Goal: Task Accomplishment & Management: Complete application form

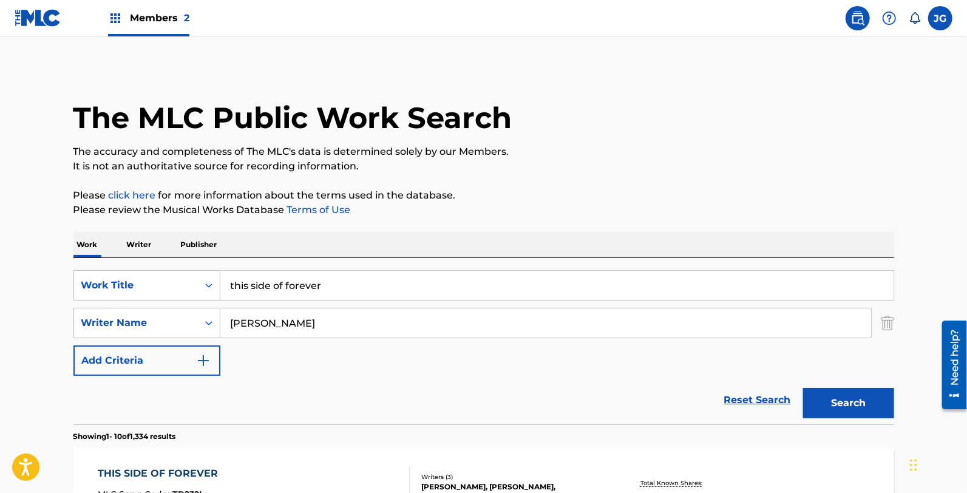
click at [16, 12] on img at bounding box center [38, 18] width 47 height 18
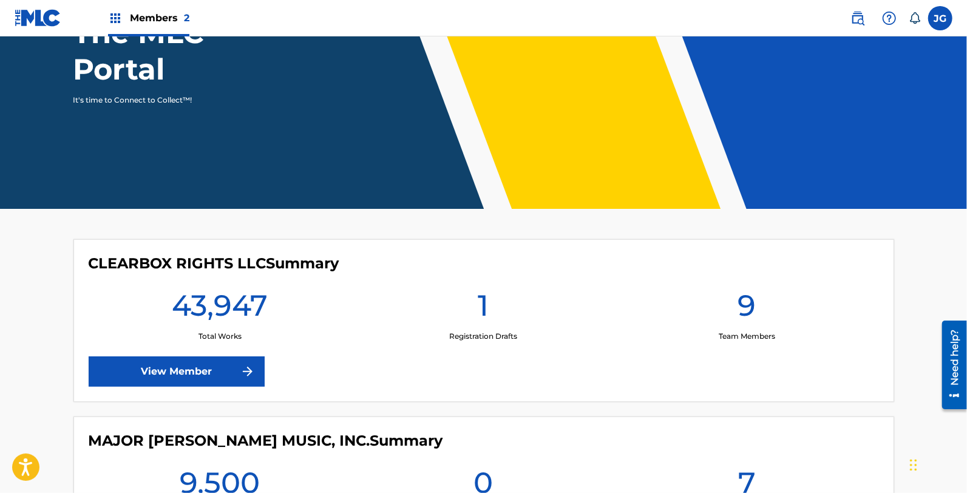
scroll to position [306, 0]
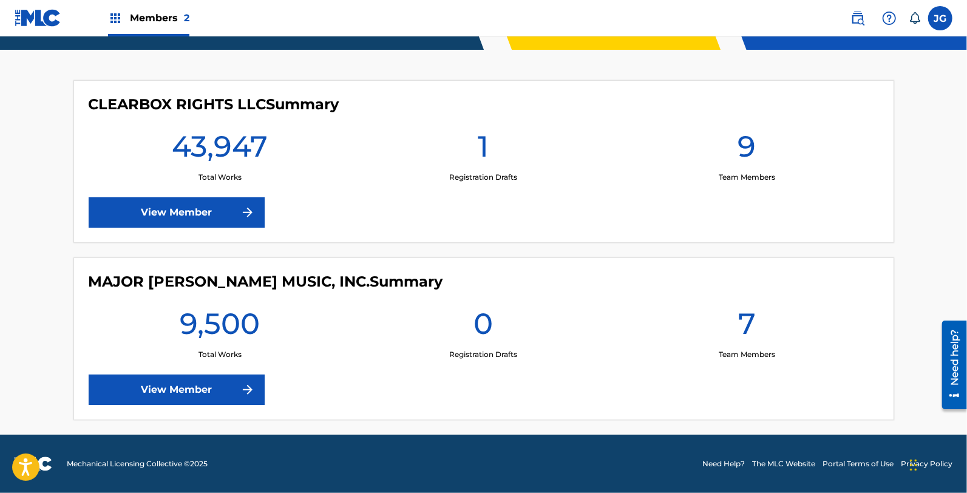
click at [217, 216] on link "View Member" at bounding box center [177, 212] width 176 height 30
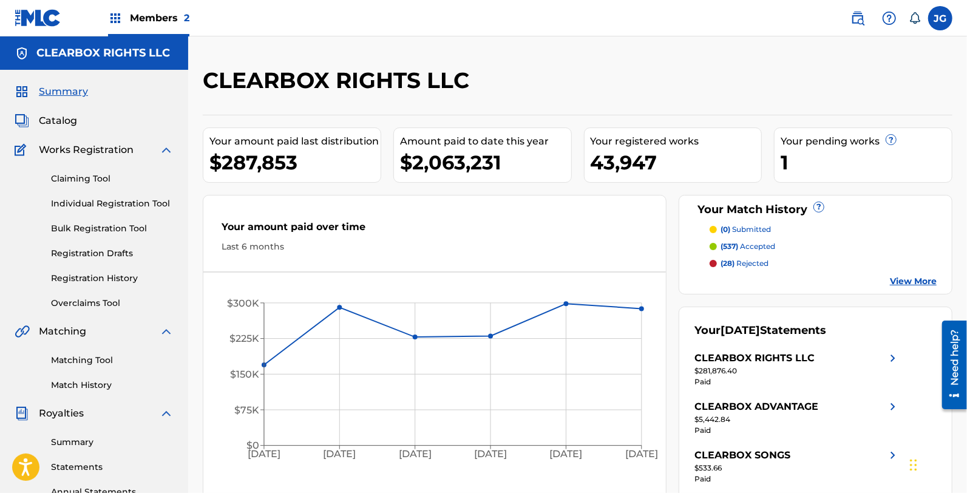
click at [72, 205] on link "Individual Registration Tool" at bounding box center [112, 203] width 123 height 13
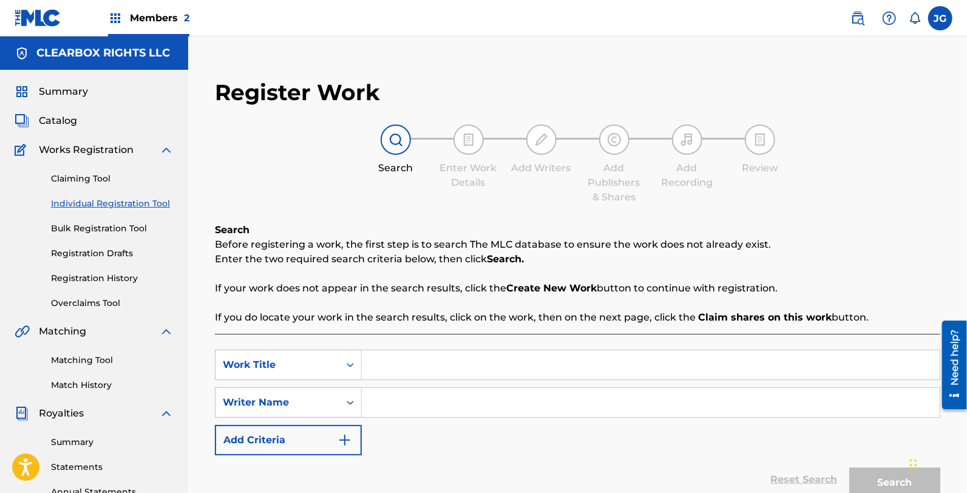
click at [560, 356] on input "Search Form" at bounding box center [651, 364] width 578 height 29
type input "i just need your presence"
click at [551, 396] on input "Search Form" at bounding box center [651, 402] width 578 height 29
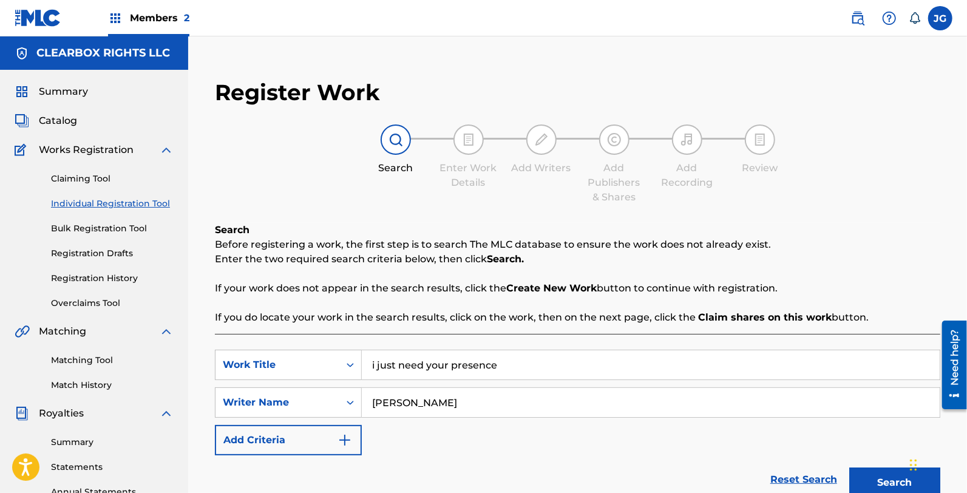
type input "[PERSON_NAME]"
click at [849, 467] on button "Search" at bounding box center [894, 482] width 91 height 30
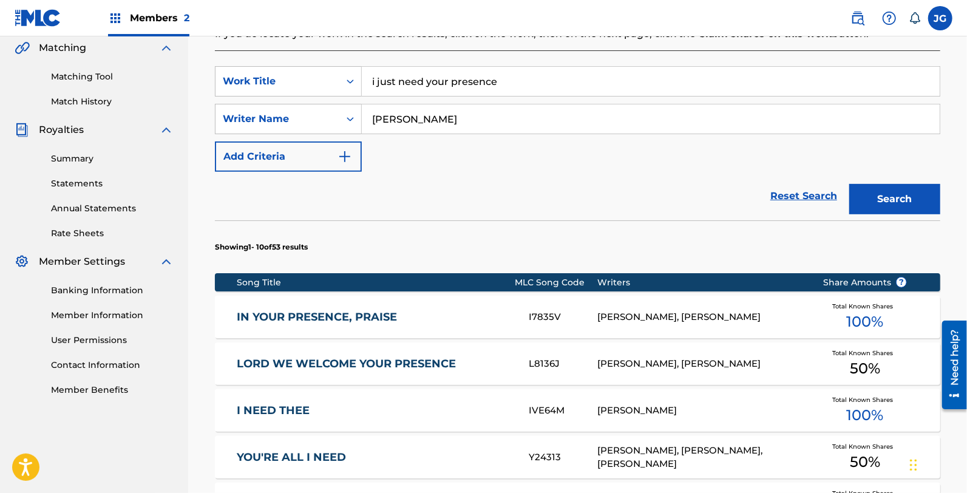
scroll to position [337, 0]
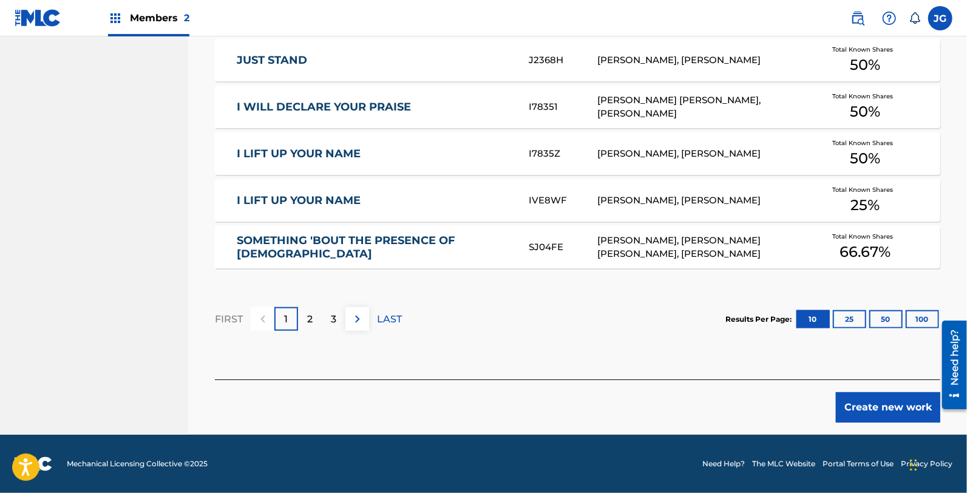
click at [916, 410] on button "Create new work" at bounding box center [888, 407] width 104 height 30
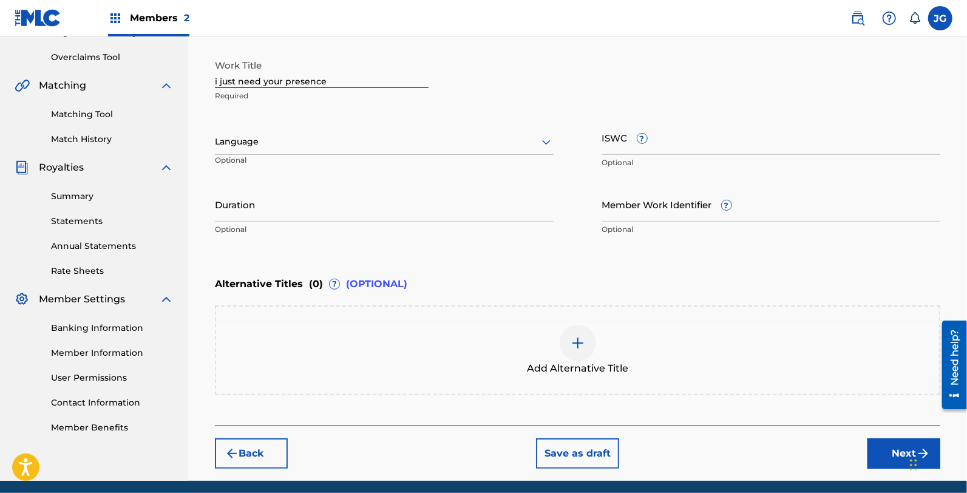
scroll to position [223, 0]
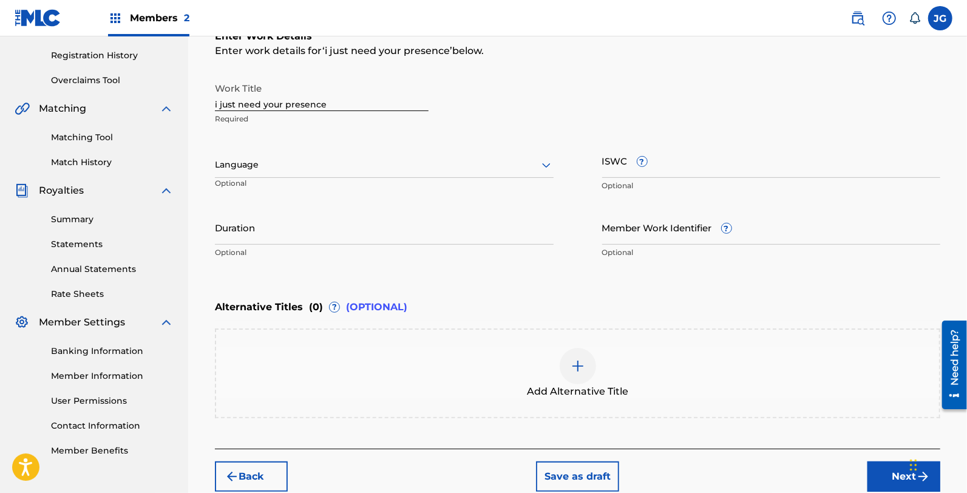
drag, startPoint x: 351, startPoint y: 105, endPoint x: 62, endPoint y: 123, distance: 289.4
click at [62, 123] on main "CLEARBOX RIGHTS LLC Summary Catalog Works Registration Claiming Tool Individual…" at bounding box center [483, 159] width 967 height 690
type input "I JUST NEED YOUR PRESENCE"
click at [560, 328] on div "Add Alternative Title" at bounding box center [577, 373] width 725 height 90
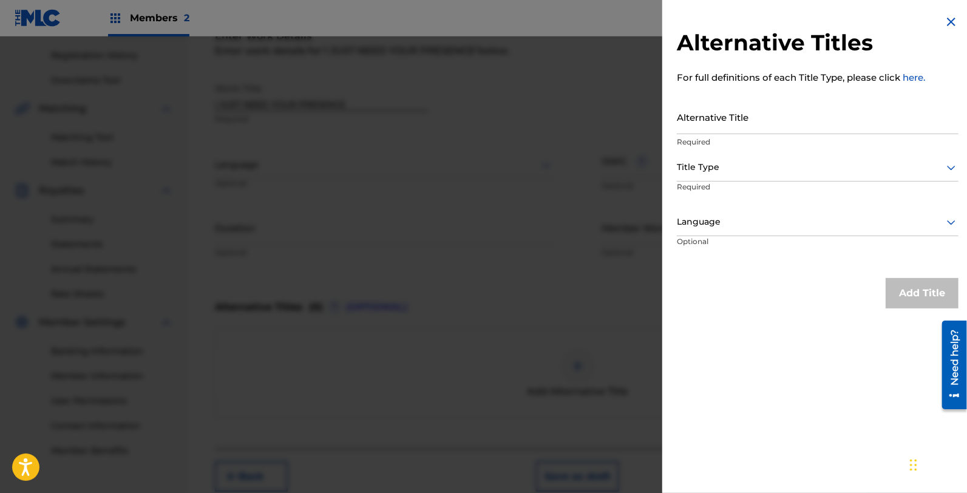
click at [951, 19] on img at bounding box center [951, 22] width 15 height 15
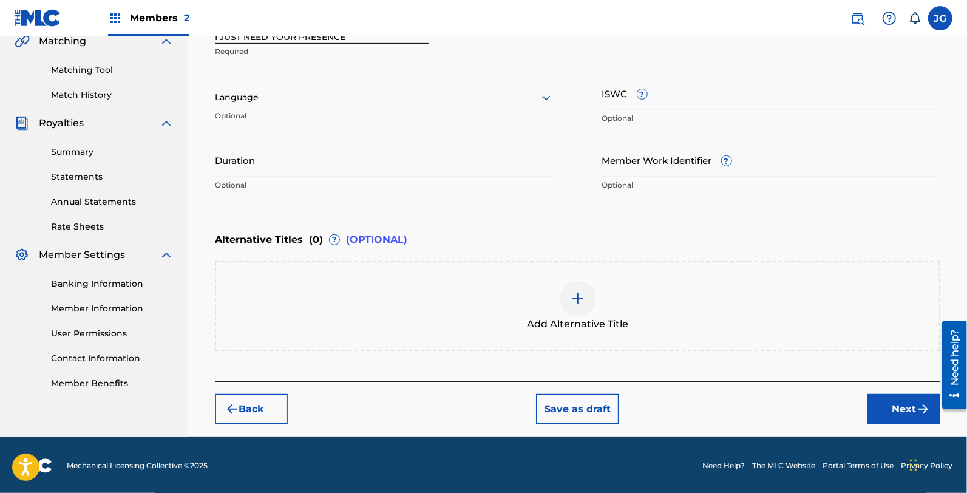
click at [878, 399] on button "Next" at bounding box center [903, 409] width 73 height 30
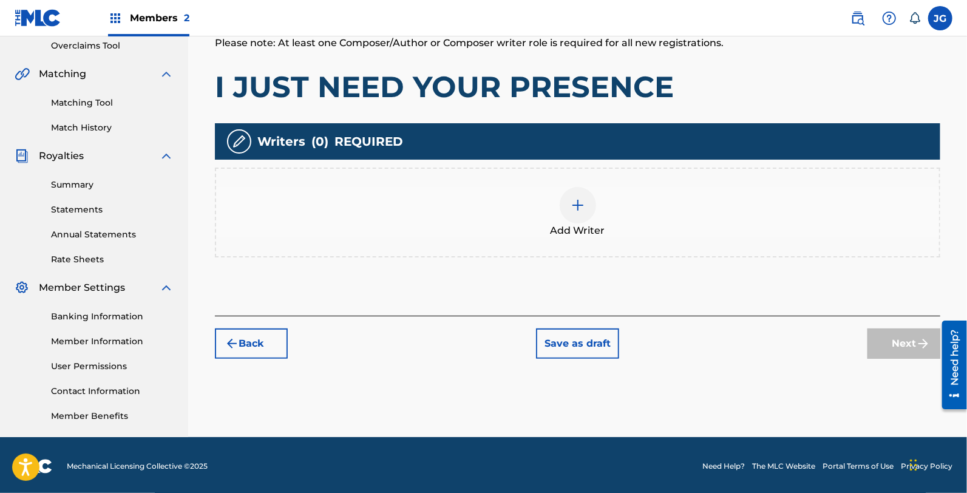
scroll to position [259, 0]
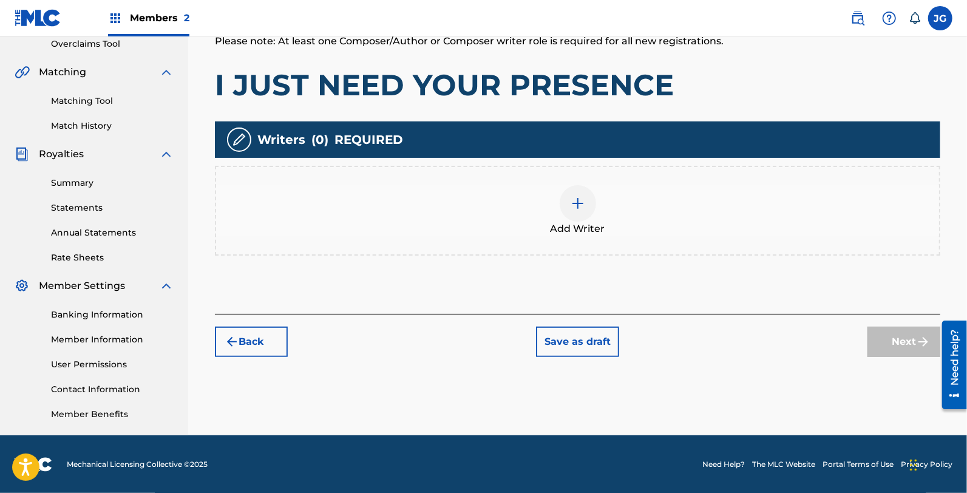
click at [404, 218] on div "Add Writer" at bounding box center [577, 210] width 723 height 51
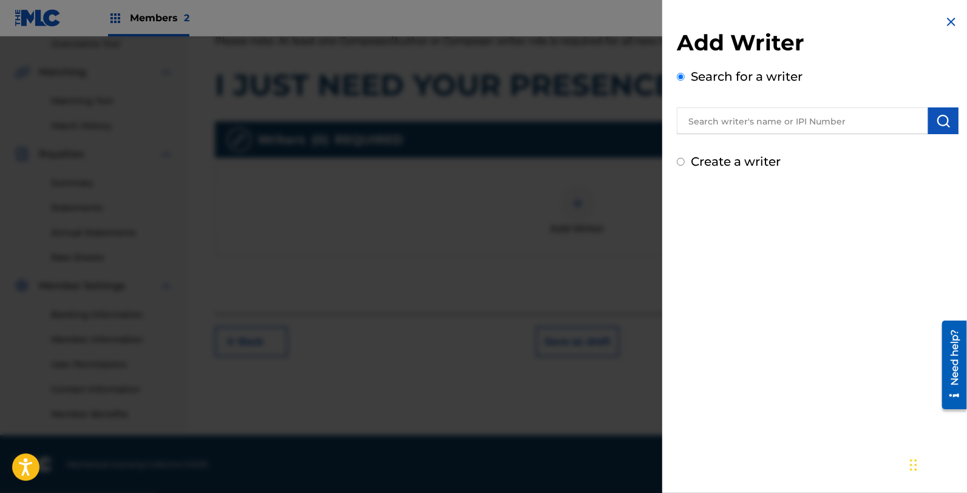
click at [788, 121] on input "text" at bounding box center [802, 120] width 251 height 27
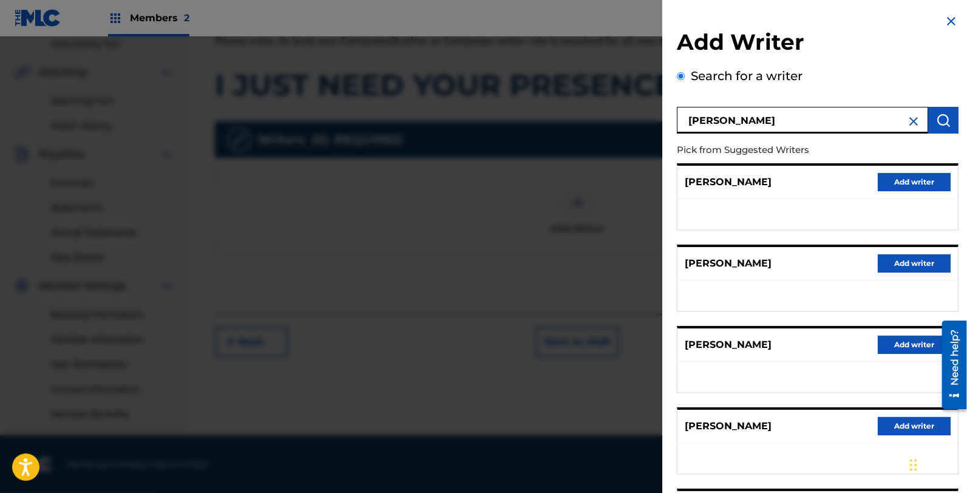
scroll to position [0, 0]
type input "[PERSON_NAME]"
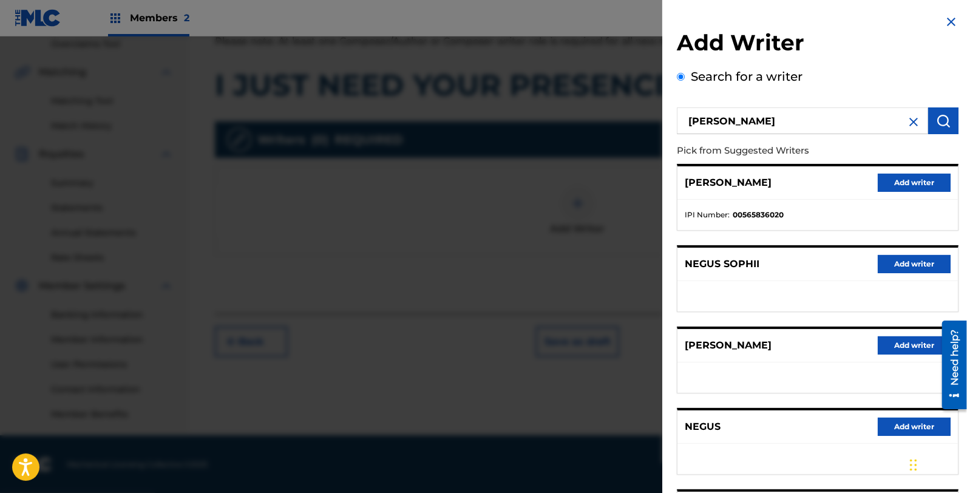
click at [906, 179] on button "Add writer" at bounding box center [914, 183] width 73 height 18
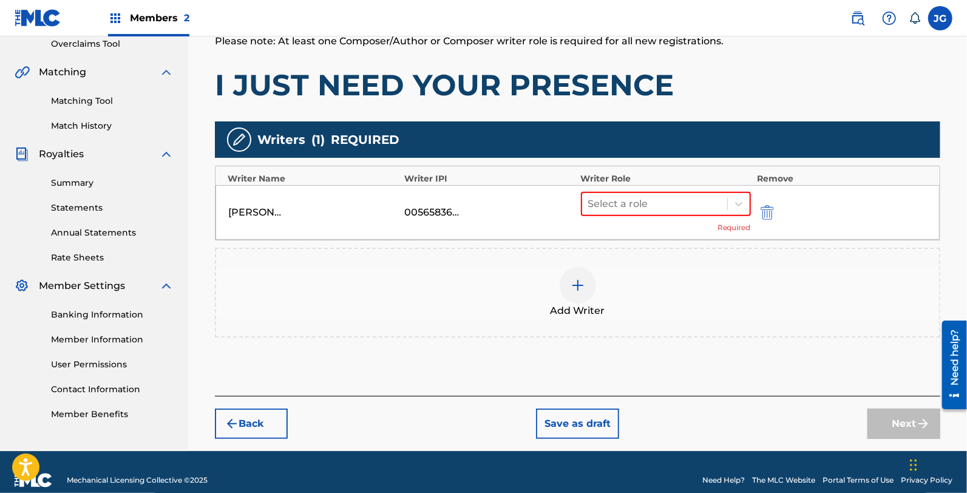
click at [552, 186] on div "[PERSON_NAME] 00565836020 Select a role Required" at bounding box center [577, 212] width 724 height 55
click at [596, 214] on div "Select a role" at bounding box center [666, 204] width 170 height 24
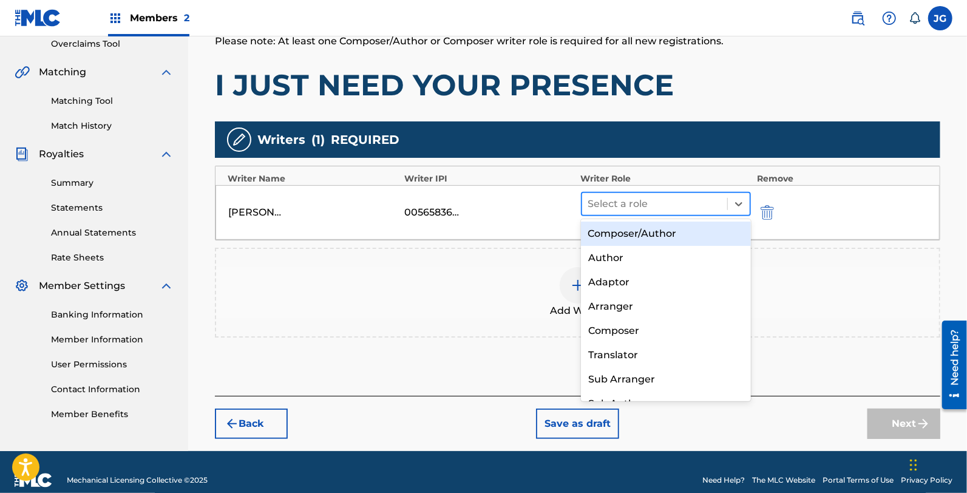
click at [602, 208] on div at bounding box center [654, 203] width 133 height 17
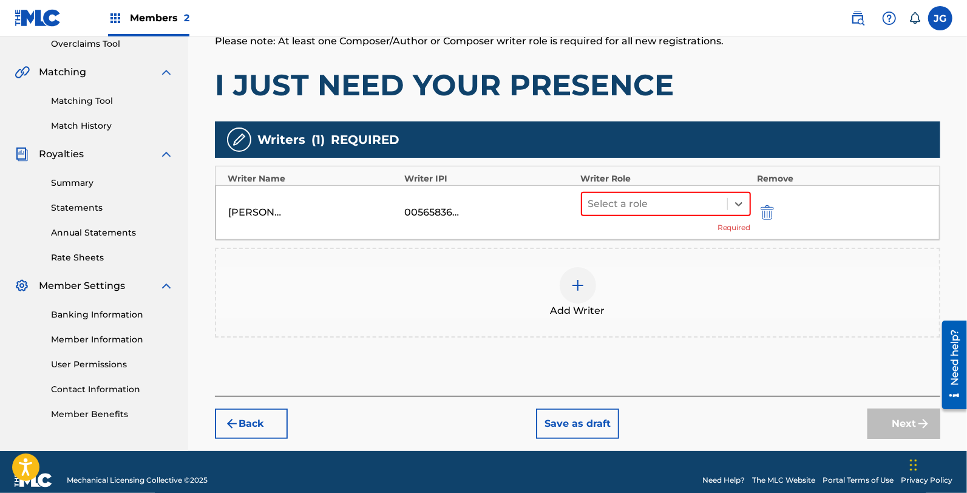
click at [637, 215] on div "Select a role Required" at bounding box center [666, 212] width 170 height 41
click at [646, 209] on div at bounding box center [654, 203] width 133 height 17
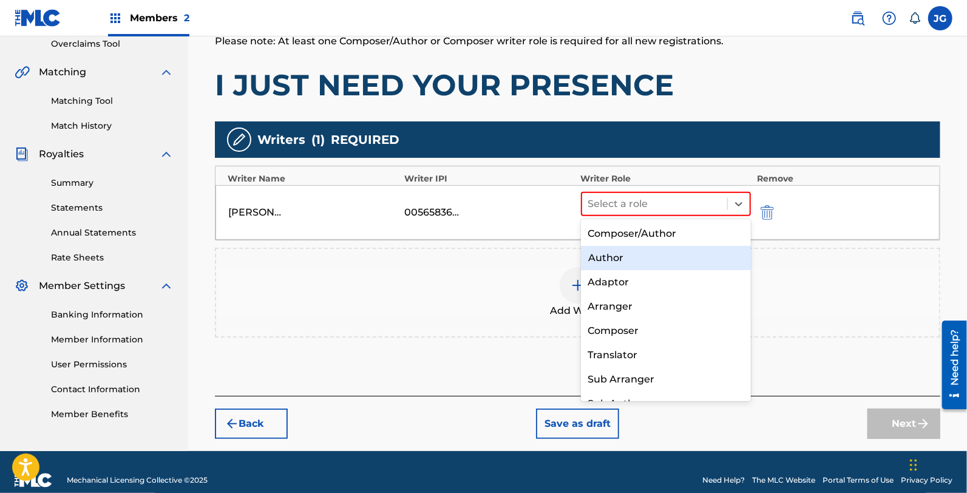
click at [663, 247] on div "Author" at bounding box center [666, 258] width 170 height 24
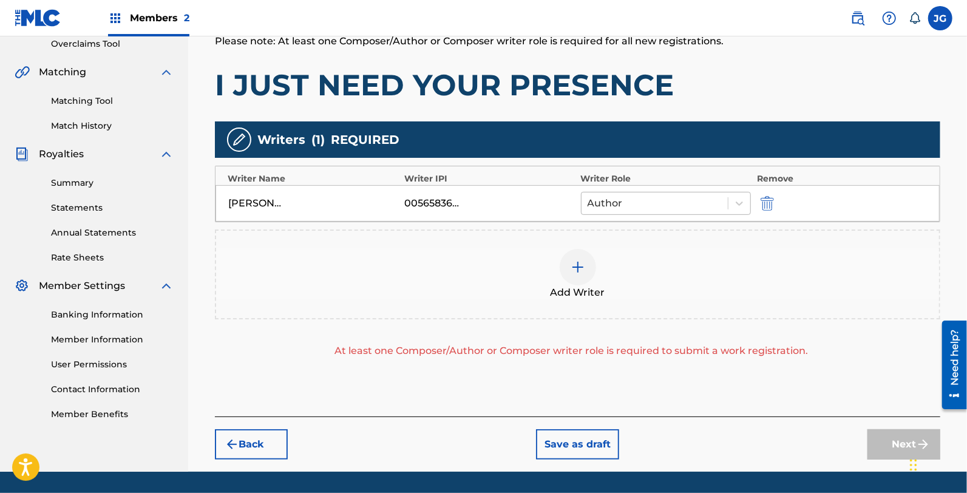
click at [649, 208] on div at bounding box center [654, 203] width 134 height 17
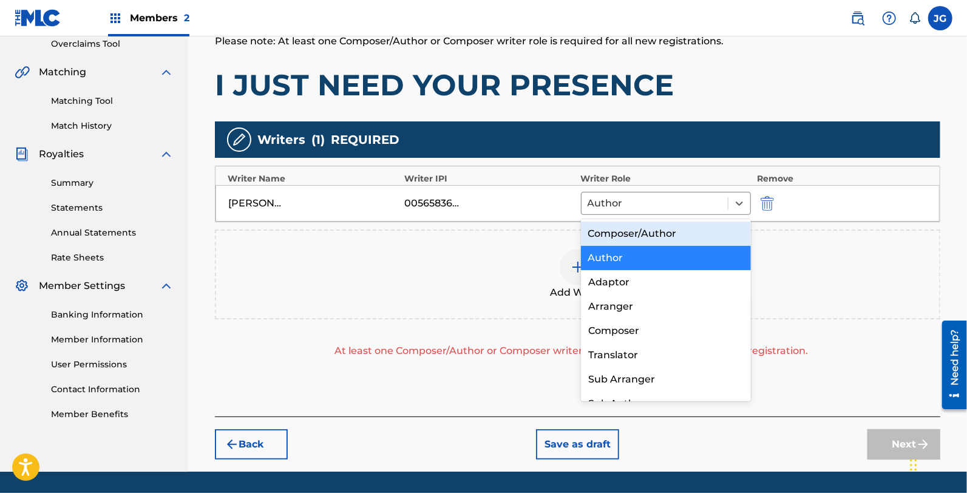
click at [651, 226] on div "Composer/Author" at bounding box center [666, 234] width 170 height 24
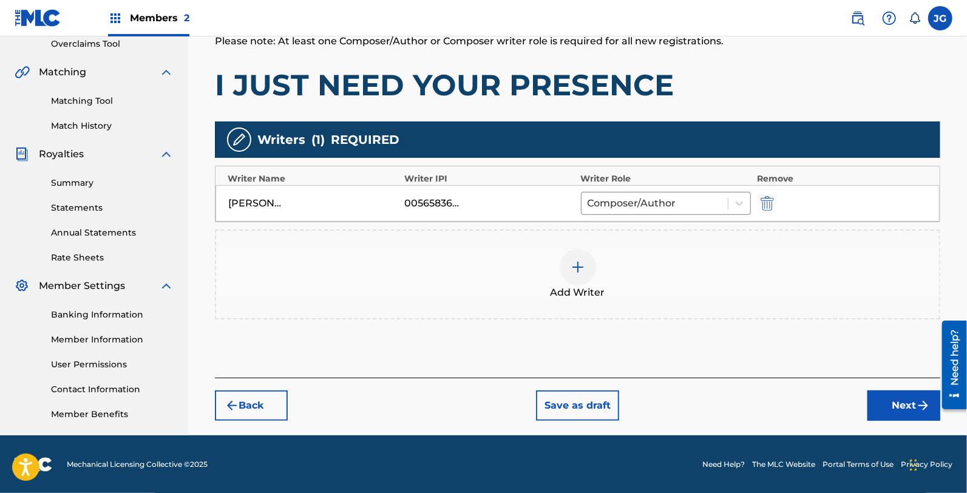
click at [657, 252] on div "Add Writer" at bounding box center [577, 274] width 723 height 51
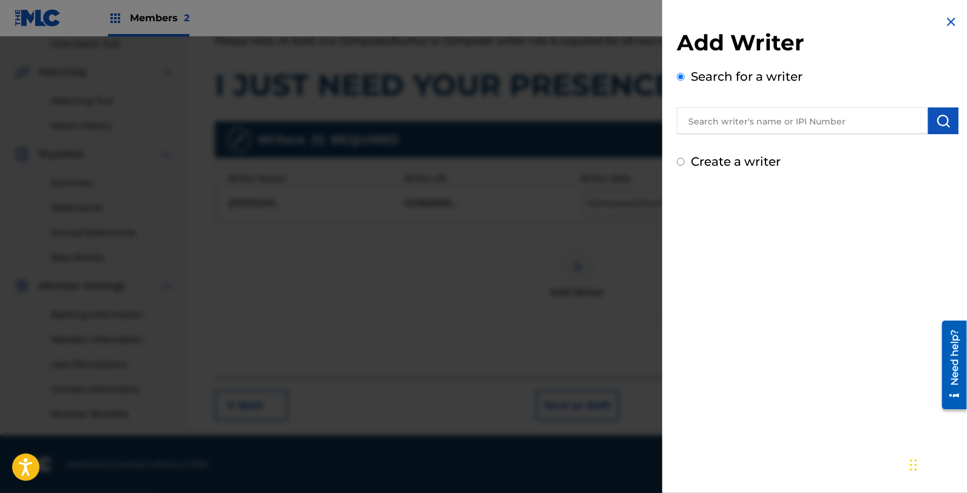
click at [761, 125] on input "text" at bounding box center [802, 120] width 251 height 27
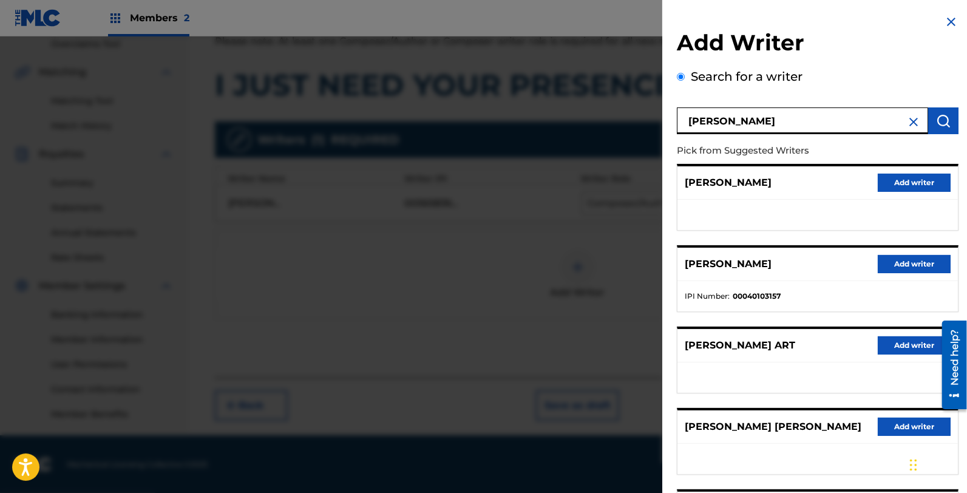
click at [761, 125] on input "[PERSON_NAME]" at bounding box center [802, 120] width 251 height 27
type input "[PERSON_NAME] [PERSON_NAME]"
click at [917, 345] on button "Add writer" at bounding box center [914, 345] width 73 height 18
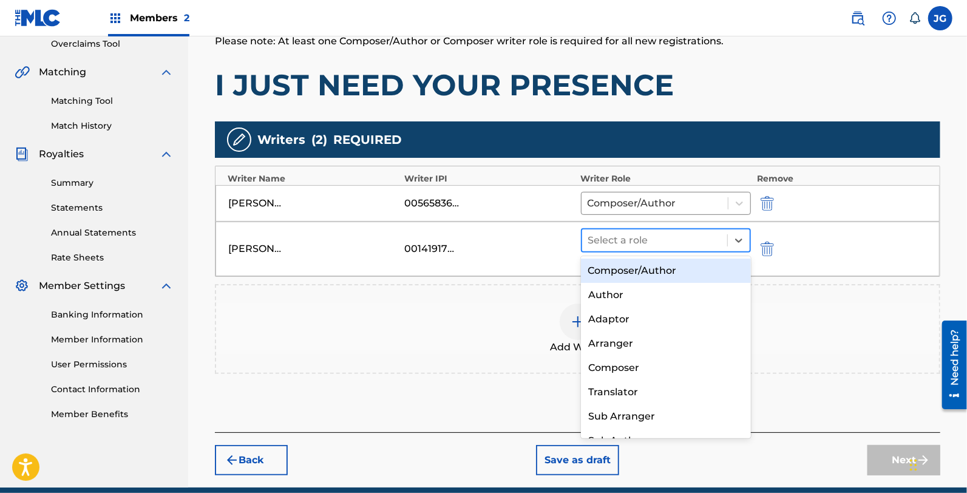
click at [640, 243] on div at bounding box center [654, 240] width 133 height 17
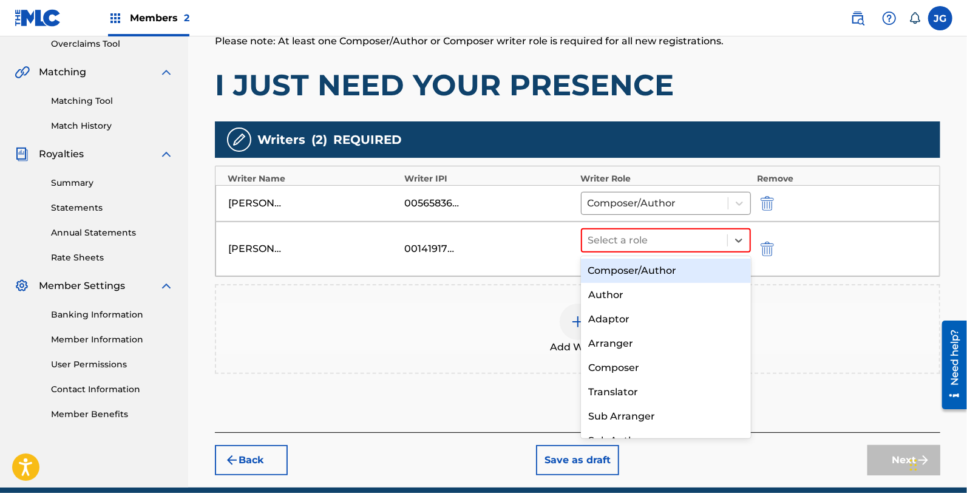
click at [658, 269] on div "Composer/Author" at bounding box center [666, 271] width 170 height 24
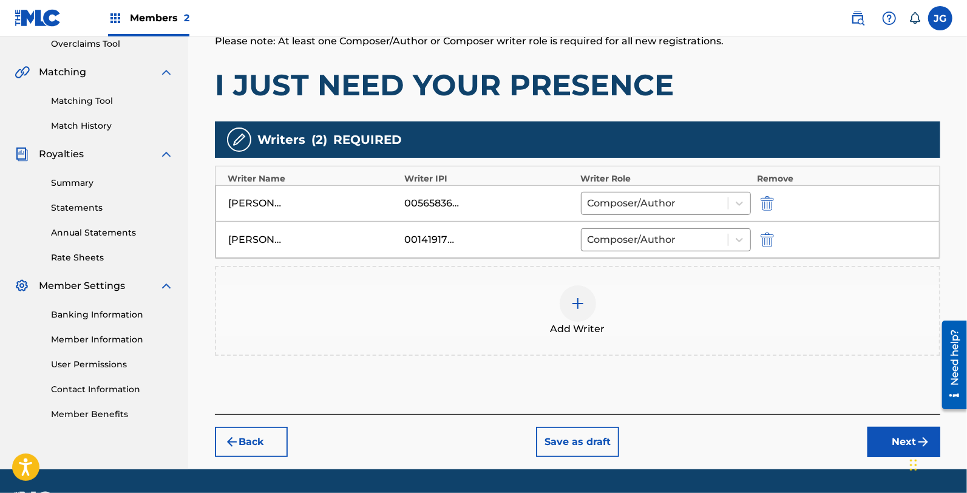
click at [654, 291] on div "Add Writer" at bounding box center [577, 310] width 723 height 51
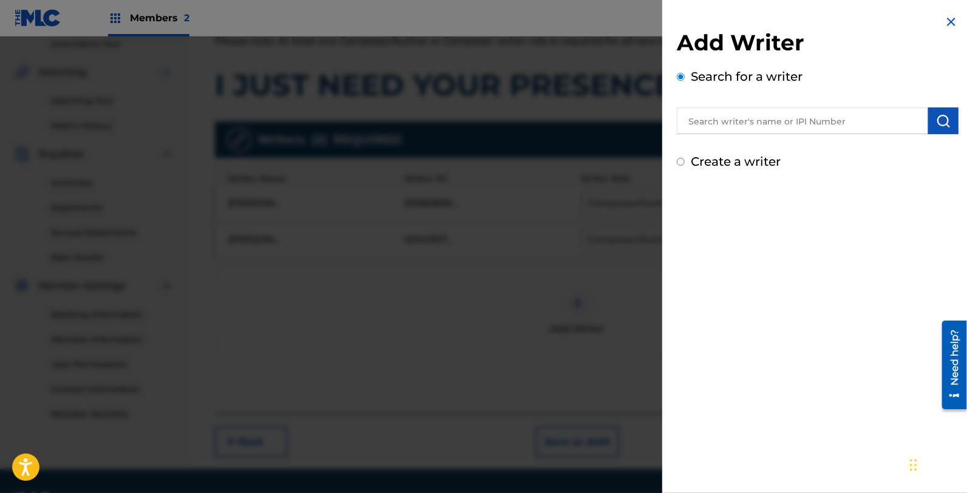
click at [765, 123] on input "text" at bounding box center [802, 120] width 251 height 27
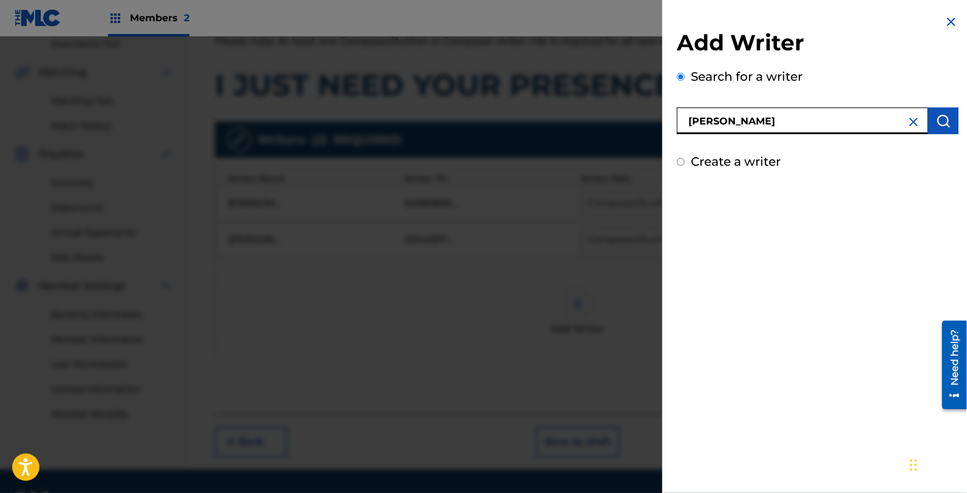
type input "[PERSON_NAME]"
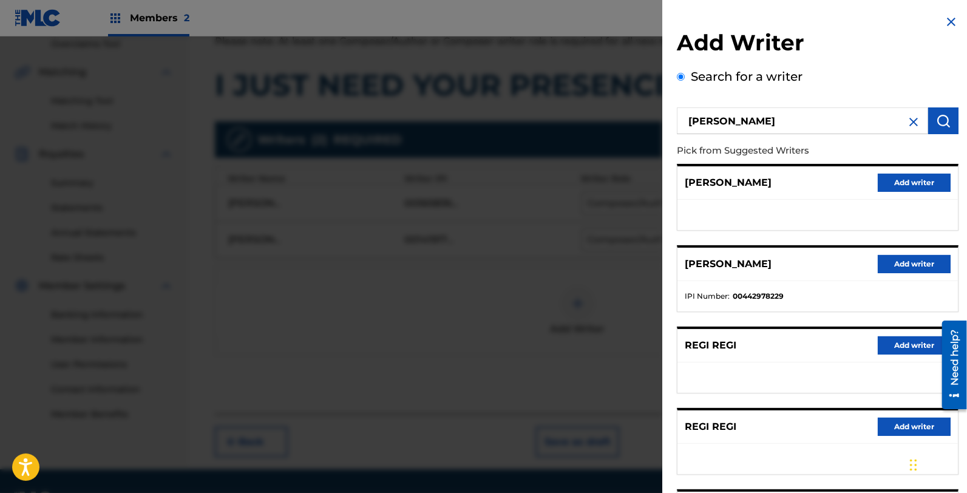
click at [884, 263] on button "Add writer" at bounding box center [914, 264] width 73 height 18
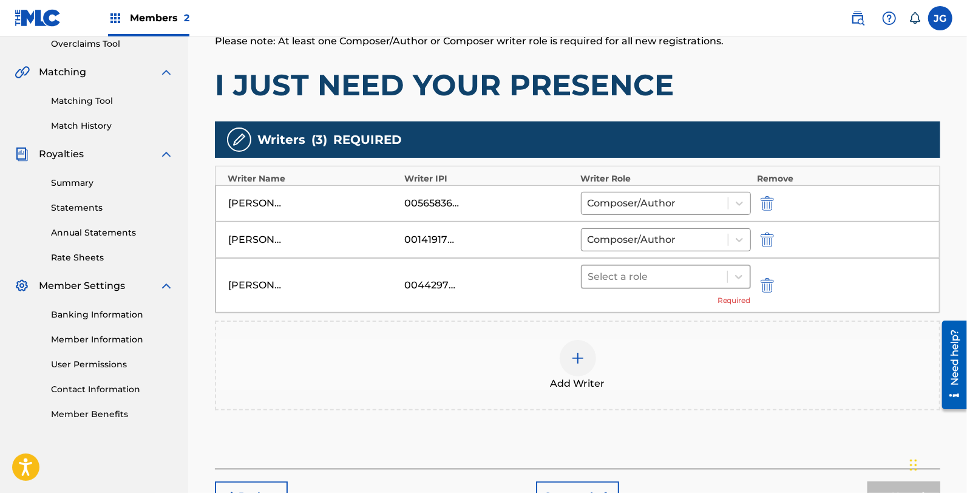
click at [608, 285] on div "Select a role" at bounding box center [654, 277] width 145 height 22
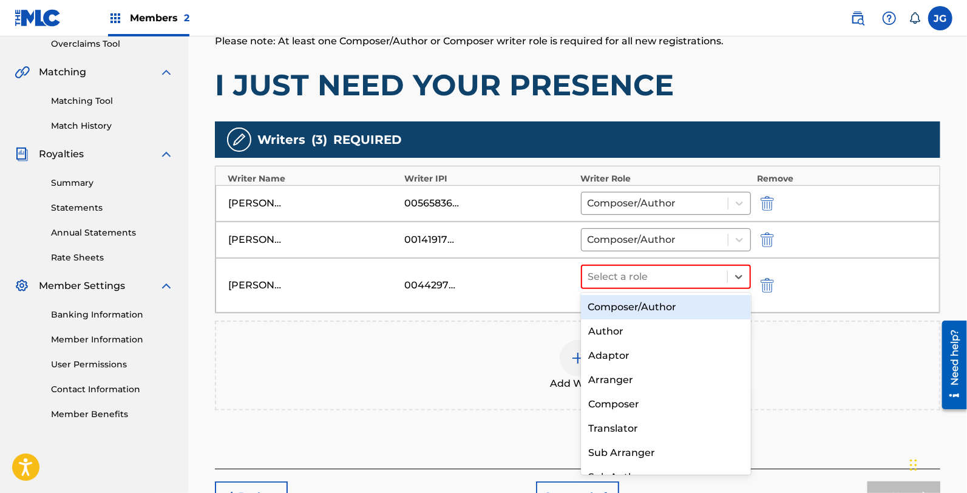
click at [639, 311] on div "Composer/Author" at bounding box center [666, 307] width 170 height 24
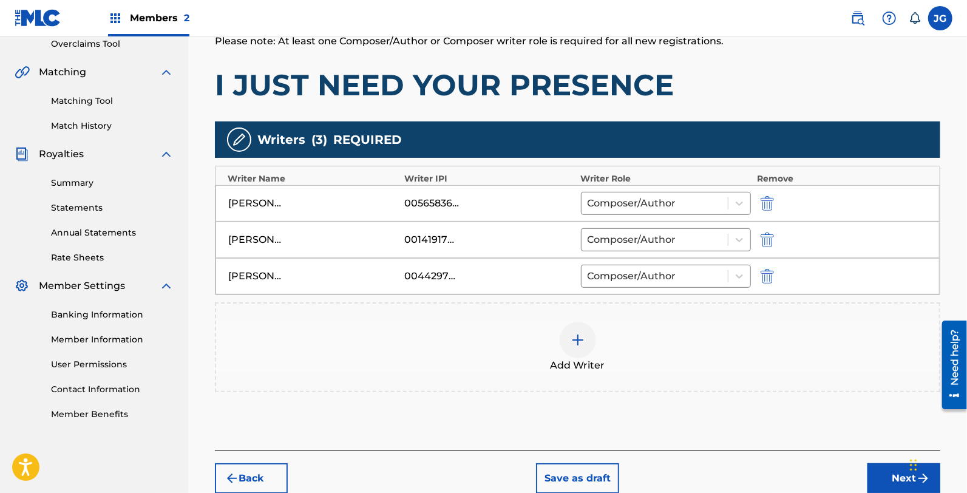
click at [891, 479] on button "Next" at bounding box center [903, 478] width 73 height 30
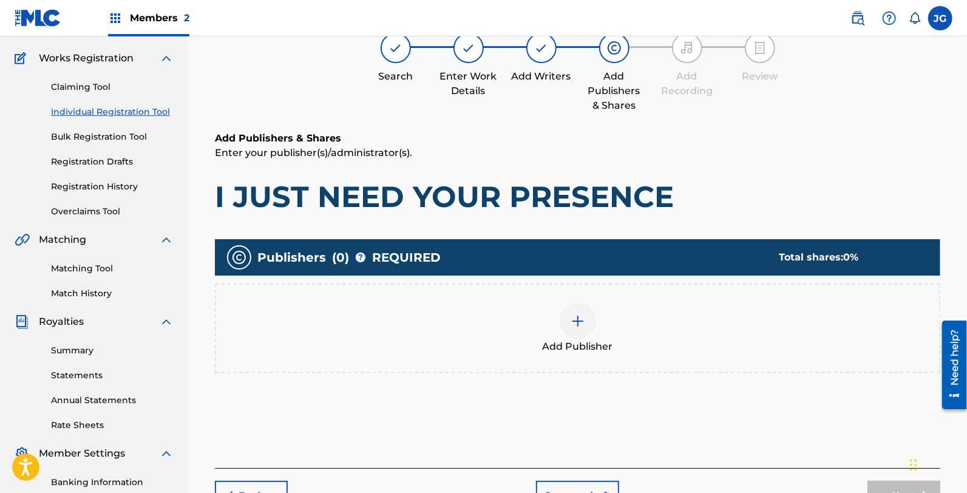
scroll to position [122, 0]
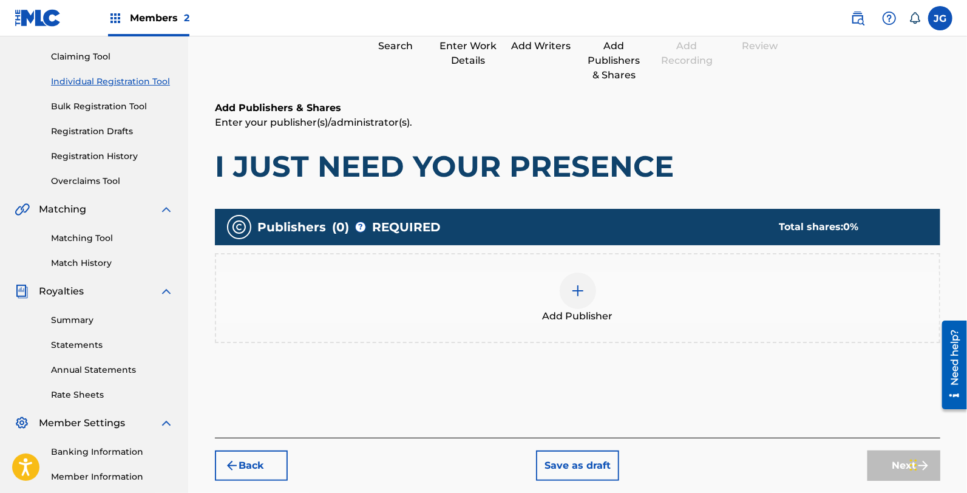
click at [574, 286] on img at bounding box center [577, 290] width 15 height 15
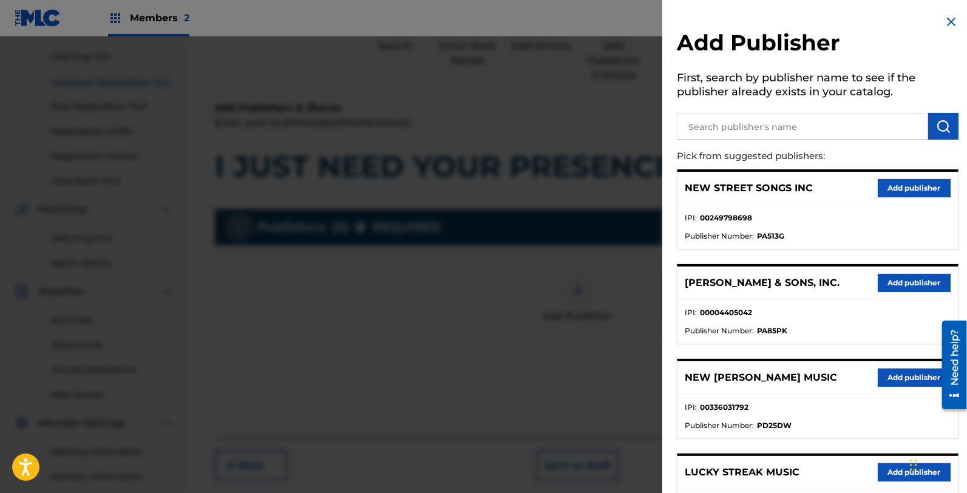
click at [771, 131] on input "text" at bounding box center [802, 126] width 251 height 27
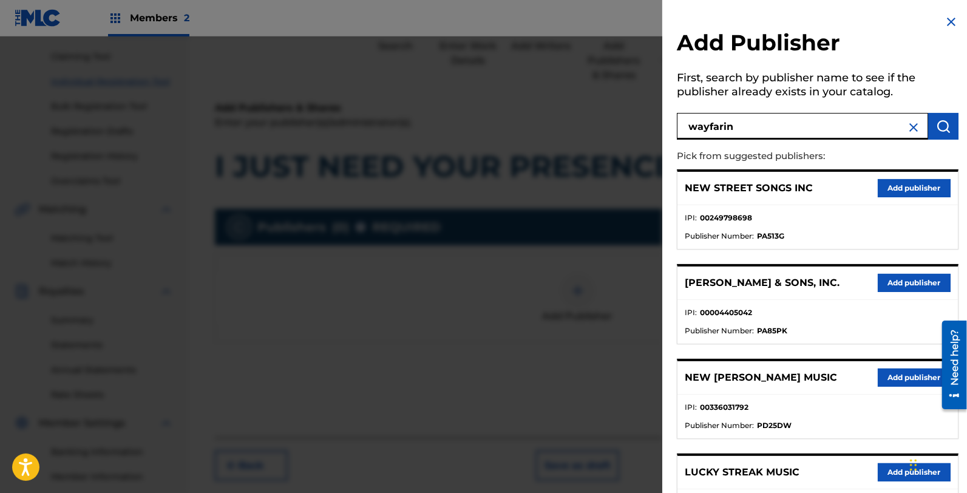
type input "wayfarin"
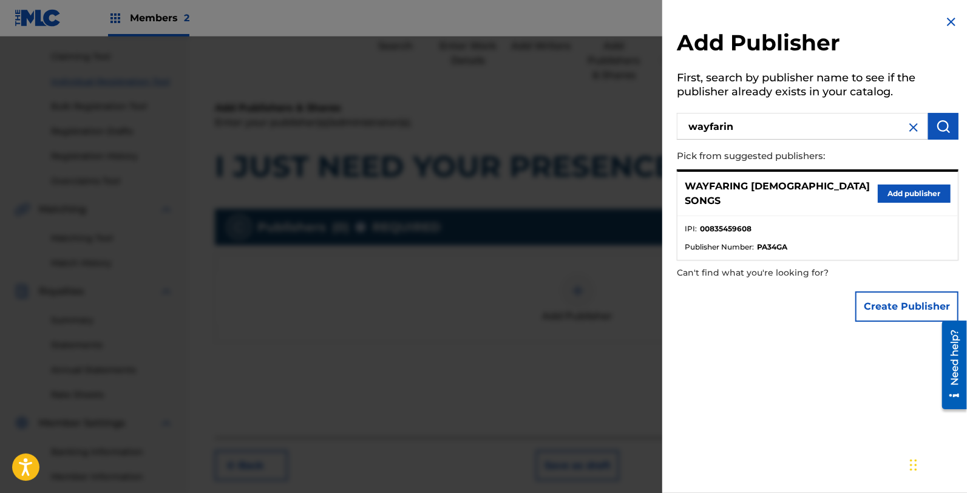
drag, startPoint x: 901, startPoint y: 201, endPoint x: 900, endPoint y: 192, distance: 8.5
click at [901, 200] on div "WAYFARING [DEMOGRAPHIC_DATA] SONGS Add publisher" at bounding box center [817, 194] width 280 height 44
click at [900, 192] on button "Add publisher" at bounding box center [914, 193] width 73 height 18
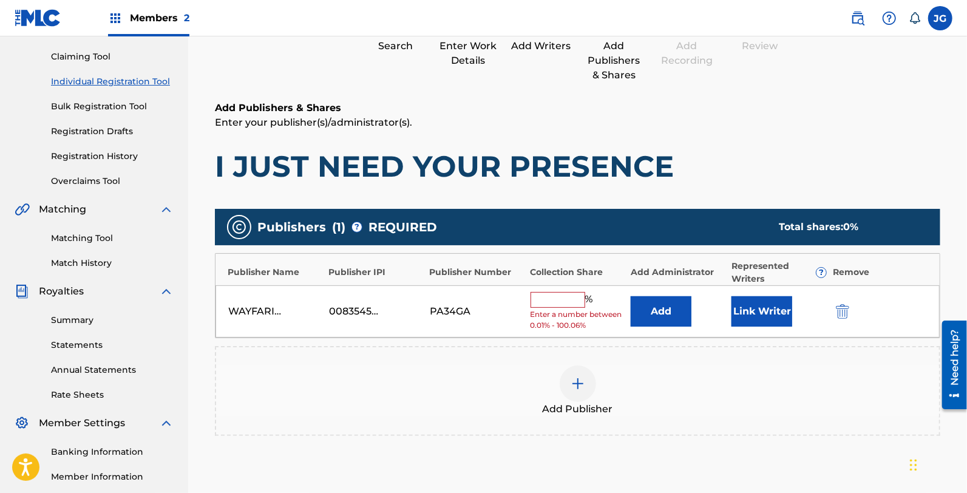
click at [669, 302] on button "Add" at bounding box center [661, 311] width 61 height 30
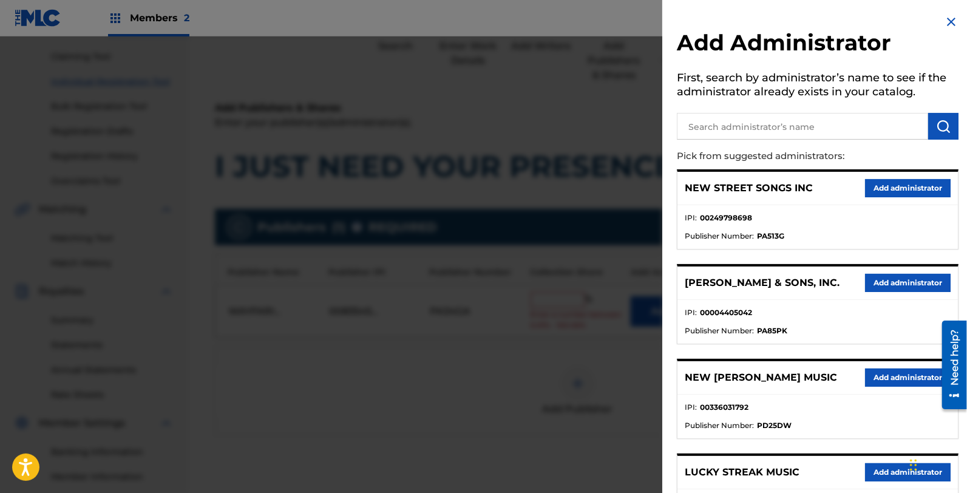
click at [748, 134] on input "text" at bounding box center [802, 126] width 251 height 27
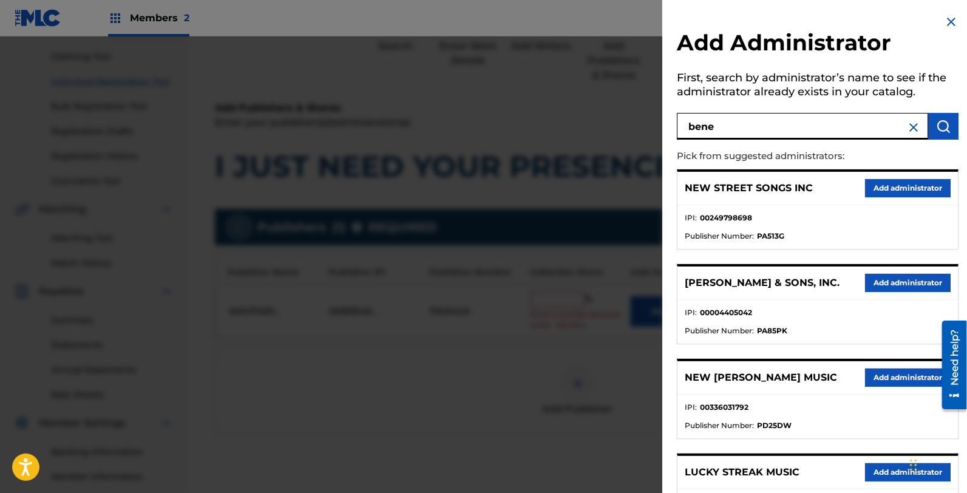
type input "bene"
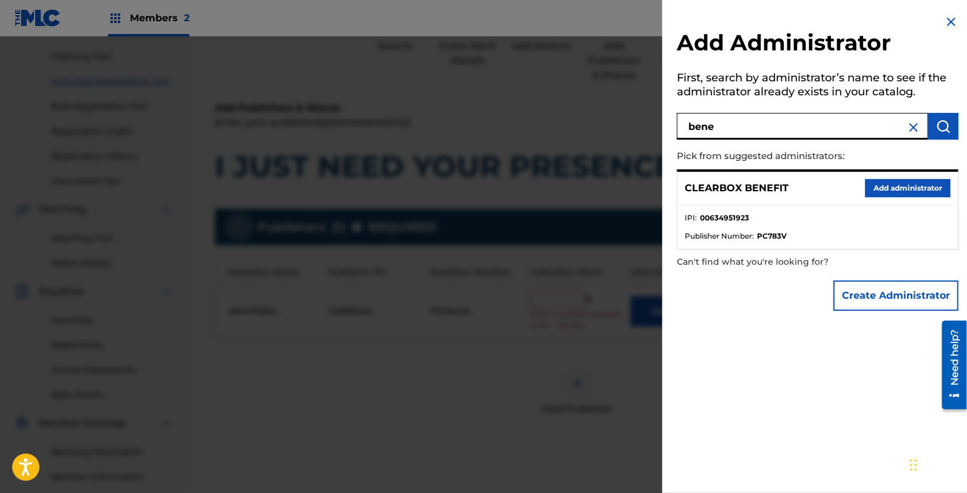
click at [888, 180] on button "Add administrator" at bounding box center [908, 188] width 86 height 18
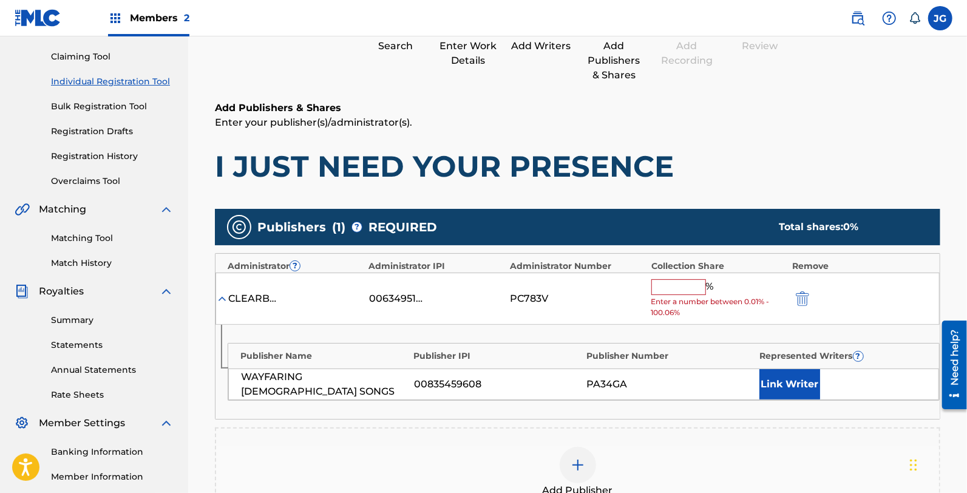
click at [670, 282] on input "text" at bounding box center [678, 287] width 55 height 16
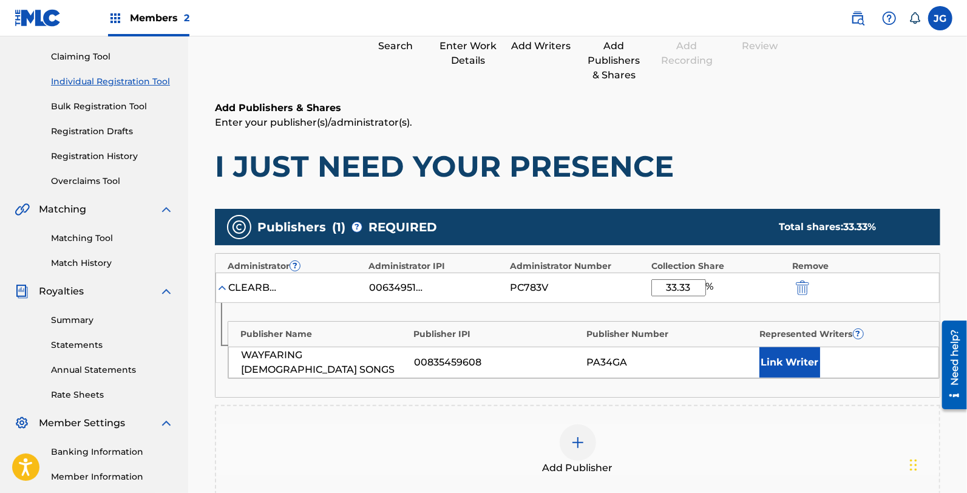
type input "33.33"
click at [806, 368] on button "Link Writer" at bounding box center [789, 362] width 61 height 30
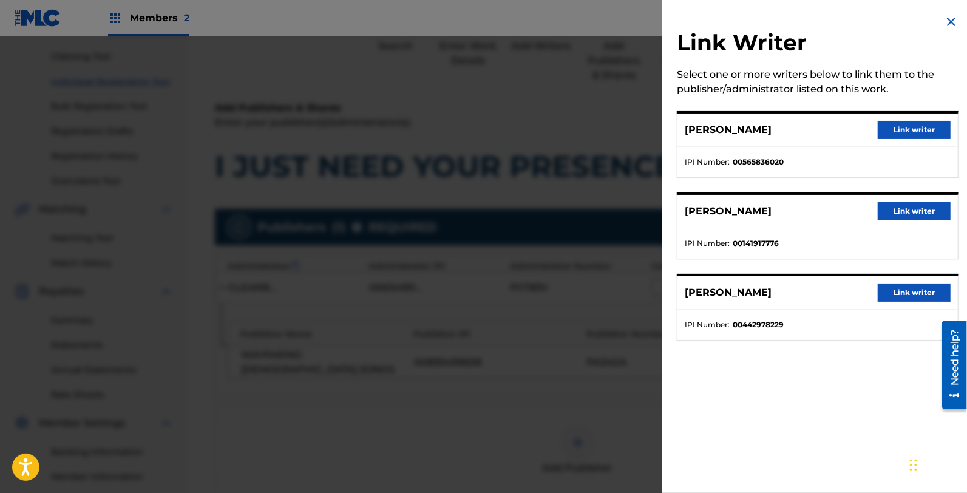
click at [910, 217] on button "Link writer" at bounding box center [914, 211] width 73 height 18
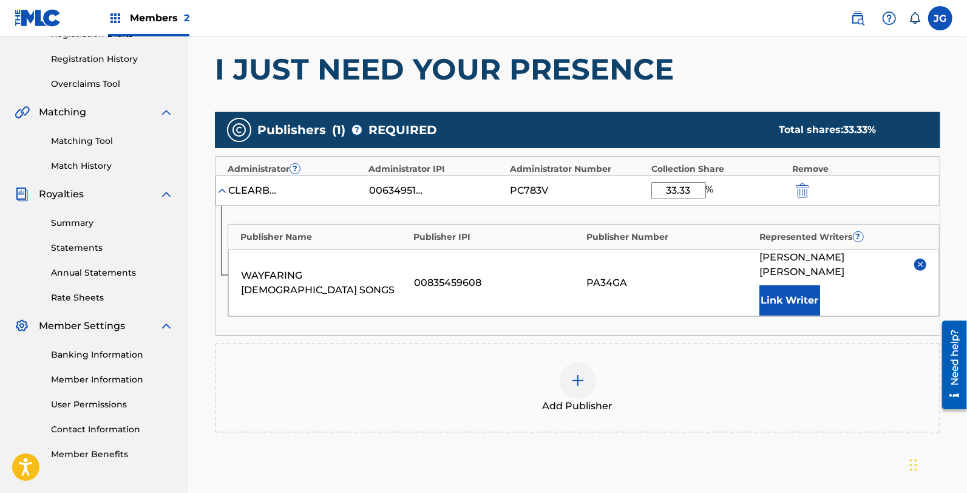
scroll to position [257, 0]
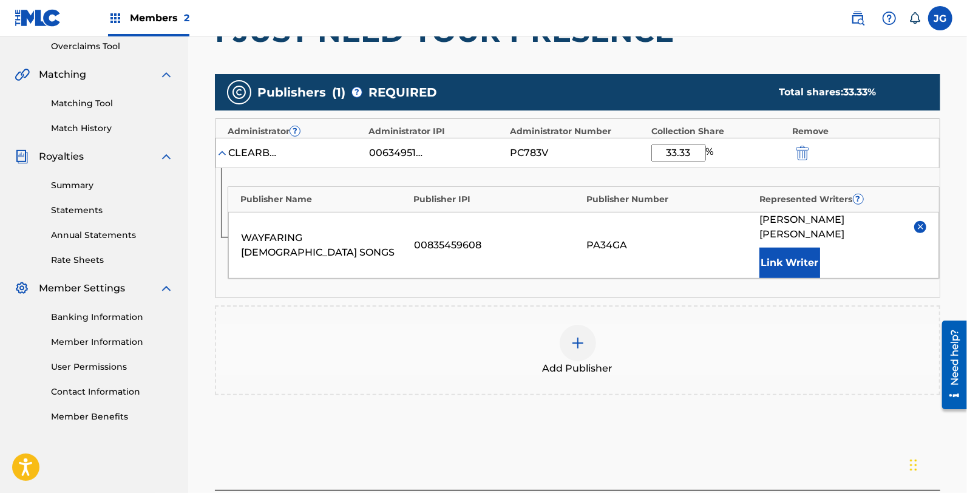
click at [459, 325] on div "Add Publisher" at bounding box center [577, 350] width 723 height 51
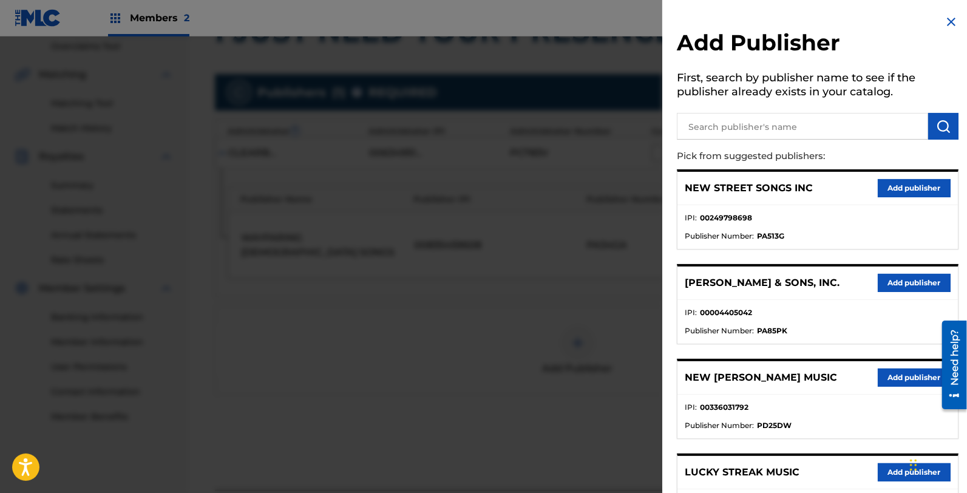
click at [766, 121] on input "text" at bounding box center [802, 126] width 251 height 27
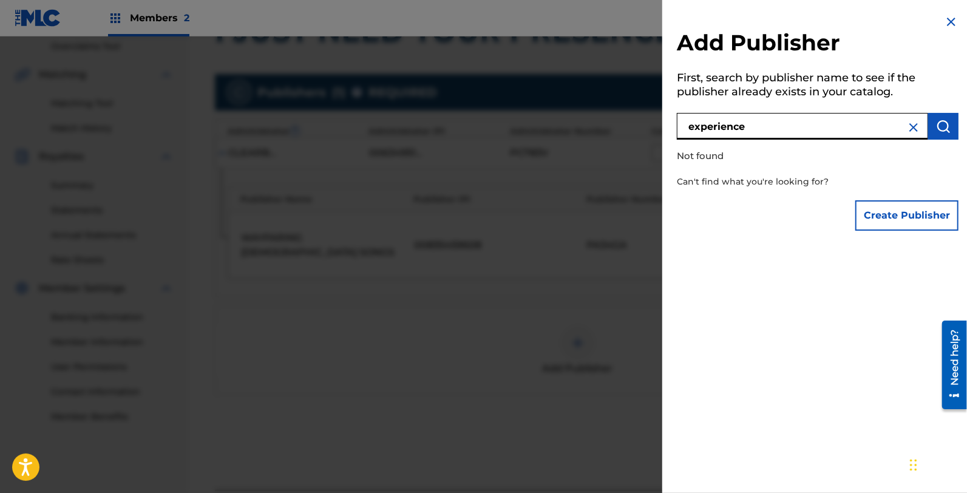
type input "experience"
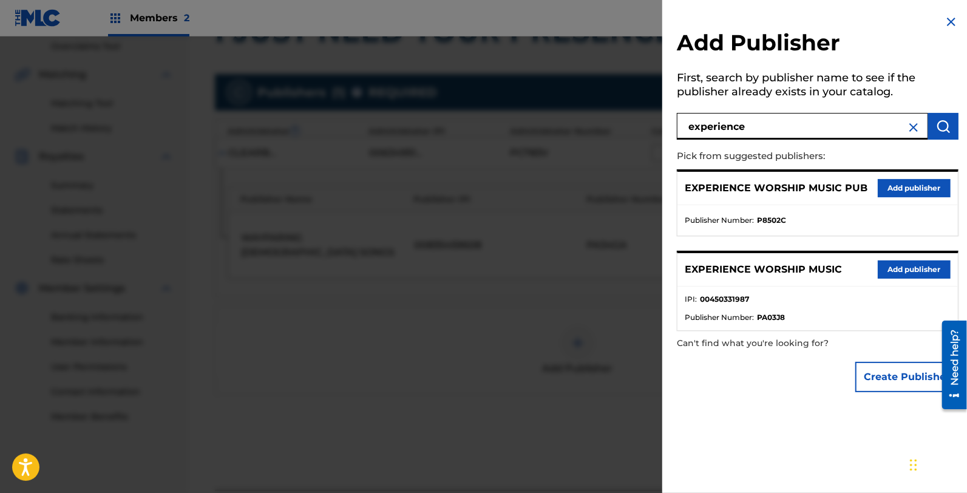
click at [892, 260] on button "Add publisher" at bounding box center [914, 269] width 73 height 18
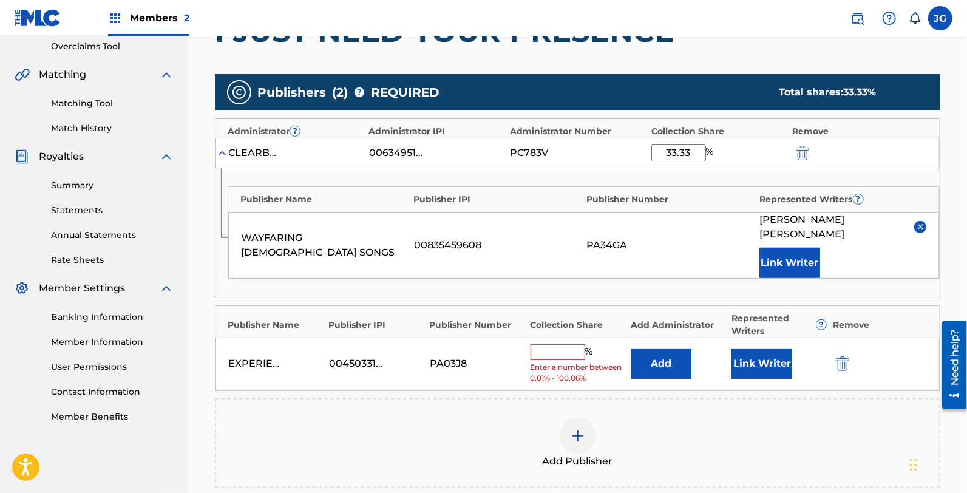
click at [662, 348] on button "Add" at bounding box center [661, 363] width 61 height 30
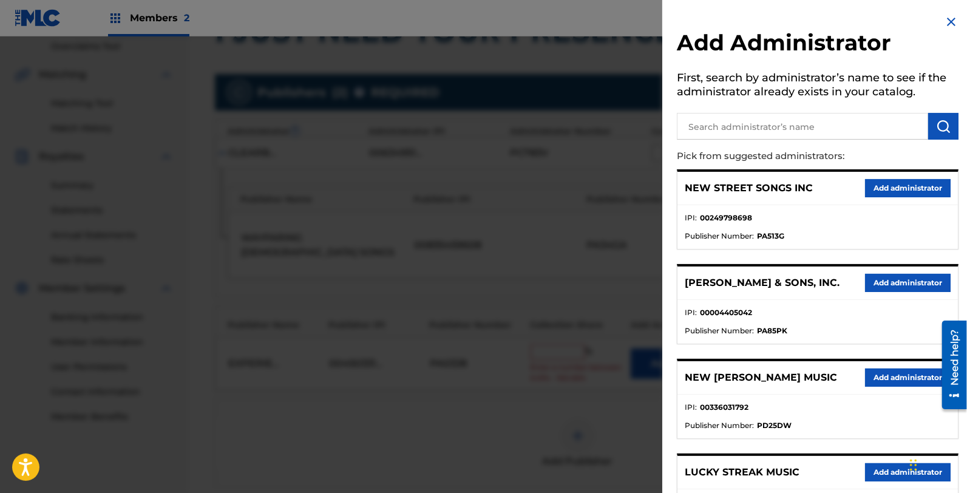
click at [836, 113] on input "text" at bounding box center [802, 126] width 251 height 27
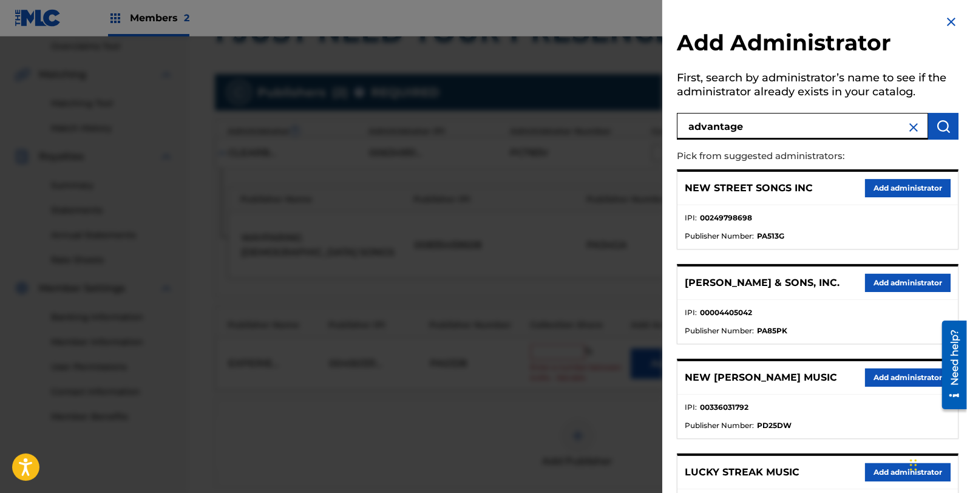
type input "advantage"
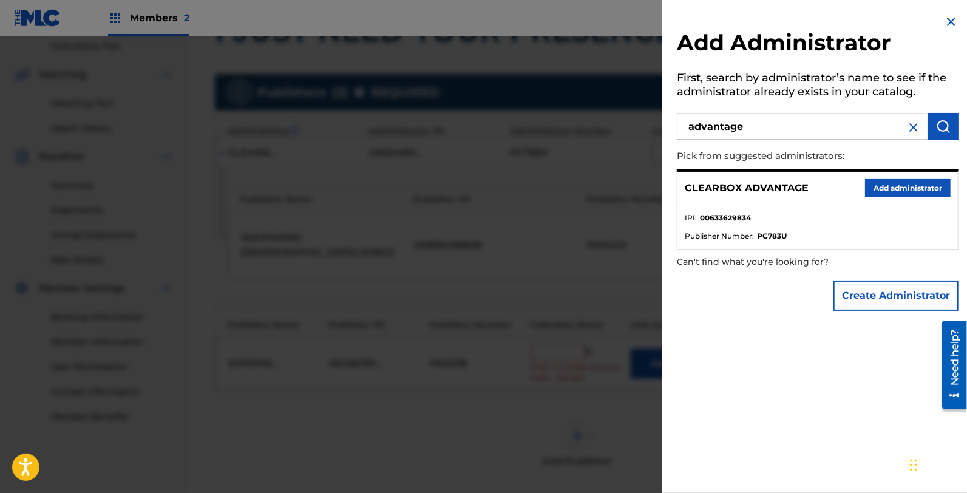
click at [912, 192] on button "Add administrator" at bounding box center [908, 188] width 86 height 18
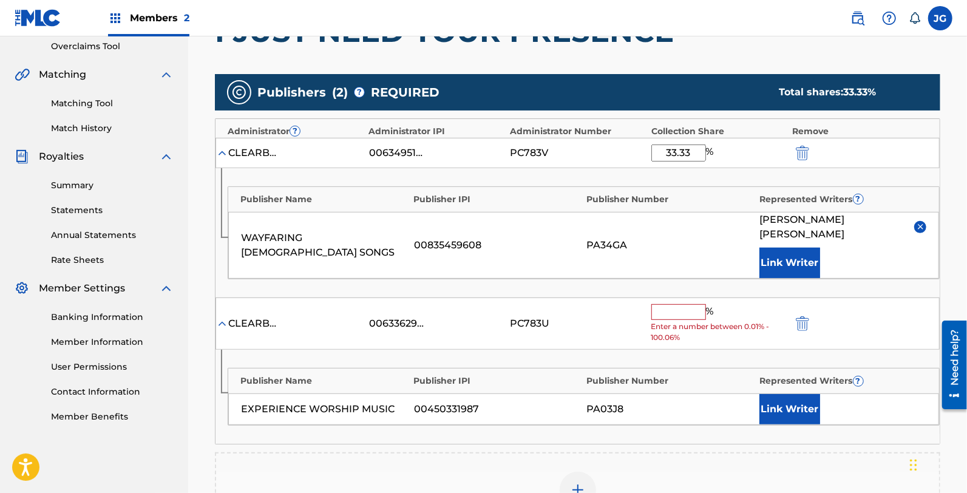
click at [666, 321] on span "Enter a number between 0.01% - 100.06%" at bounding box center [718, 332] width 135 height 22
click at [663, 304] on input "text" at bounding box center [678, 312] width 55 height 16
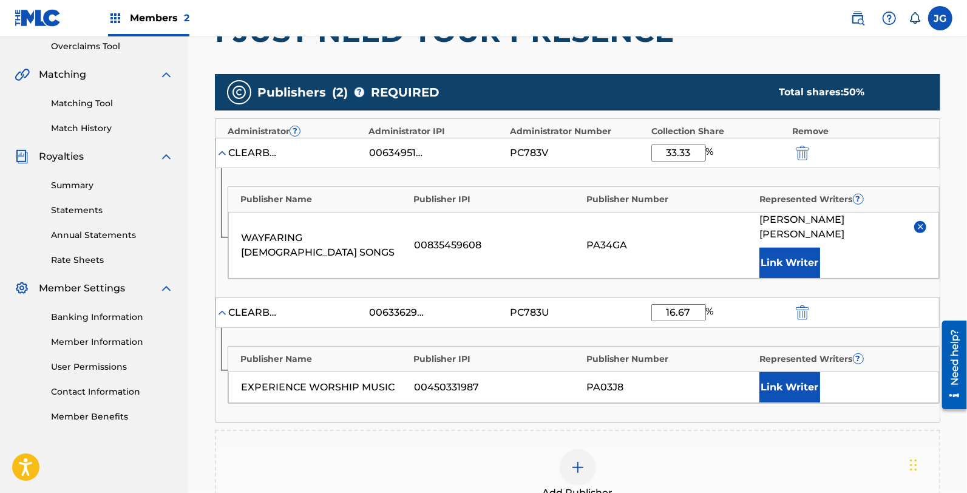
type input "16.67"
click at [816, 372] on button "Link Writer" at bounding box center [789, 387] width 61 height 30
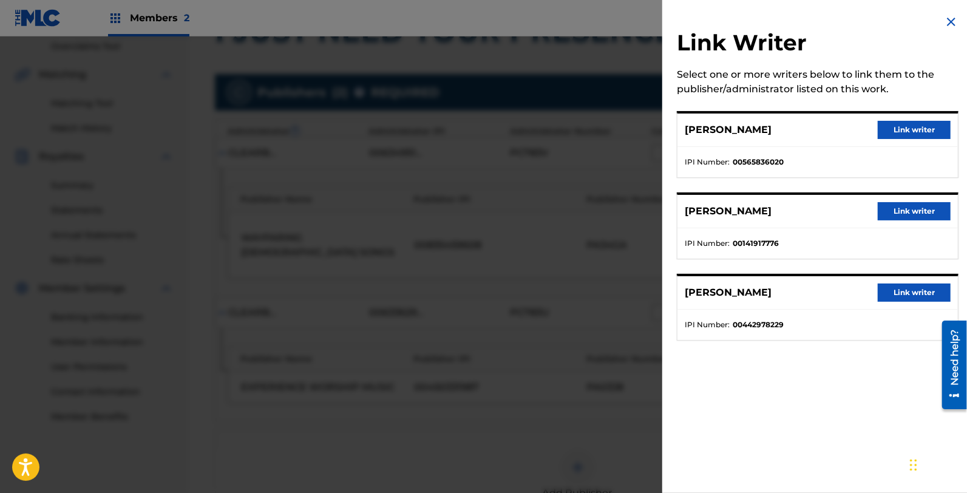
click at [902, 289] on button "Link writer" at bounding box center [914, 292] width 73 height 18
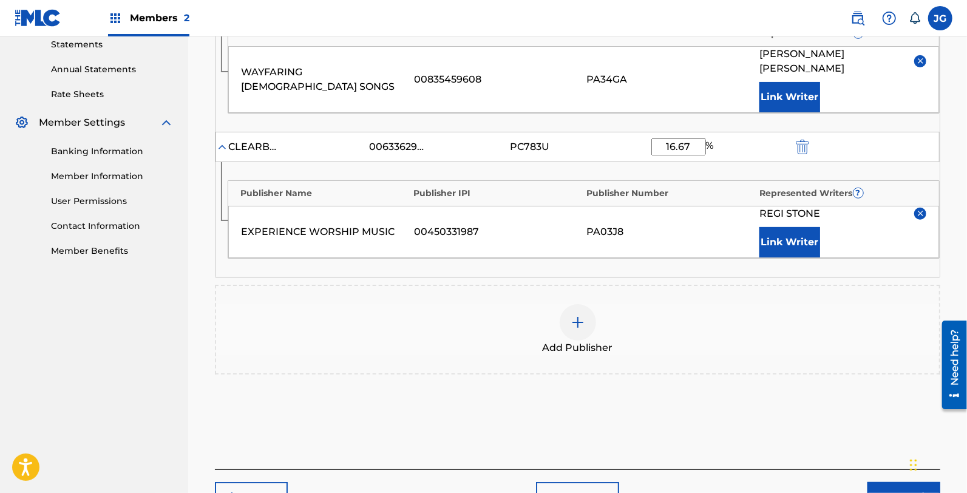
scroll to position [459, 0]
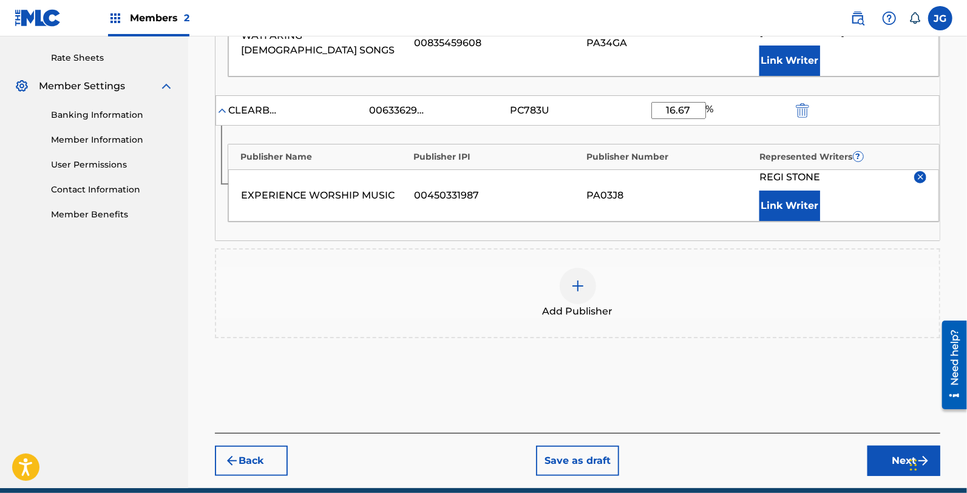
click at [658, 281] on div "Add Publisher" at bounding box center [577, 293] width 723 height 51
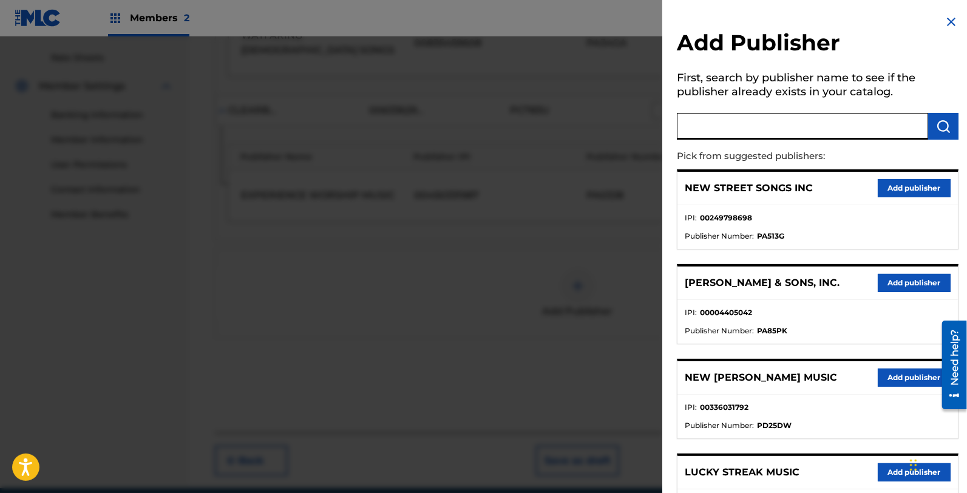
click at [777, 118] on input "text" at bounding box center [802, 126] width 251 height 27
type input "nouveau"
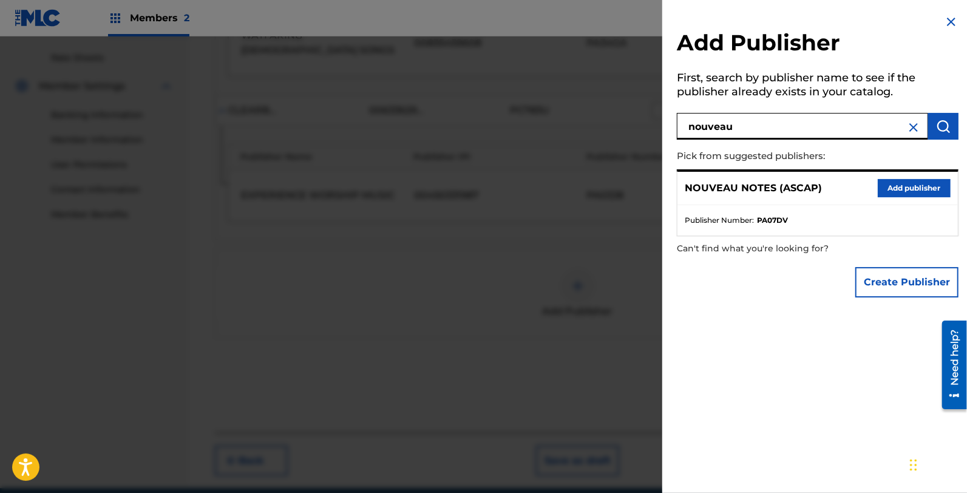
click at [927, 182] on button "Add publisher" at bounding box center [914, 188] width 73 height 18
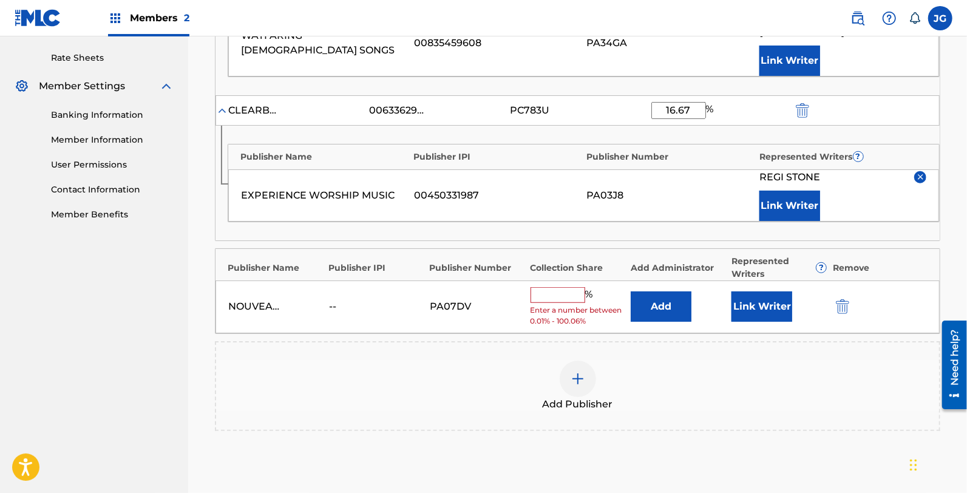
click at [638, 291] on button "Add" at bounding box center [661, 306] width 61 height 30
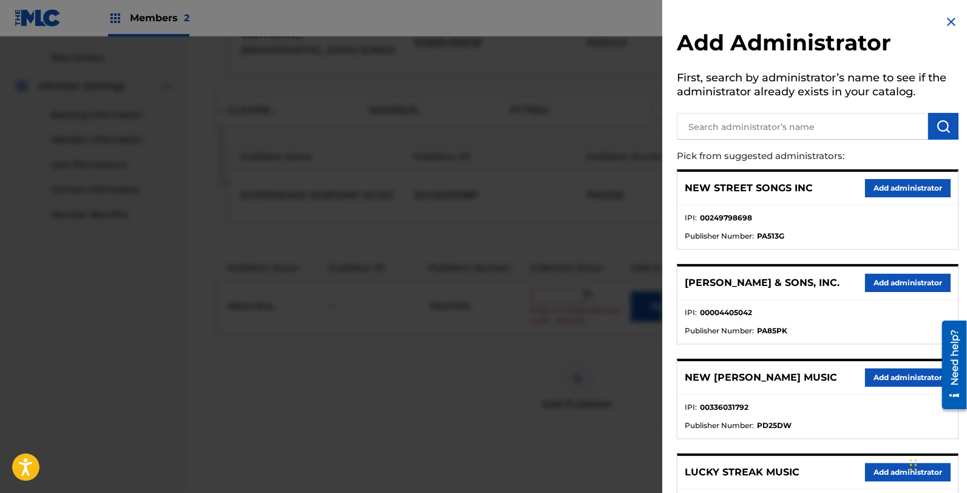
click at [741, 120] on input "text" at bounding box center [802, 126] width 251 height 27
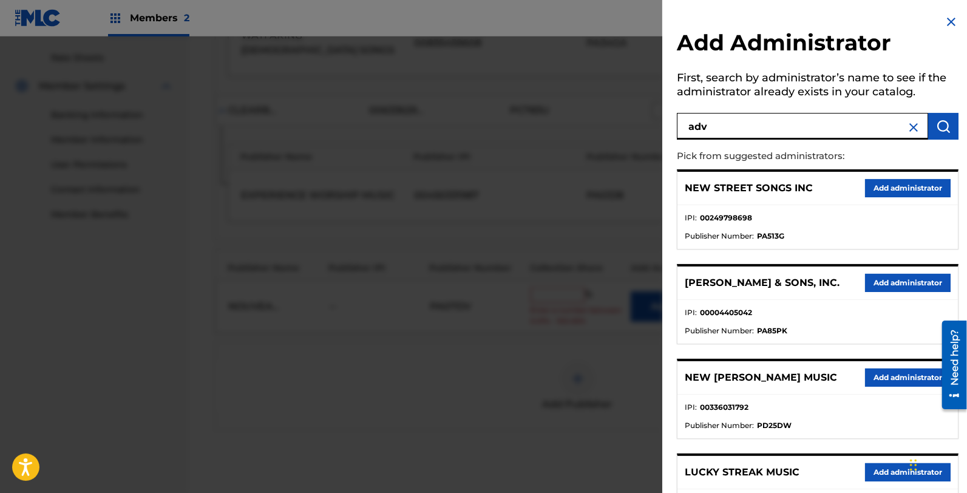
type input "adv"
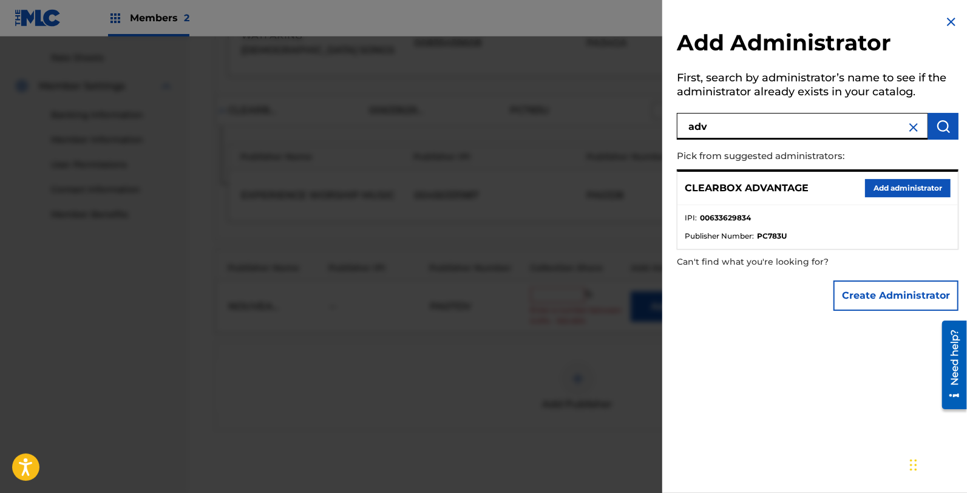
click at [909, 179] on button "Add administrator" at bounding box center [908, 188] width 86 height 18
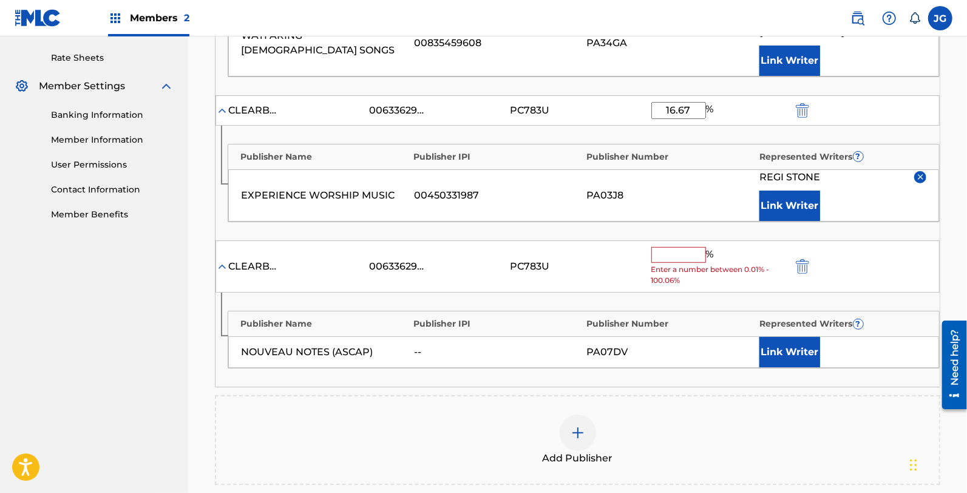
click at [665, 247] on input "text" at bounding box center [678, 255] width 55 height 16
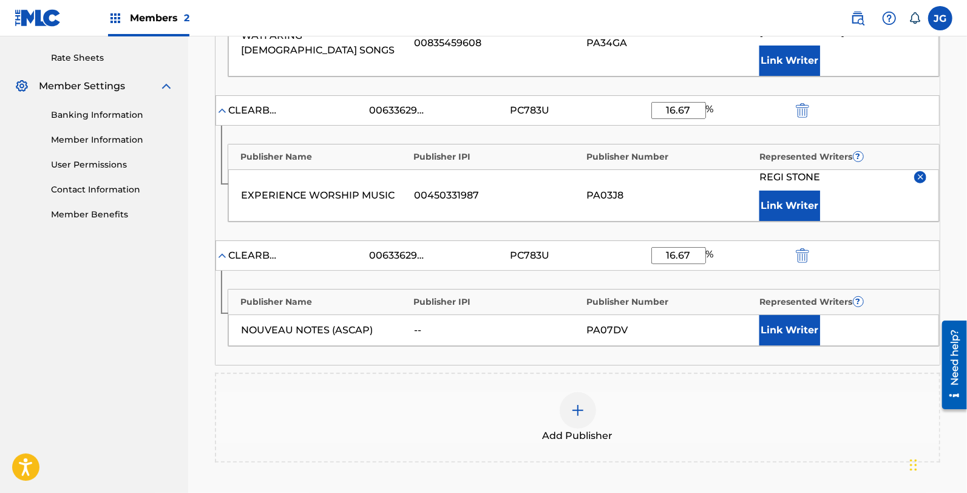
type input "16.67"
click at [778, 328] on div "NOUVEAU NOTES (ASCAP) -- PA07DV Link Writer" at bounding box center [583, 330] width 711 height 32
click at [780, 317] on button "Link Writer" at bounding box center [789, 330] width 61 height 30
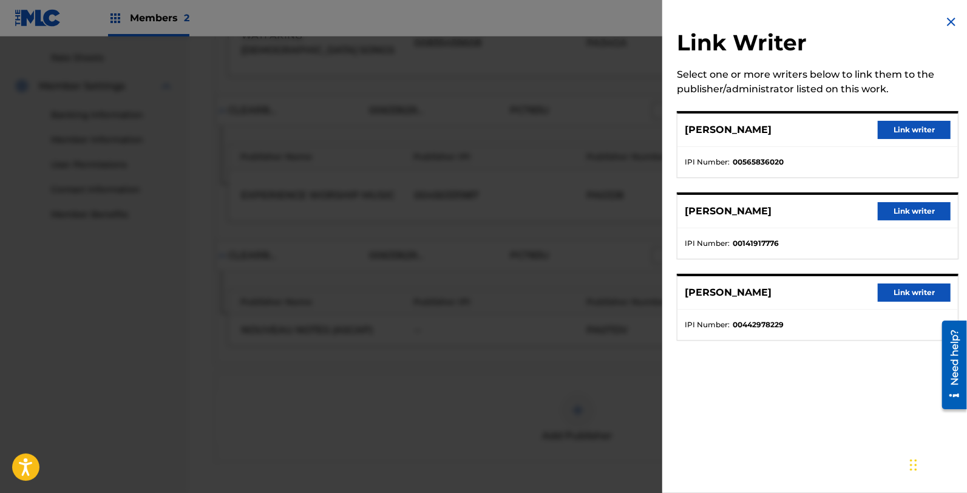
click at [909, 291] on button "Link writer" at bounding box center [914, 292] width 73 height 18
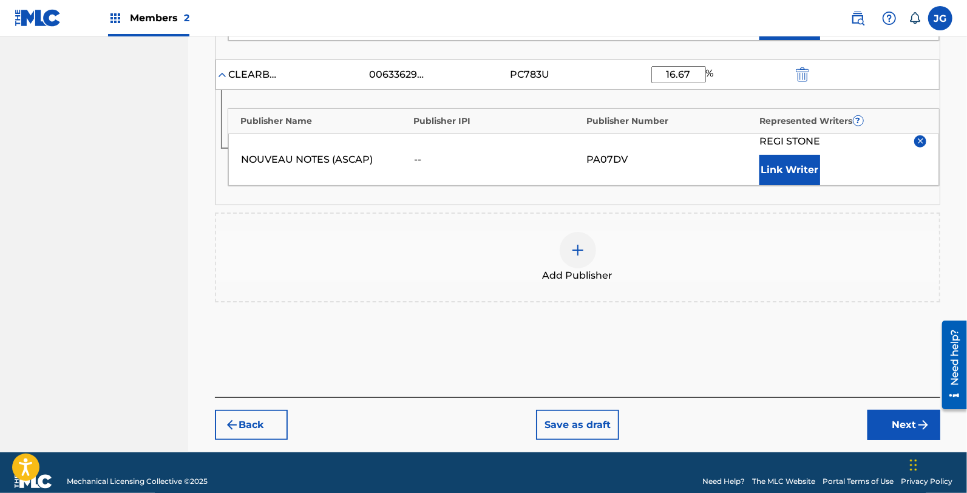
click at [925, 418] on img "submit" at bounding box center [923, 425] width 15 height 15
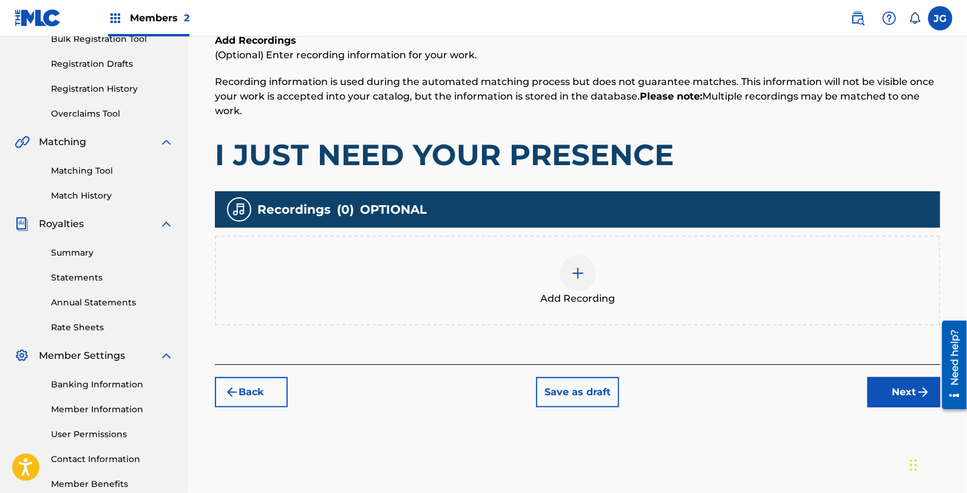
click at [887, 381] on button "Next" at bounding box center [903, 392] width 73 height 30
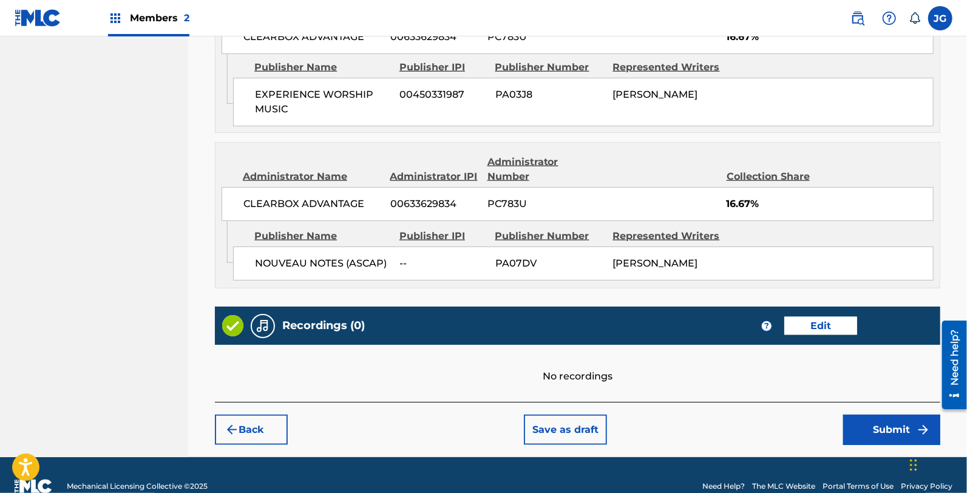
scroll to position [949, 0]
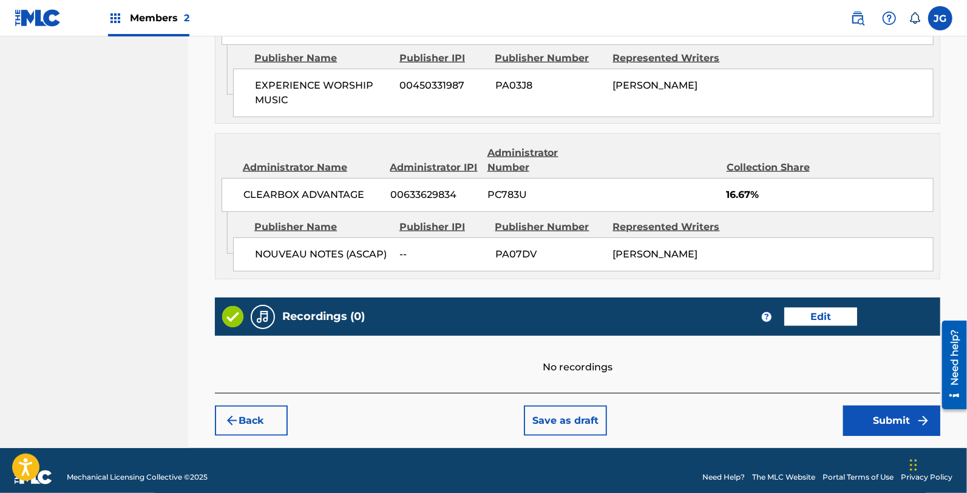
click at [848, 405] on button "Submit" at bounding box center [891, 420] width 97 height 30
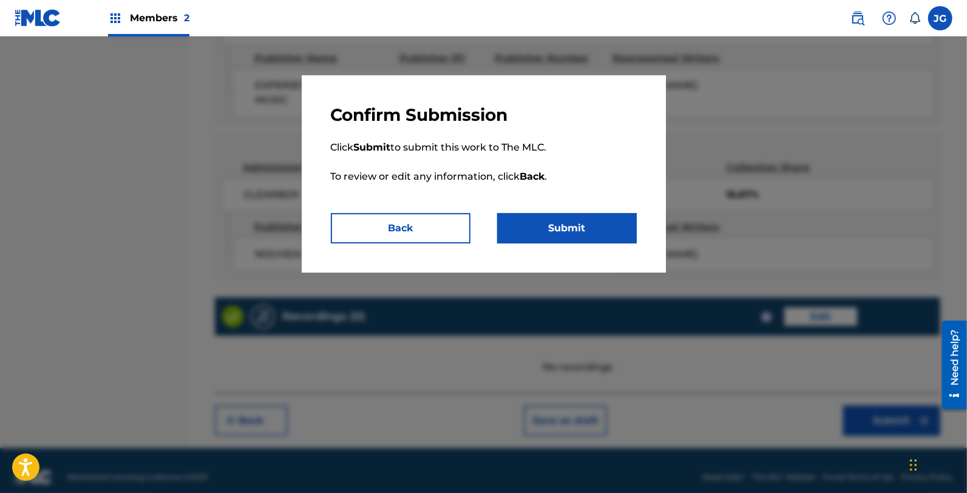
click at [589, 210] on p "Click Submit to submit this work to The MLC. To review or edit any information,…" at bounding box center [484, 169] width 306 height 87
click at [589, 213] on button "Submit" at bounding box center [567, 228] width 140 height 30
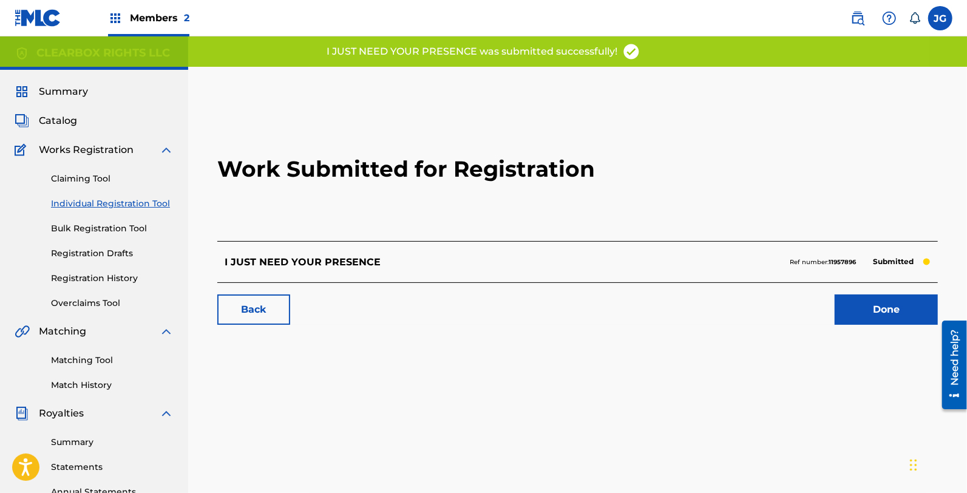
click at [938, 311] on div "Back Done" at bounding box center [577, 303] width 720 height 42
click at [938, 310] on div "Back Done" at bounding box center [577, 303] width 720 height 42
click at [929, 311] on link "Done" at bounding box center [885, 309] width 103 height 30
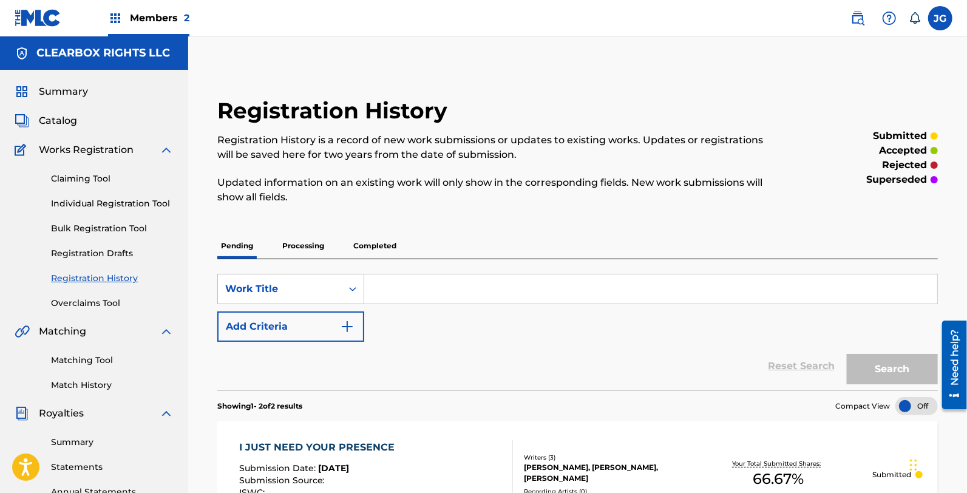
click at [81, 198] on link "Individual Registration Tool" at bounding box center [112, 203] width 123 height 13
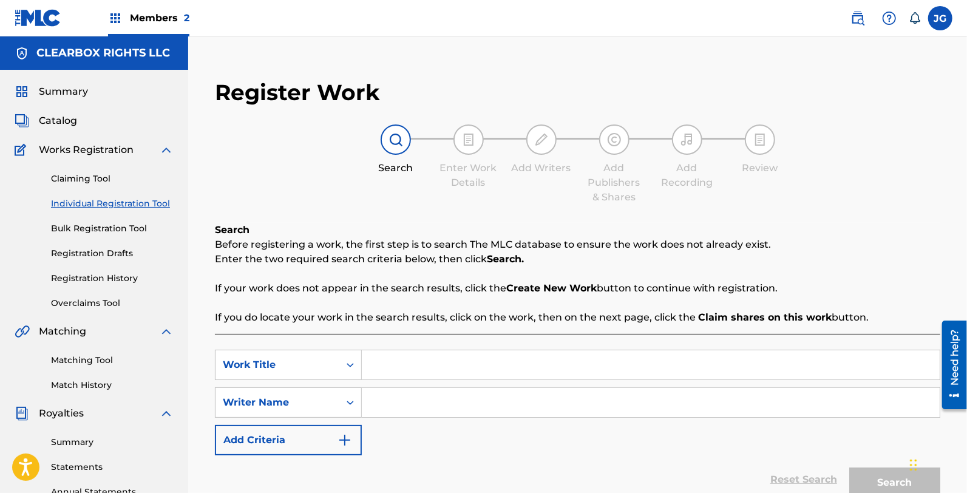
click at [429, 356] on input "Search Form" at bounding box center [651, 364] width 578 height 29
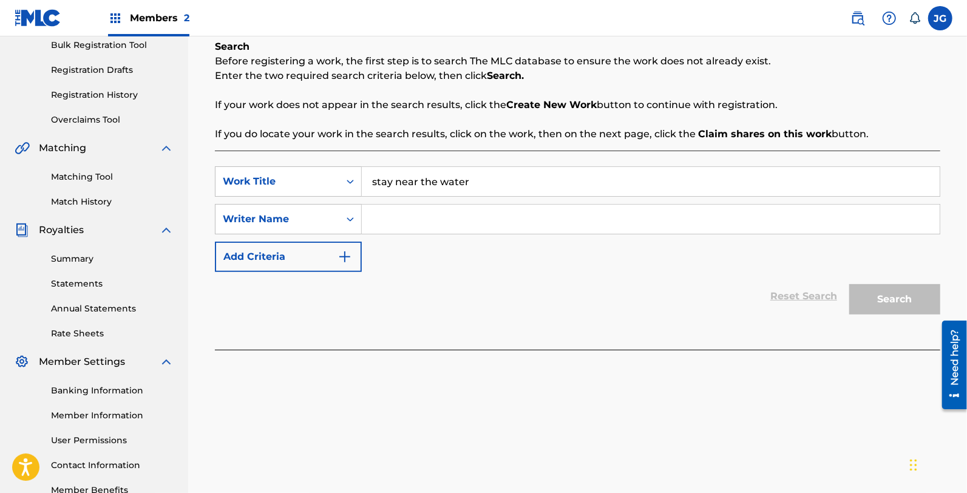
scroll to position [202, 0]
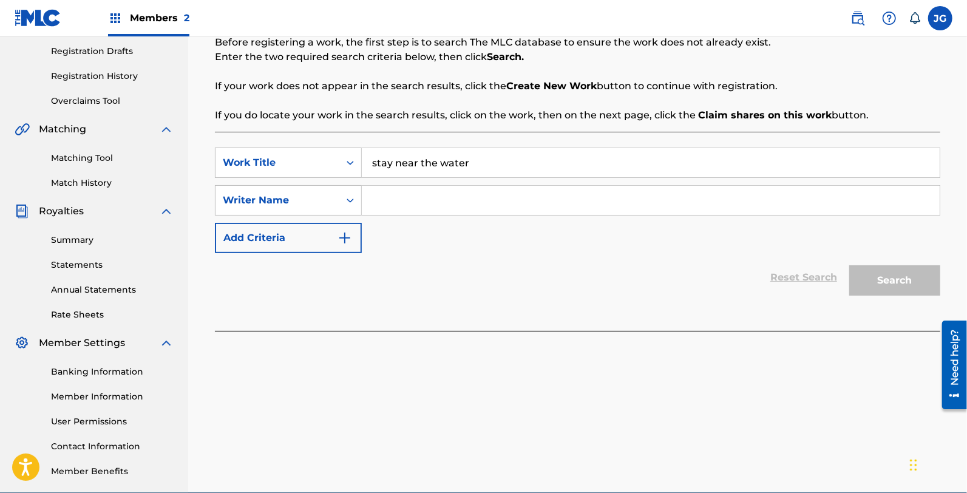
type input "stay near the water"
click at [486, 200] on input "Search Form" at bounding box center [651, 200] width 578 height 29
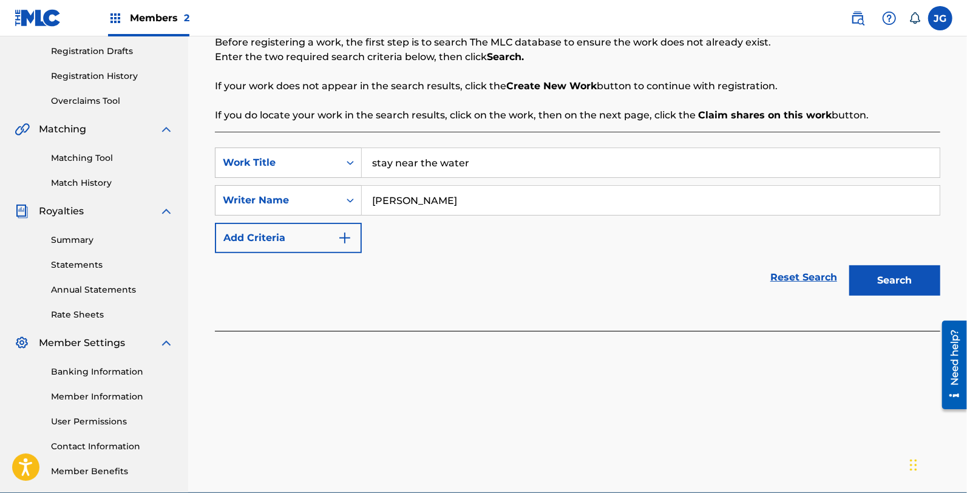
type input "[PERSON_NAME]"
click at [849, 265] on button "Search" at bounding box center [894, 280] width 91 height 30
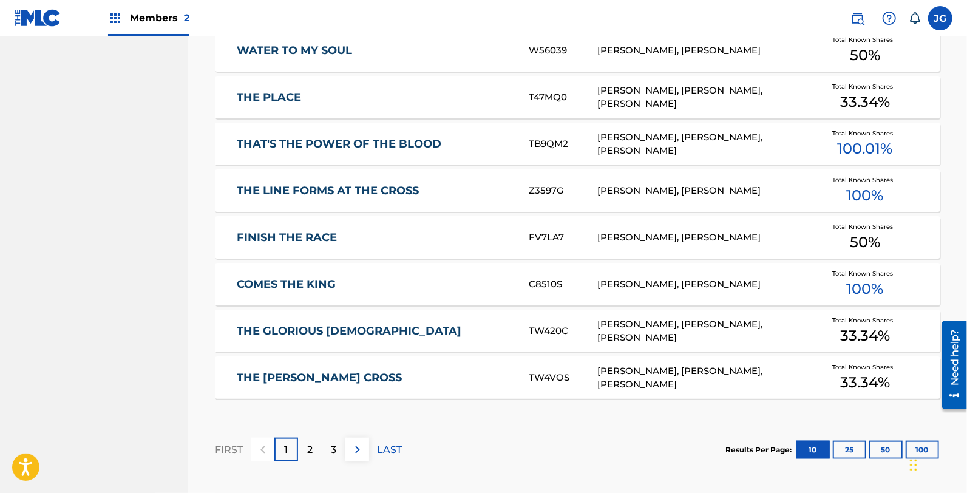
scroll to position [774, 0]
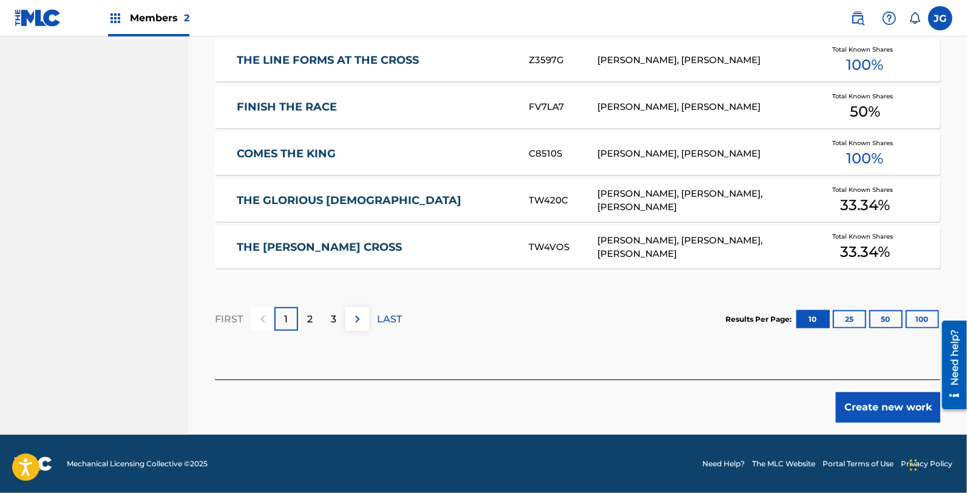
click at [860, 411] on button "Create new work" at bounding box center [888, 407] width 104 height 30
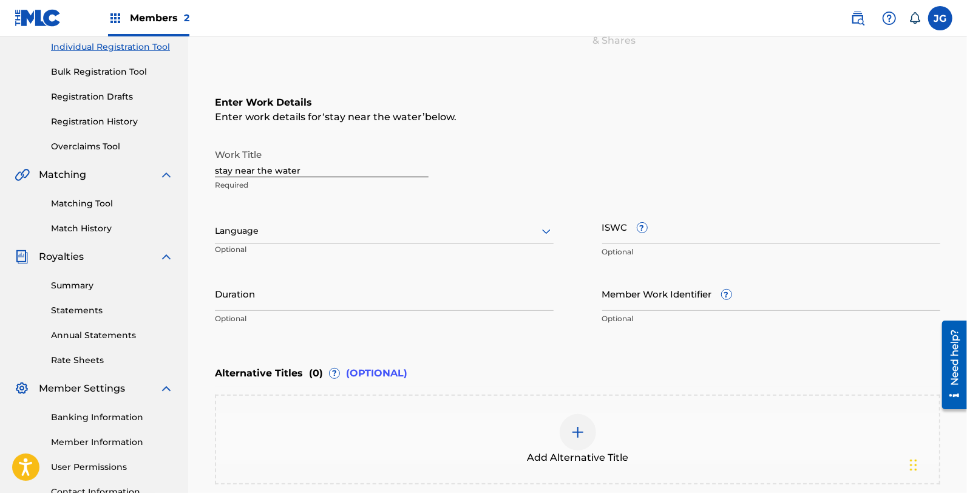
scroll to position [155, 0]
drag, startPoint x: 334, startPoint y: 181, endPoint x: 296, endPoint y: 177, distance: 38.5
click at [296, 177] on div "Work Title stay near the water Required" at bounding box center [322, 171] width 214 height 55
drag, startPoint x: 306, startPoint y: 171, endPoint x: 144, endPoint y: 181, distance: 162.9
click at [146, 180] on main "CLEARBOX RIGHTS LLC Summary Catalog Works Registration Claiming Tool Individual…" at bounding box center [483, 226] width 967 height 690
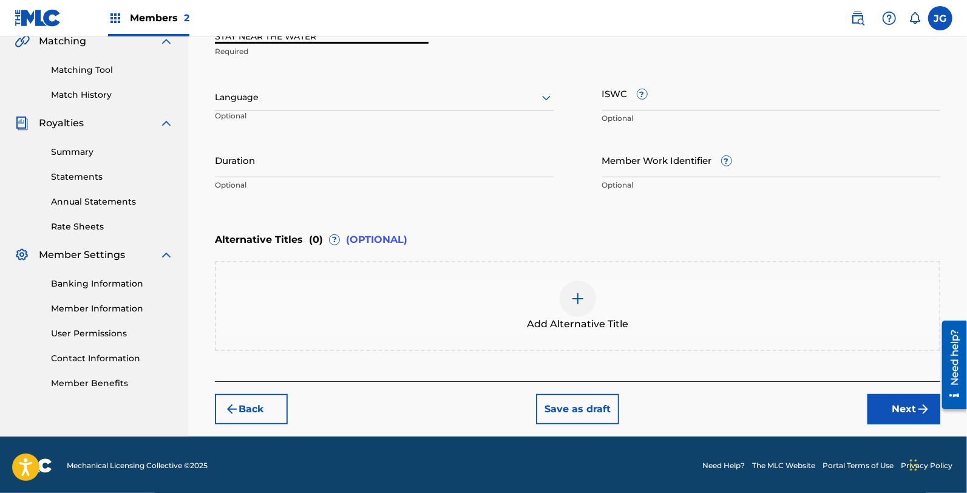
type input "STAY NEAR THE WATER"
click at [899, 401] on button "Next" at bounding box center [903, 409] width 73 height 30
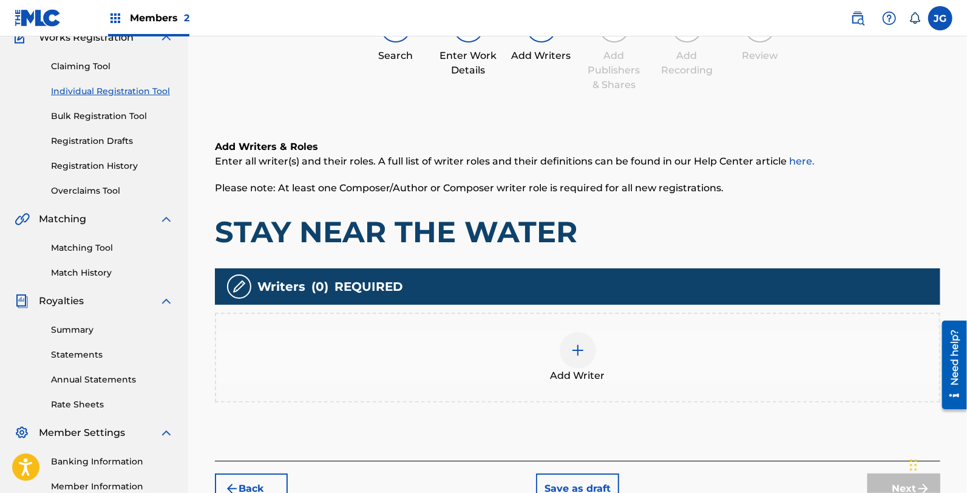
scroll to position [55, 0]
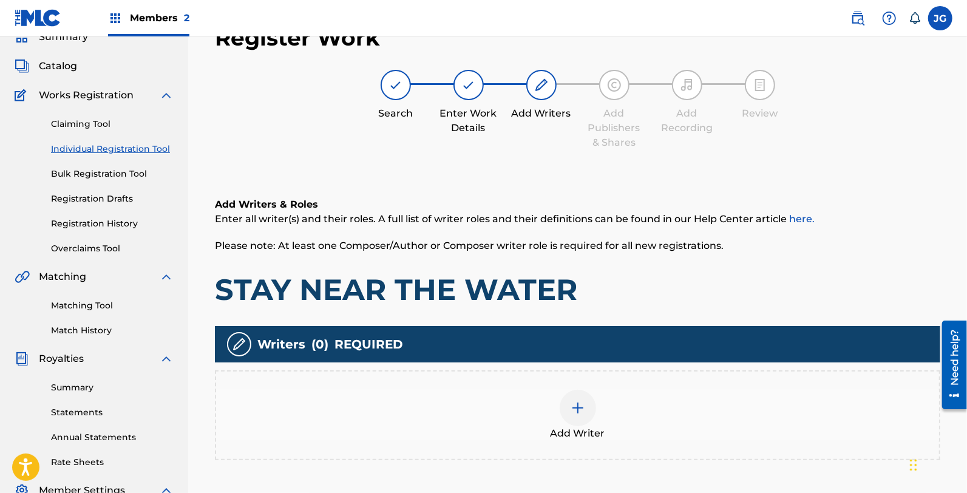
drag, startPoint x: 427, startPoint y: 369, endPoint x: 419, endPoint y: 371, distance: 8.3
click at [419, 371] on div "Add Writer" at bounding box center [577, 415] width 725 height 90
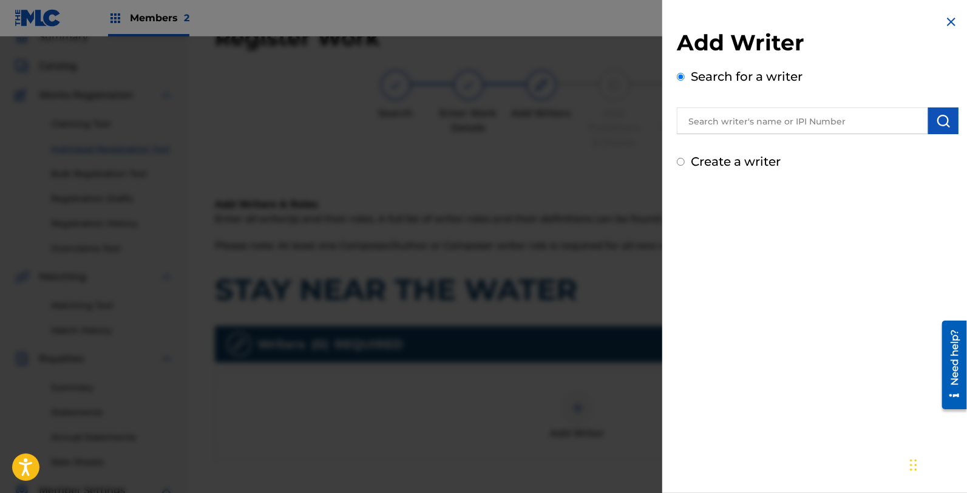
click at [774, 117] on input "text" at bounding box center [802, 120] width 251 height 27
type input "H"
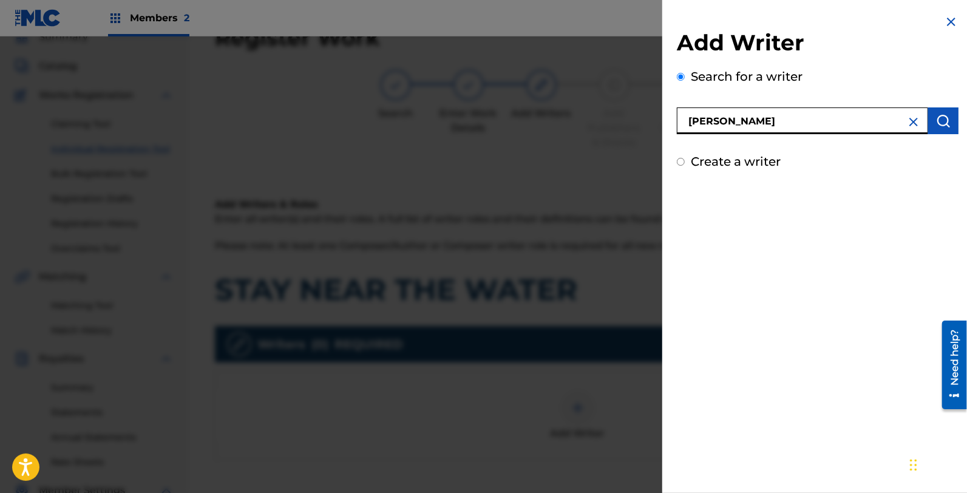
type input "[PERSON_NAME]"
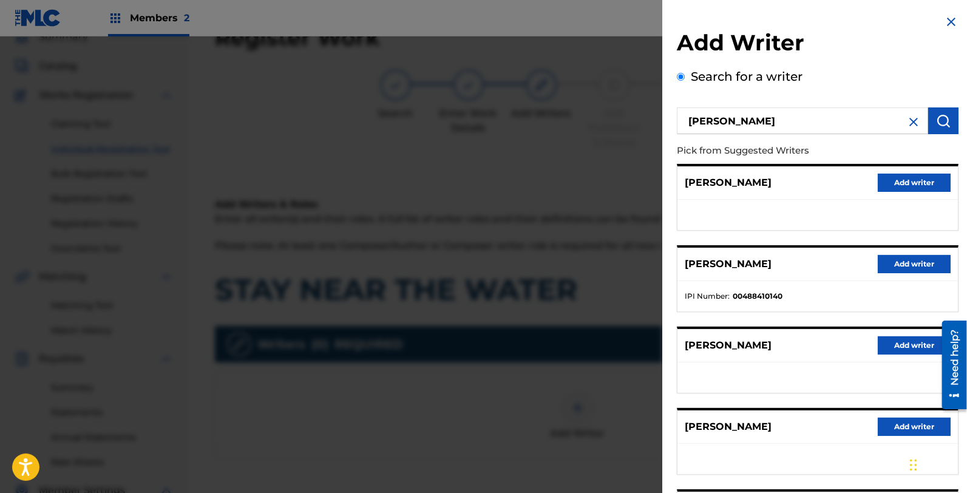
click at [880, 260] on button "Add writer" at bounding box center [914, 264] width 73 height 18
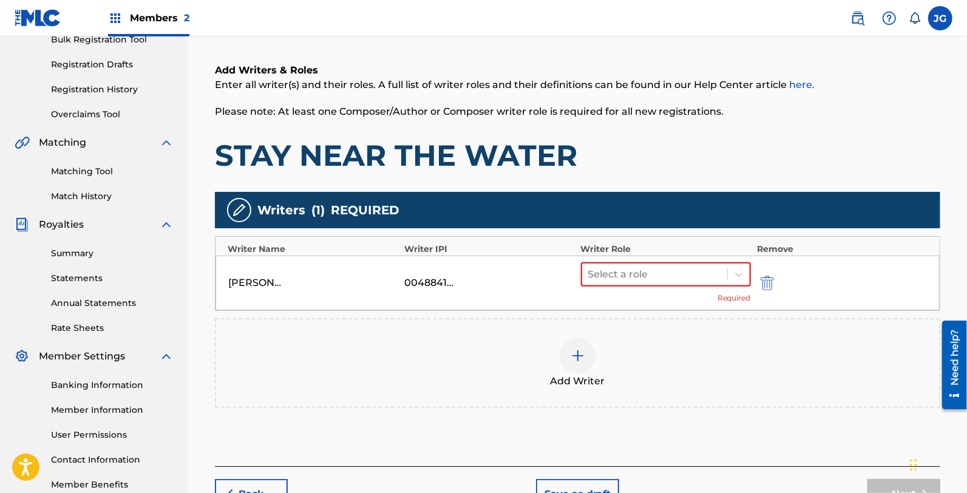
scroll to position [189, 0]
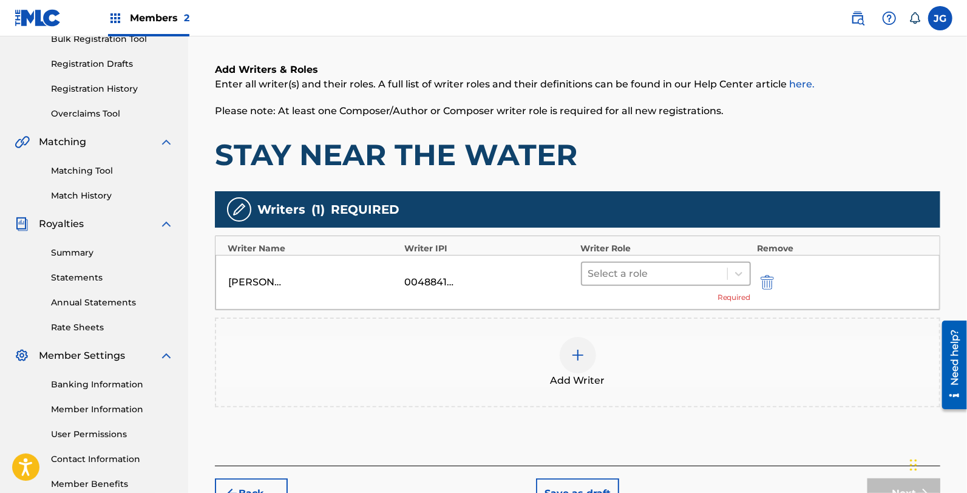
drag, startPoint x: 668, startPoint y: 272, endPoint x: 689, endPoint y: 287, distance: 26.6
click at [668, 272] on div at bounding box center [654, 273] width 133 height 17
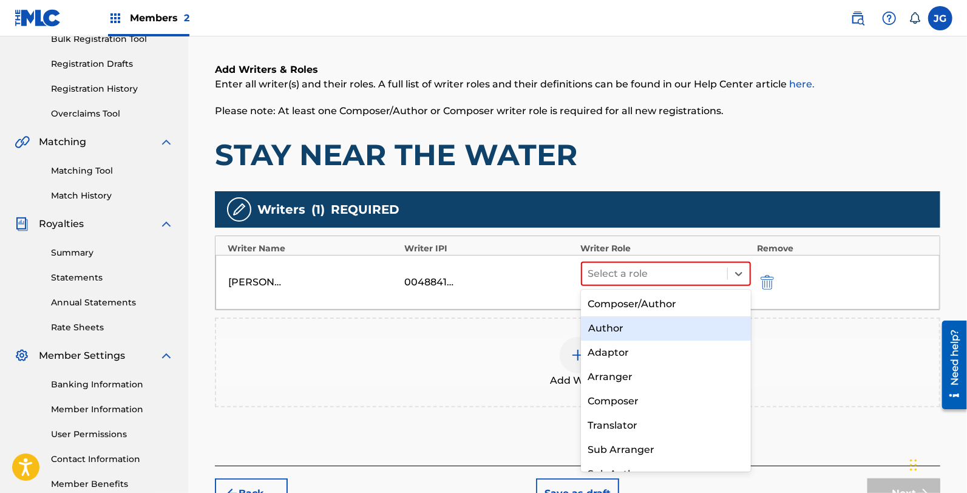
click at [668, 306] on div "Composer/Author" at bounding box center [666, 304] width 170 height 24
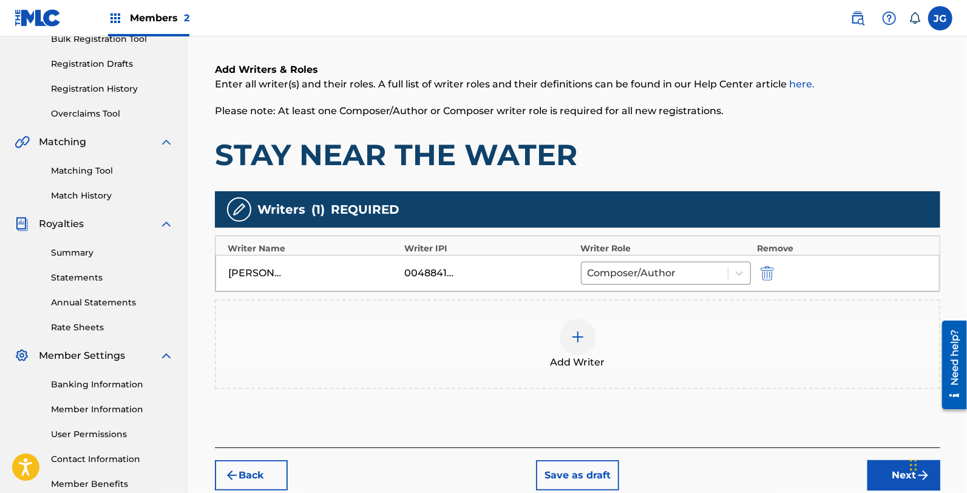
click at [632, 346] on div "Add Writer" at bounding box center [577, 344] width 723 height 51
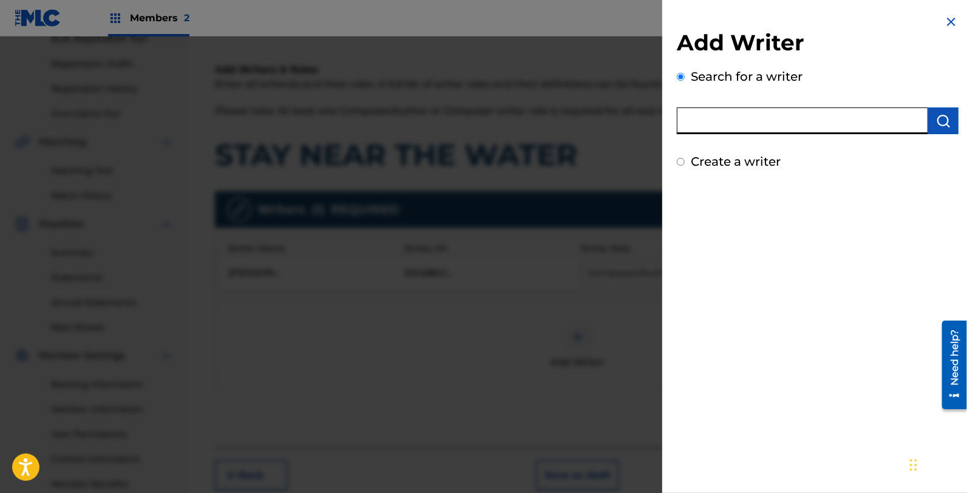
click at [797, 122] on input "text" at bounding box center [802, 120] width 251 height 27
type input "[PERSON_NAME] [PERSON_NAME]"
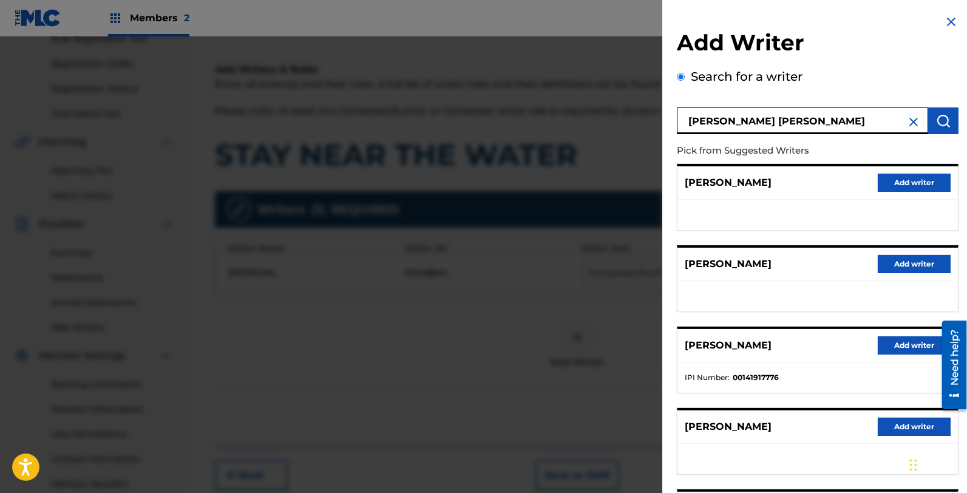
click at [887, 340] on button "Add writer" at bounding box center [914, 345] width 73 height 18
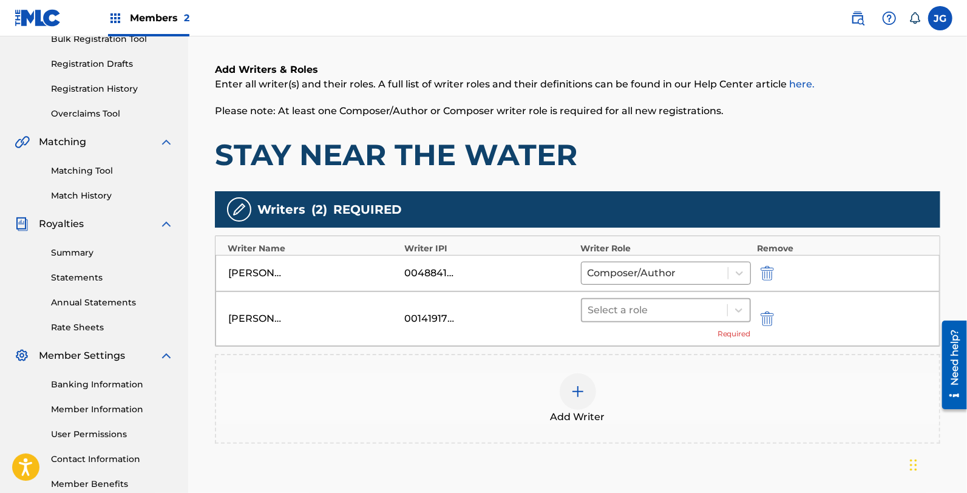
click at [597, 306] on div at bounding box center [654, 310] width 133 height 17
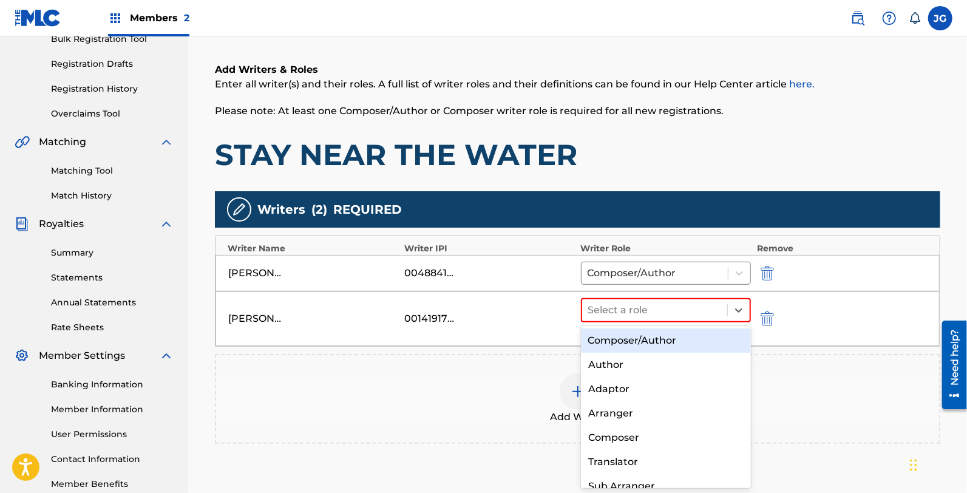
click at [634, 336] on div "Composer/Author" at bounding box center [666, 340] width 170 height 24
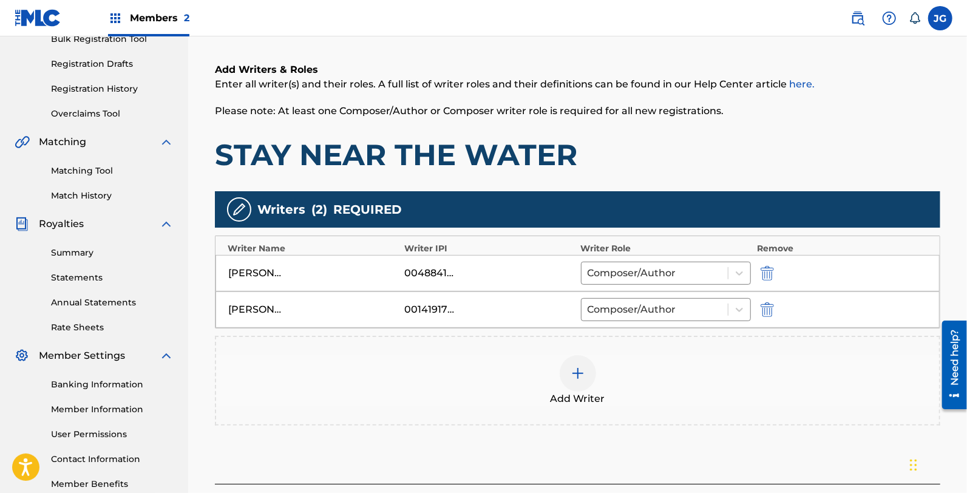
click at [639, 367] on div "Add Writer" at bounding box center [577, 380] width 723 height 51
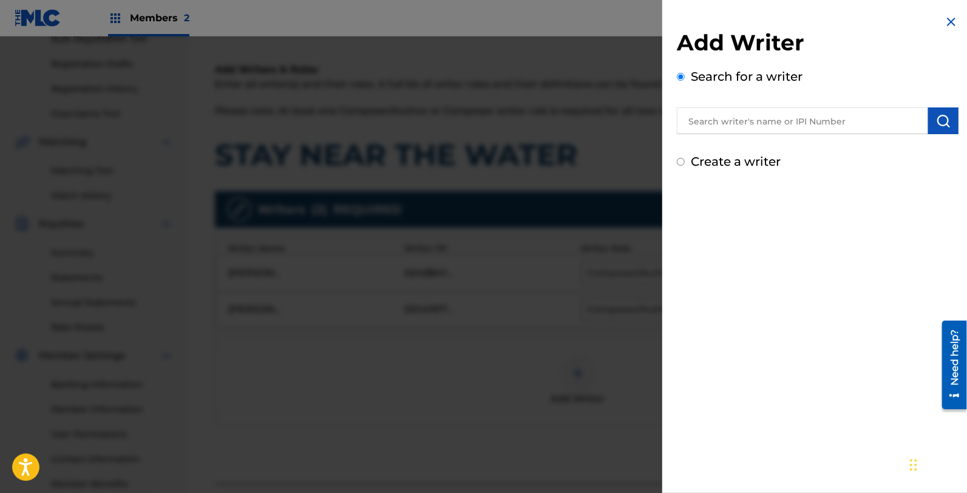
click at [781, 132] on input "text" at bounding box center [802, 120] width 251 height 27
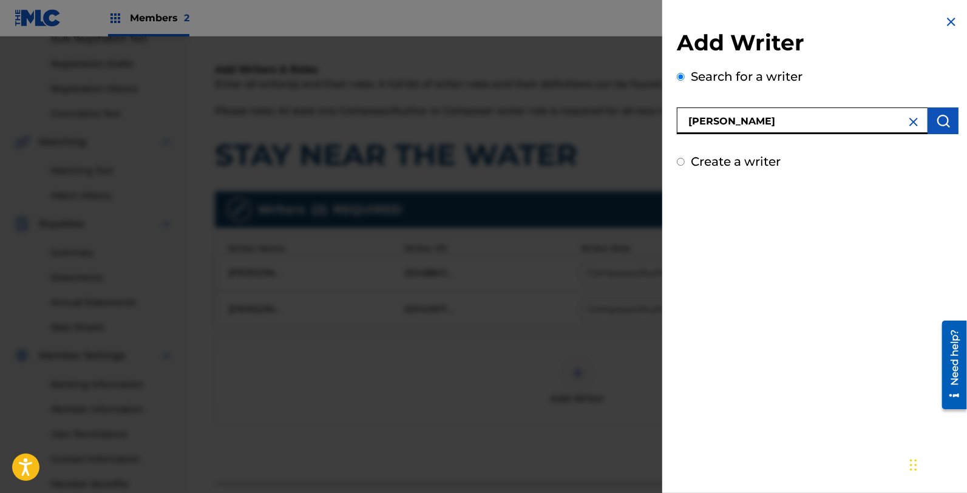
type input "[PERSON_NAME]"
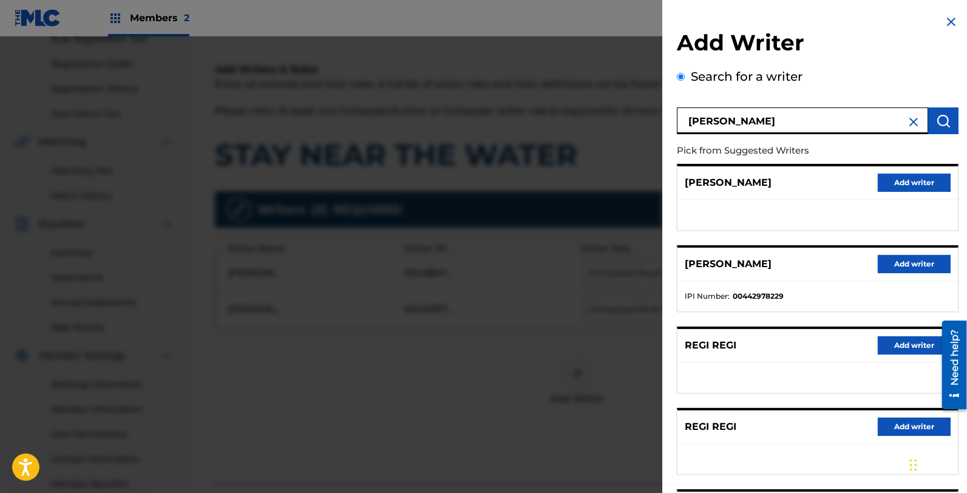
click at [906, 281] on ul "IPI Number : 00442978229" at bounding box center [817, 296] width 280 height 30
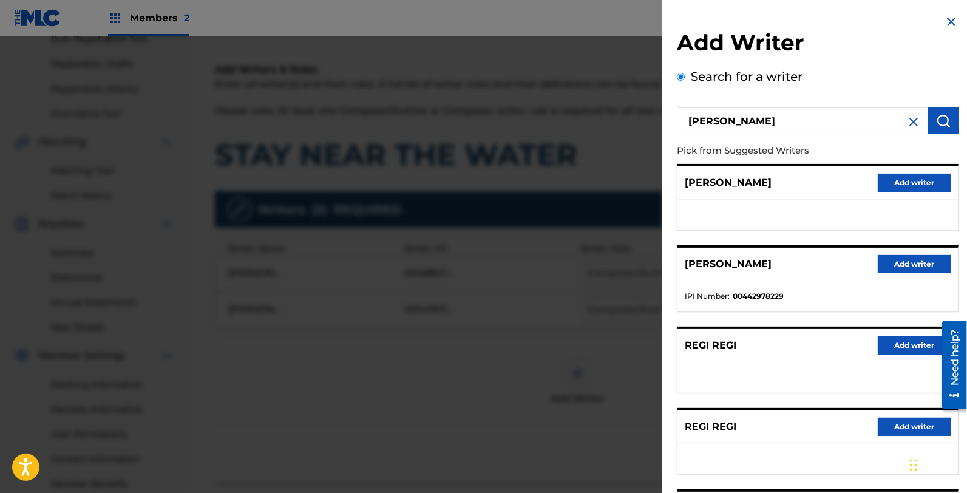
click at [902, 275] on div "[PERSON_NAME] Add writer" at bounding box center [817, 264] width 280 height 33
click at [887, 265] on button "Add writer" at bounding box center [914, 264] width 73 height 18
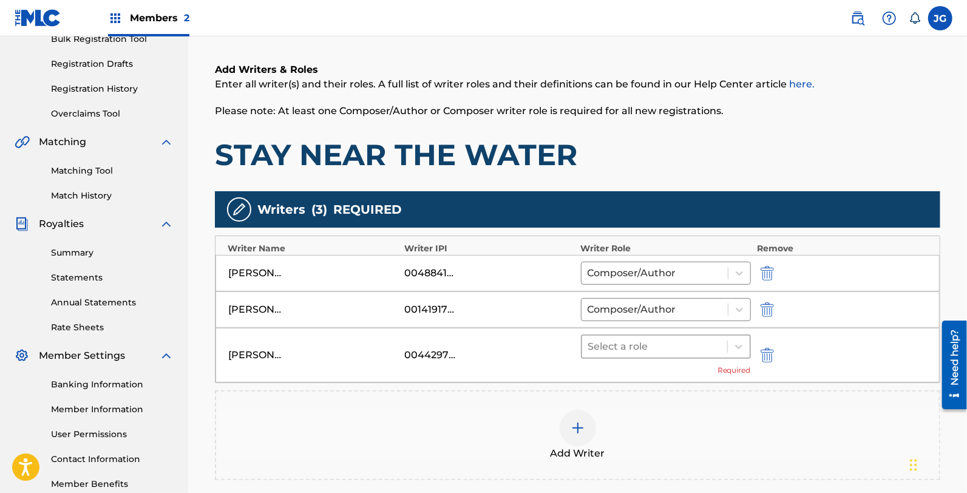
click at [658, 342] on div at bounding box center [654, 346] width 133 height 17
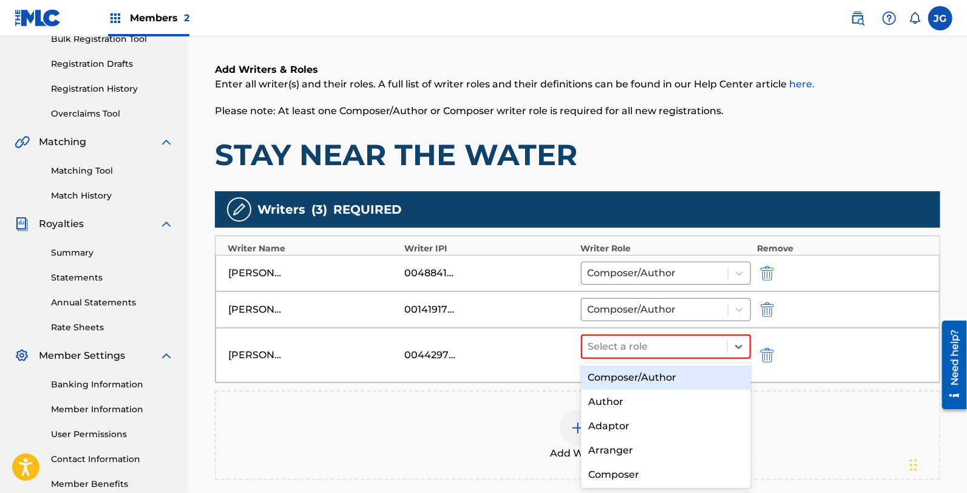
click at [668, 365] on div "Composer/Author" at bounding box center [666, 377] width 170 height 24
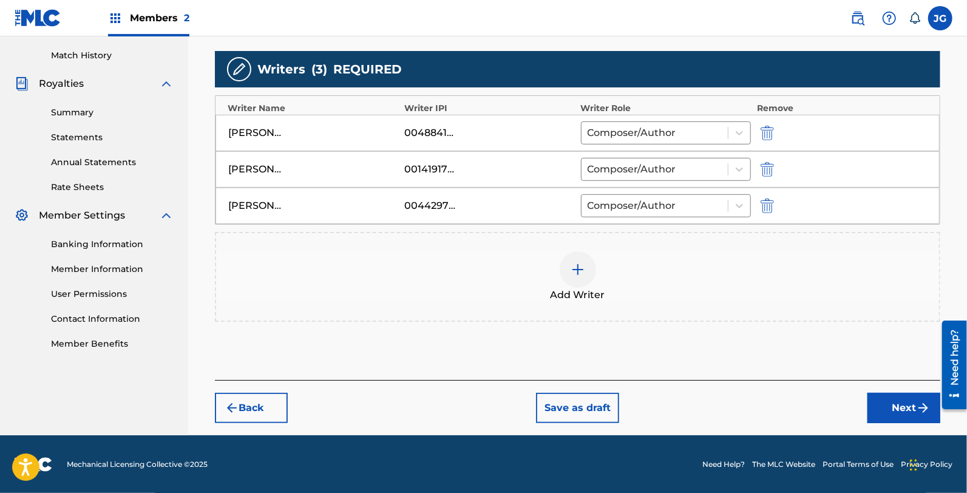
click at [878, 407] on button "Next" at bounding box center [903, 408] width 73 height 30
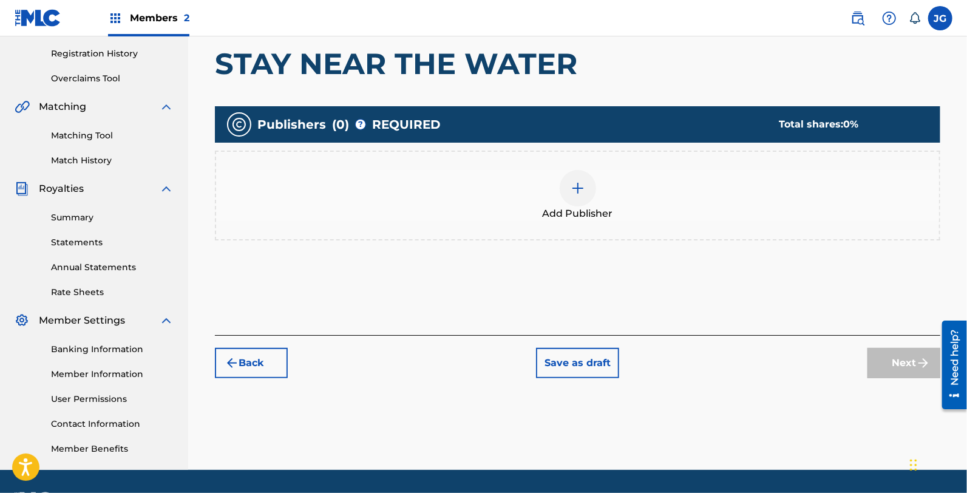
scroll to position [55, 0]
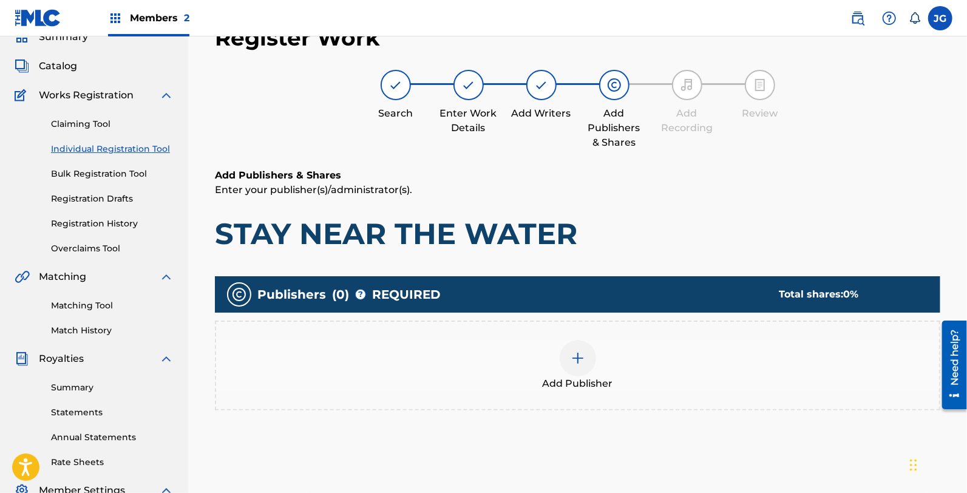
click at [580, 340] on div at bounding box center [578, 358] width 36 height 36
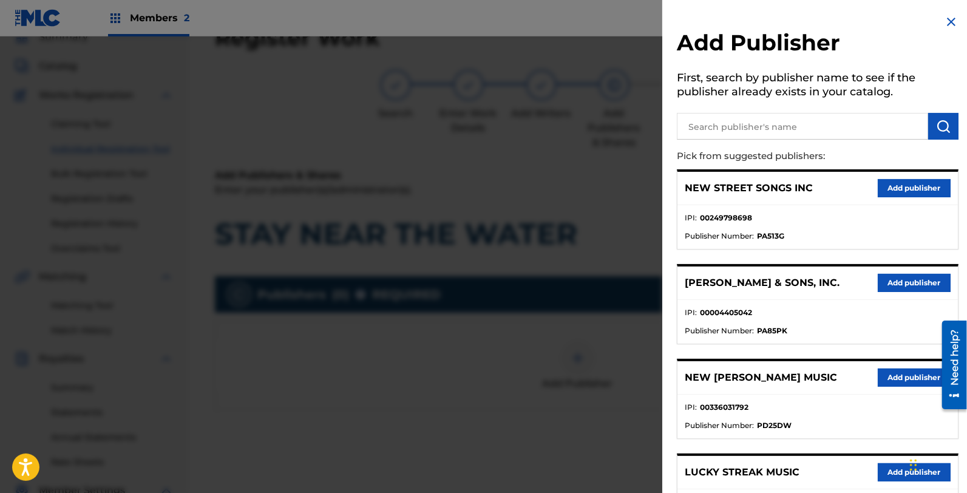
click at [715, 110] on div at bounding box center [818, 124] width 282 height 30
click at [725, 129] on input "text" at bounding box center [802, 126] width 251 height 27
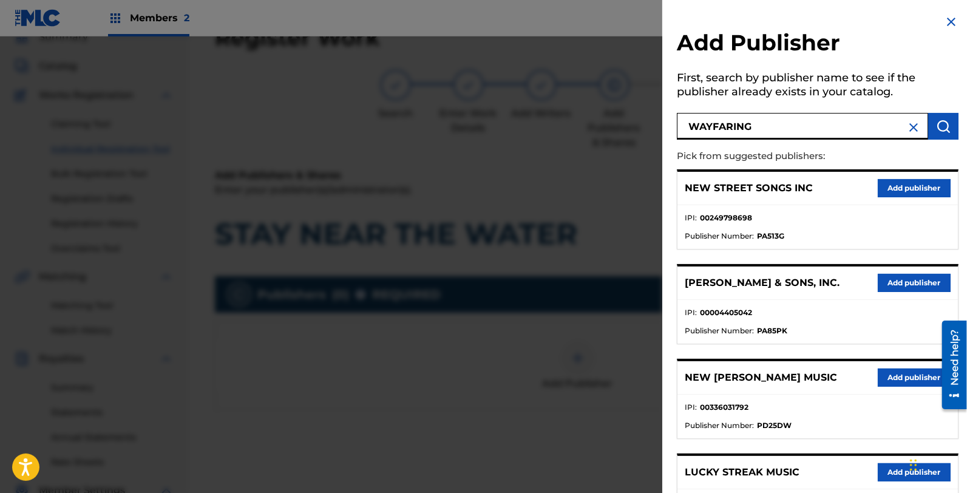
type input "WAYFARING"
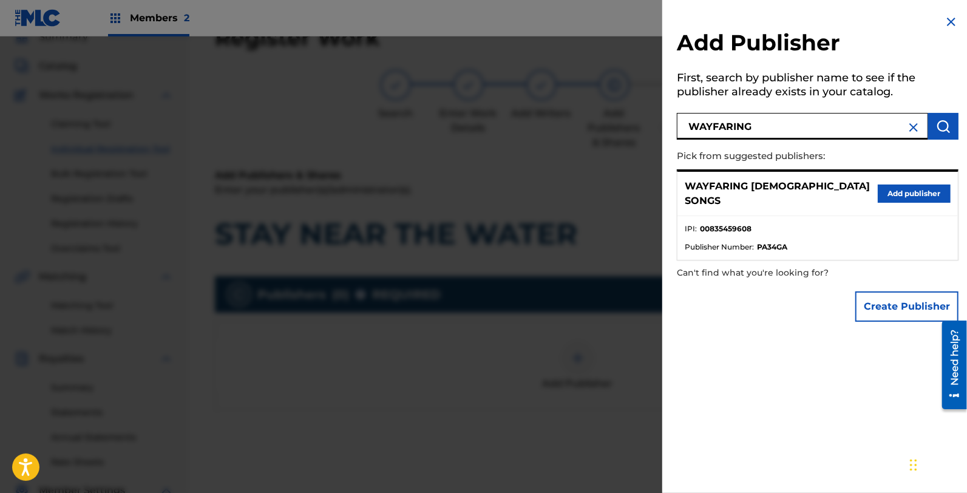
click at [890, 190] on button "Add publisher" at bounding box center [914, 193] width 73 height 18
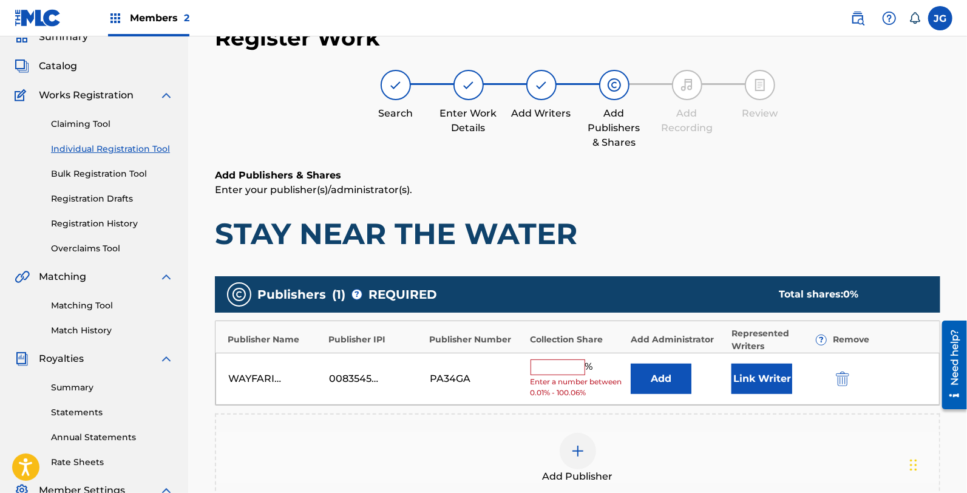
drag, startPoint x: 658, startPoint y: 355, endPoint x: 658, endPoint y: 363, distance: 7.9
click at [658, 363] on div "WAYFARING [DEMOGRAPHIC_DATA] SONGS 00835459608 PA34GA % Enter a number between …" at bounding box center [577, 379] width 724 height 53
click at [658, 368] on button "Add" at bounding box center [661, 379] width 61 height 30
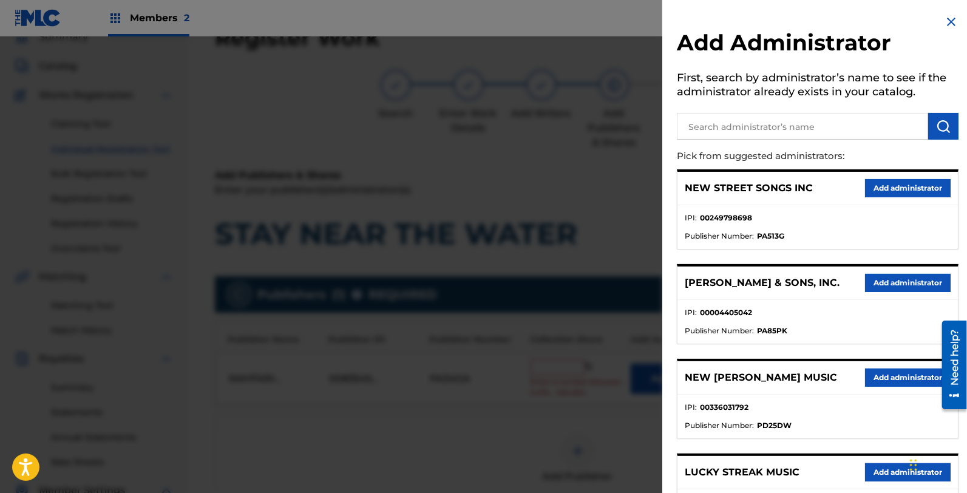
click at [744, 138] on input "text" at bounding box center [802, 126] width 251 height 27
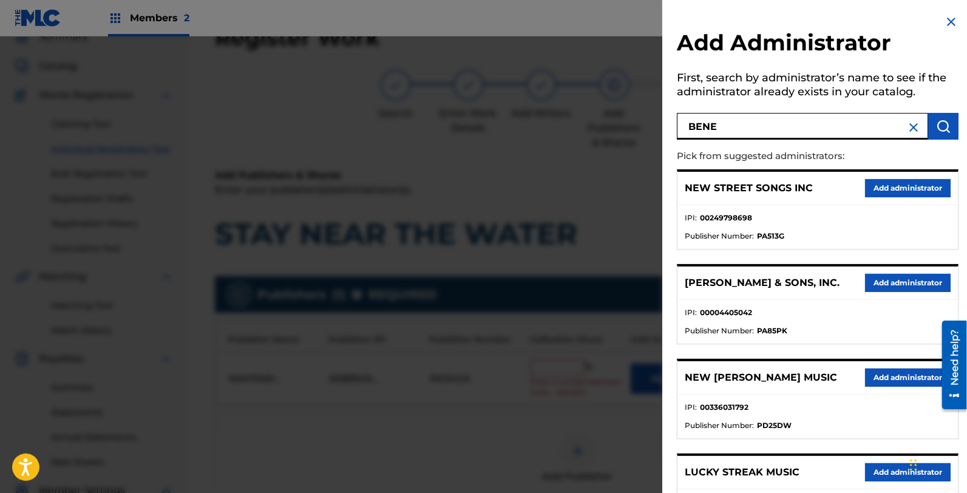
type input "BENE"
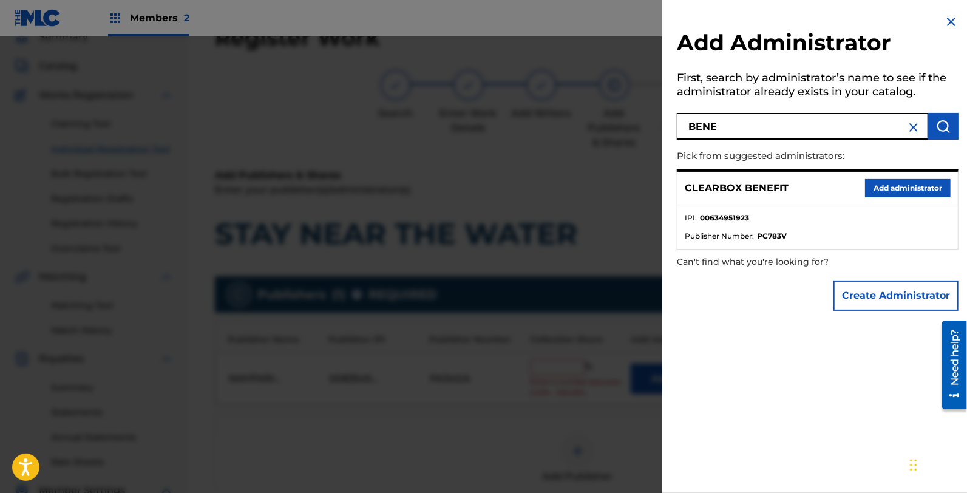
click at [890, 185] on button "Add administrator" at bounding box center [908, 188] width 86 height 18
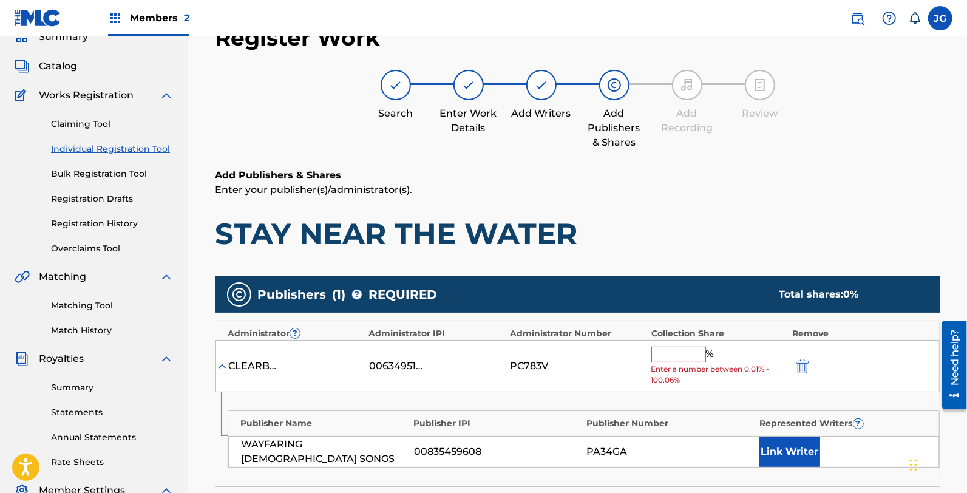
click at [677, 356] on input "text" at bounding box center [678, 355] width 55 height 16
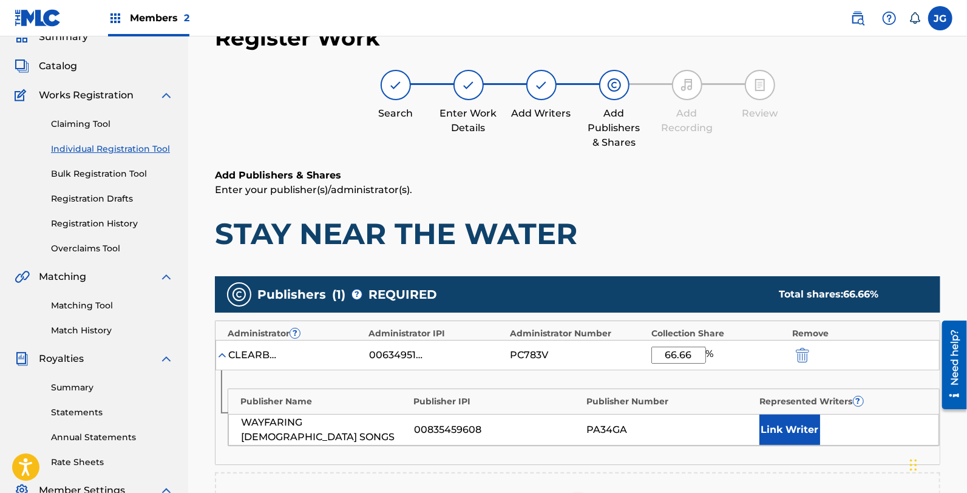
type input "66.66"
drag, startPoint x: 786, startPoint y: 410, endPoint x: 797, endPoint y: 447, distance: 39.4
click at [790, 416] on div "Publisher Name Publisher IPI Publisher Number Represented Writers ? WAYFARING […" at bounding box center [584, 417] width 712 height 58
click at [797, 447] on div "Publisher Name Publisher IPI Publisher Number Represented Writers ? WAYFARING […" at bounding box center [577, 417] width 724 height 94
click at [792, 427] on button "Link Writer" at bounding box center [789, 430] width 61 height 30
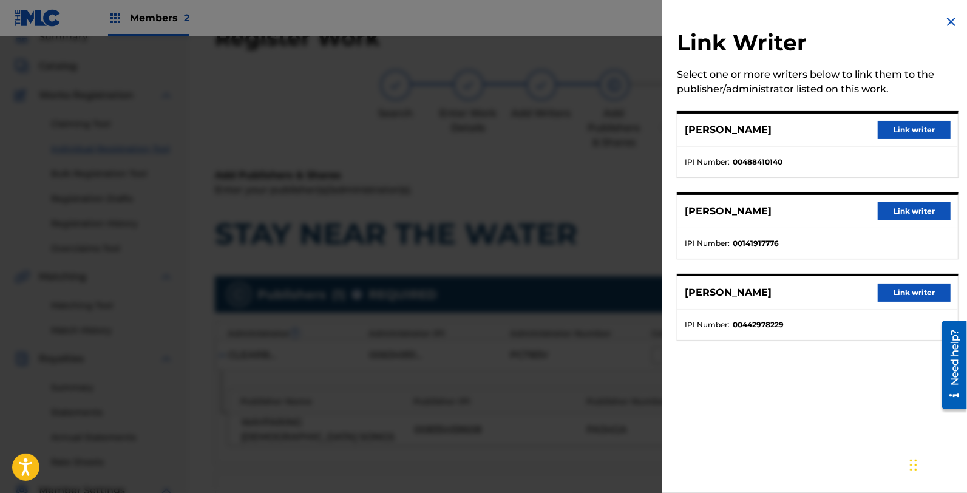
click at [901, 202] on button "Link writer" at bounding box center [914, 211] width 73 height 18
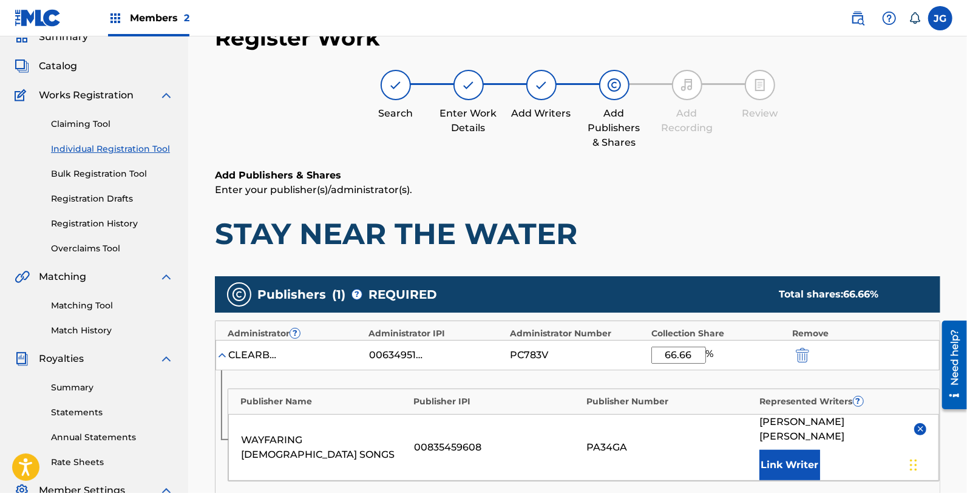
click at [807, 450] on button "Link Writer" at bounding box center [789, 465] width 61 height 30
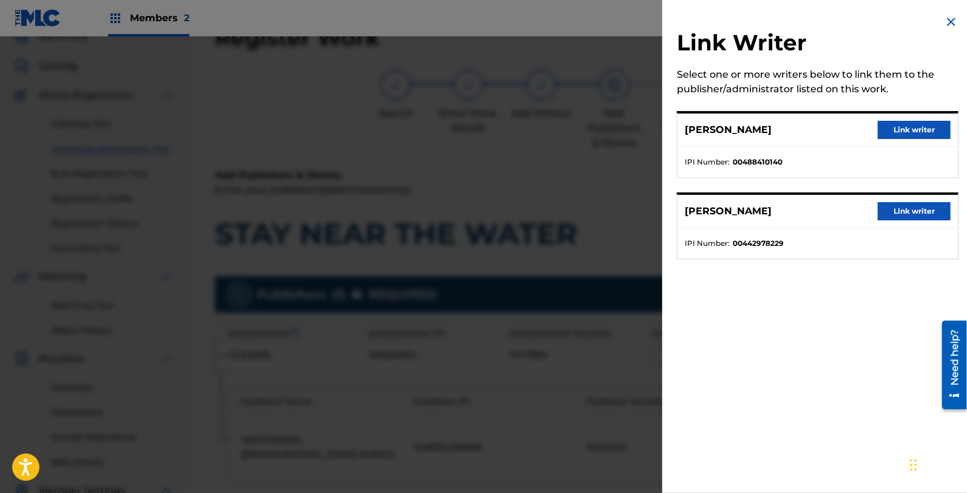
click at [903, 134] on button "Link writer" at bounding box center [914, 130] width 73 height 18
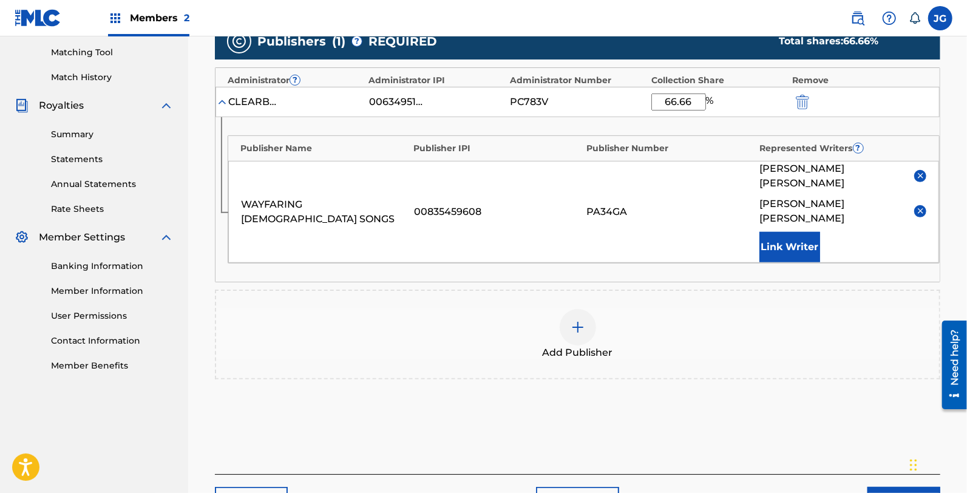
scroll to position [324, 0]
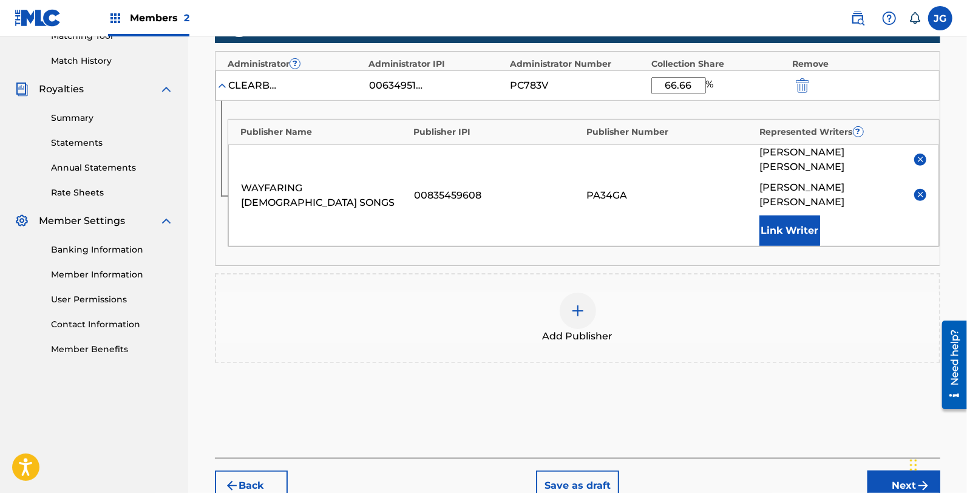
click at [649, 293] on div "Add Publisher" at bounding box center [577, 318] width 723 height 51
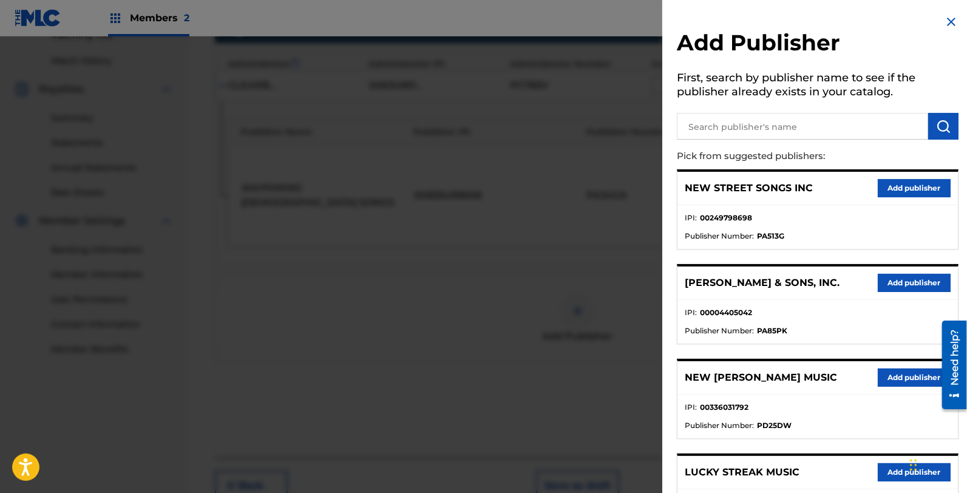
scroll to position [371, 0]
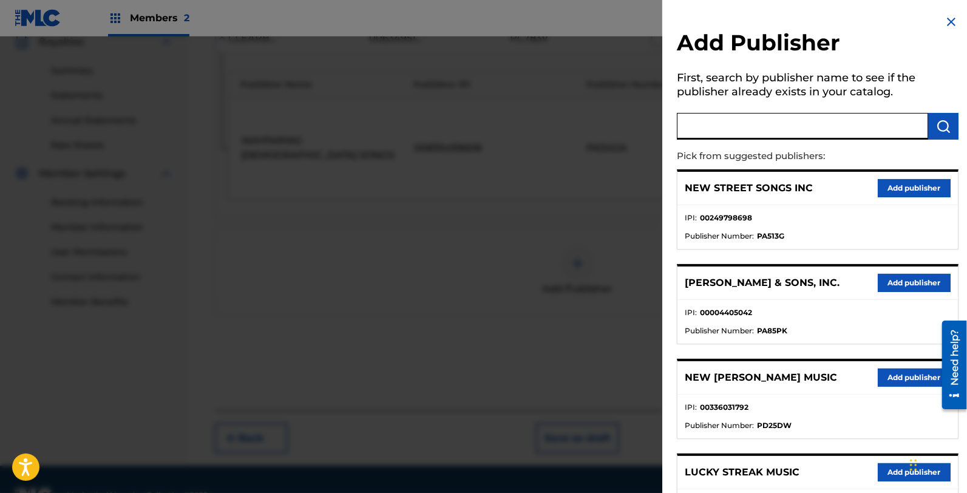
click at [721, 124] on input "text" at bounding box center [802, 126] width 251 height 27
type input "EXPERI"
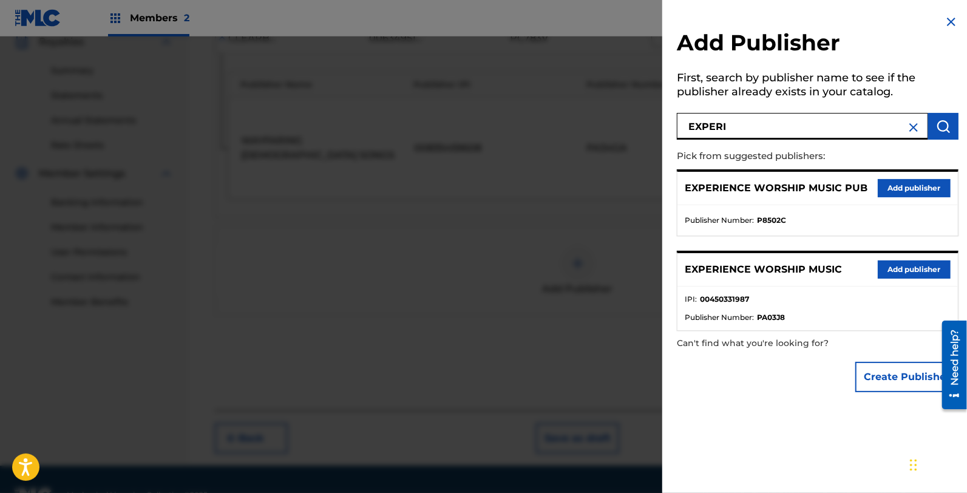
click at [912, 269] on button "Add publisher" at bounding box center [914, 269] width 73 height 18
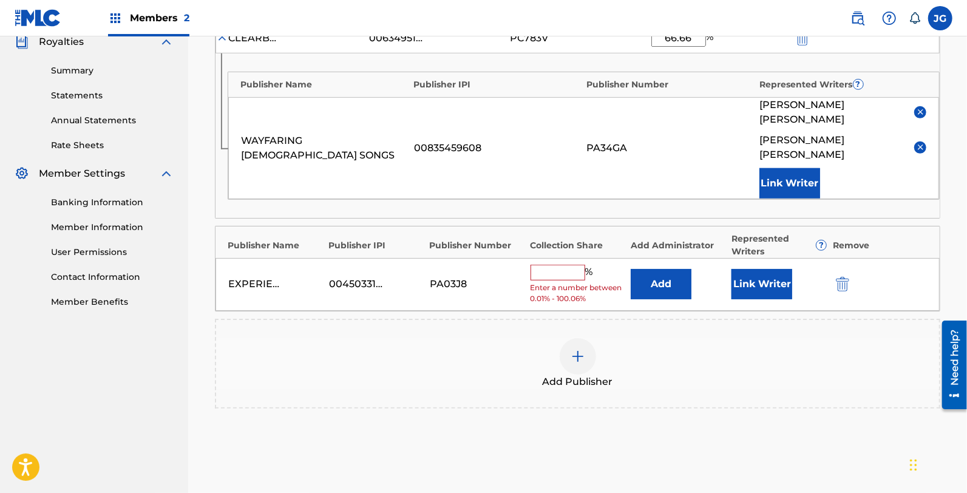
click at [681, 269] on button "Add" at bounding box center [661, 284] width 61 height 30
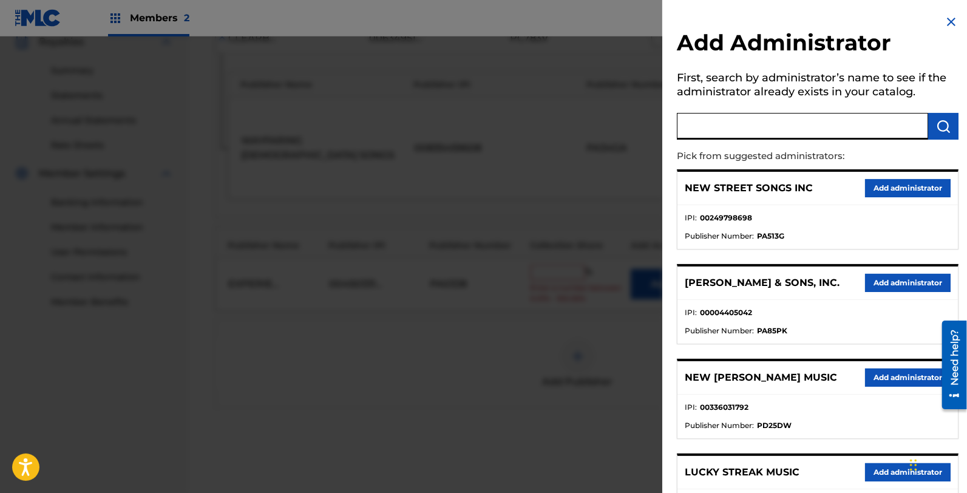
click at [719, 120] on input "text" at bounding box center [802, 126] width 251 height 27
type input "ADV"
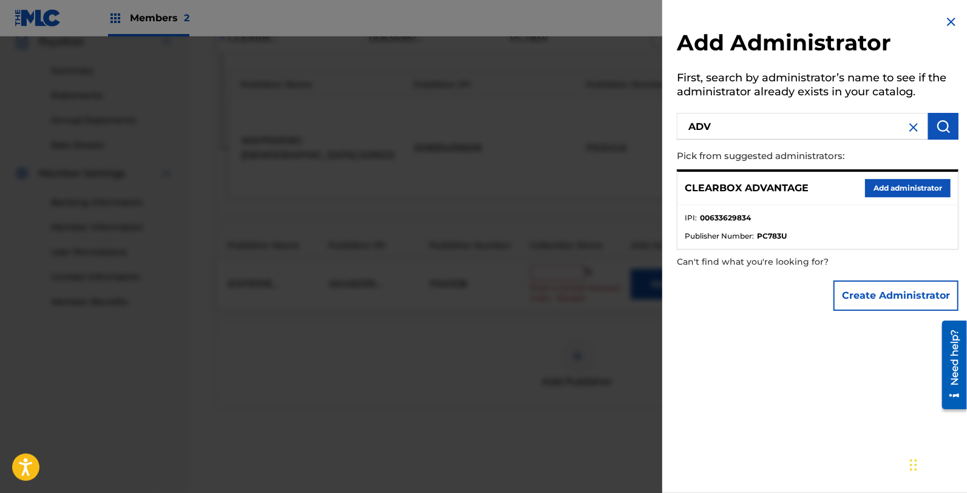
click at [892, 177] on div "CLEARBOX ADVANTAGE Add administrator" at bounding box center [817, 188] width 280 height 33
click at [896, 186] on button "Add administrator" at bounding box center [908, 188] width 86 height 18
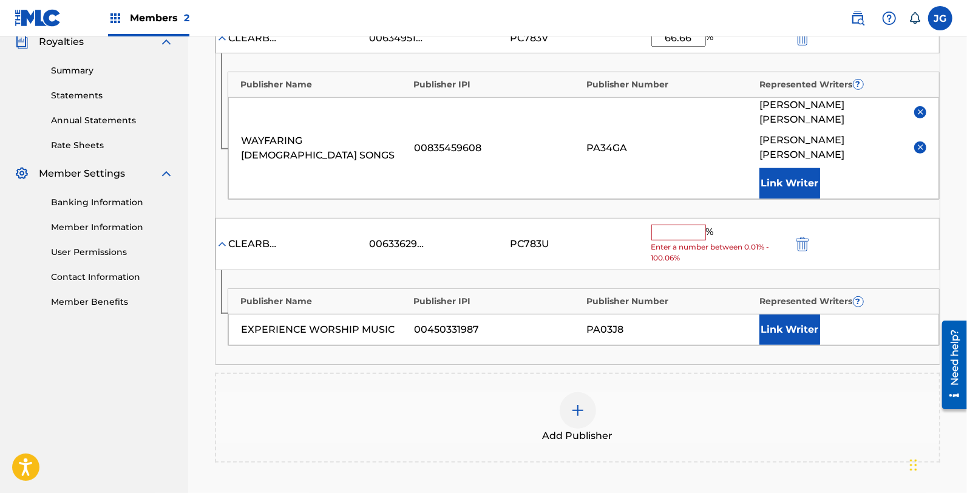
click at [671, 225] on input "text" at bounding box center [678, 233] width 55 height 16
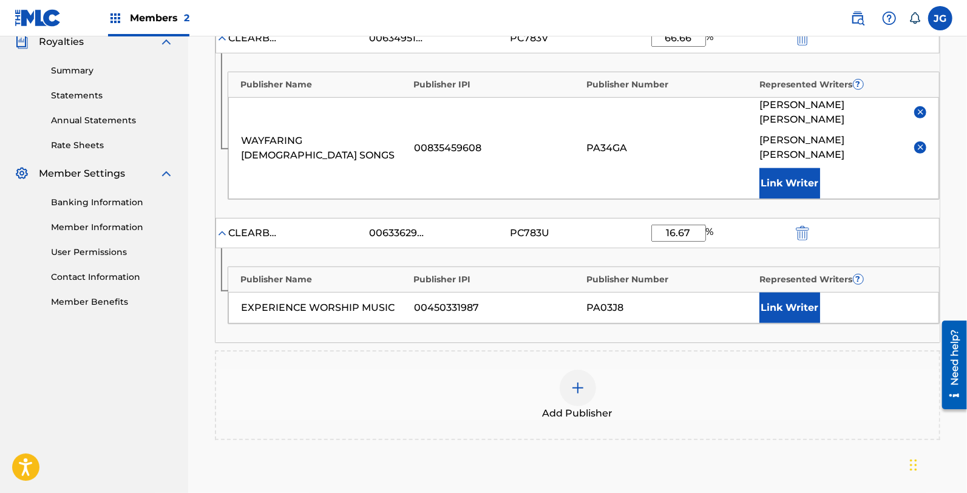
type input "16.67"
click at [789, 293] on button "Link Writer" at bounding box center [789, 308] width 61 height 30
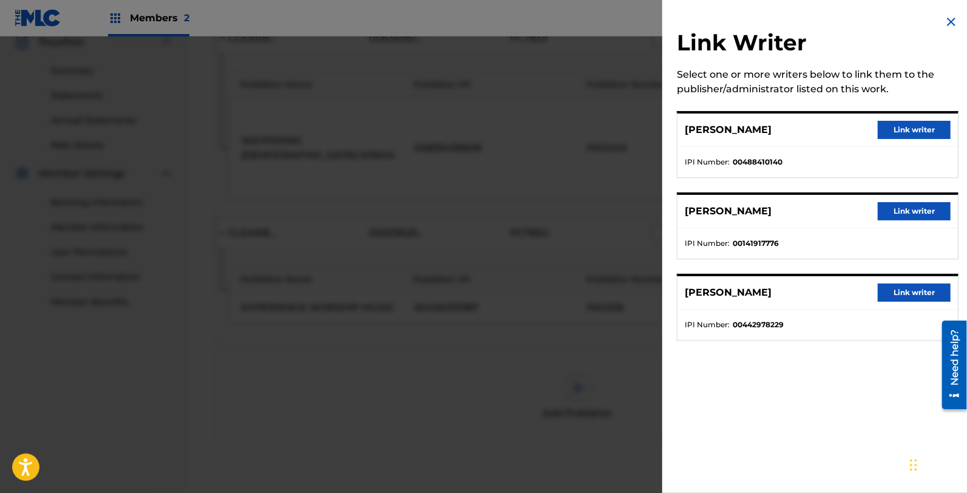
click at [900, 293] on button "Link writer" at bounding box center [914, 292] width 73 height 18
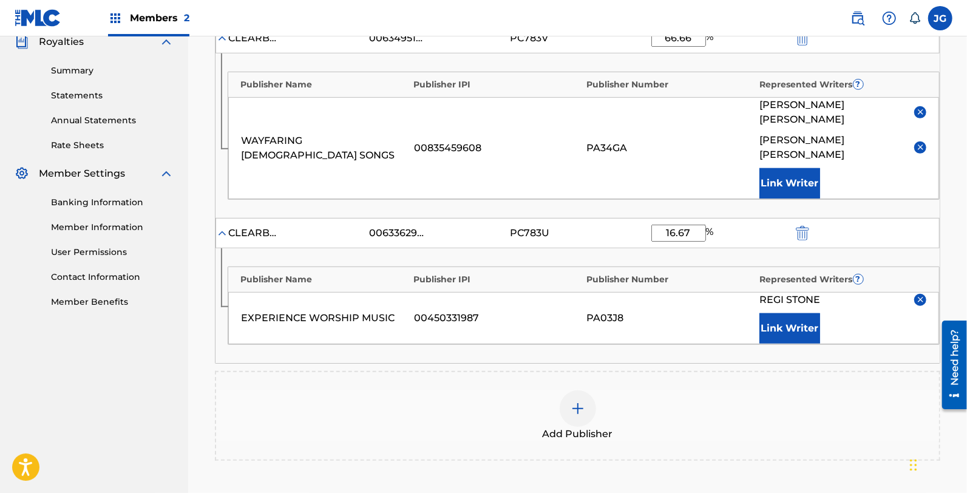
click at [712, 397] on div "Add Publisher" at bounding box center [577, 415] width 723 height 51
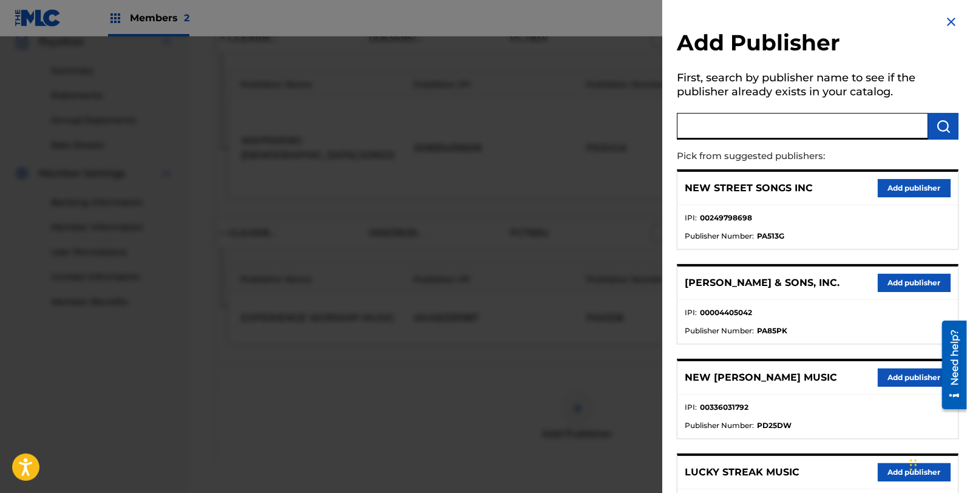
click at [760, 117] on input "text" at bounding box center [802, 126] width 251 height 27
type input "NOUV"
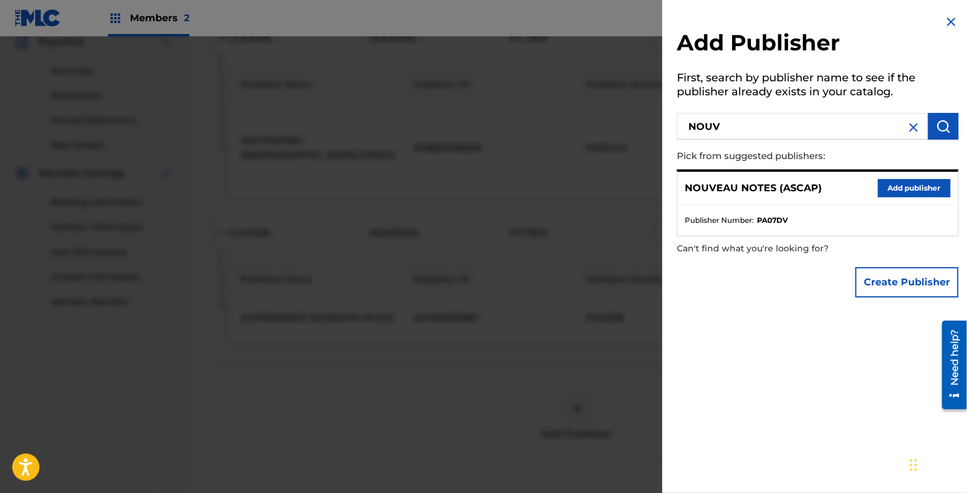
click at [870, 189] on div "NOUVEAU NOTES (ASCAP) Add publisher" at bounding box center [817, 188] width 280 height 33
click at [888, 191] on button "Add publisher" at bounding box center [914, 188] width 73 height 18
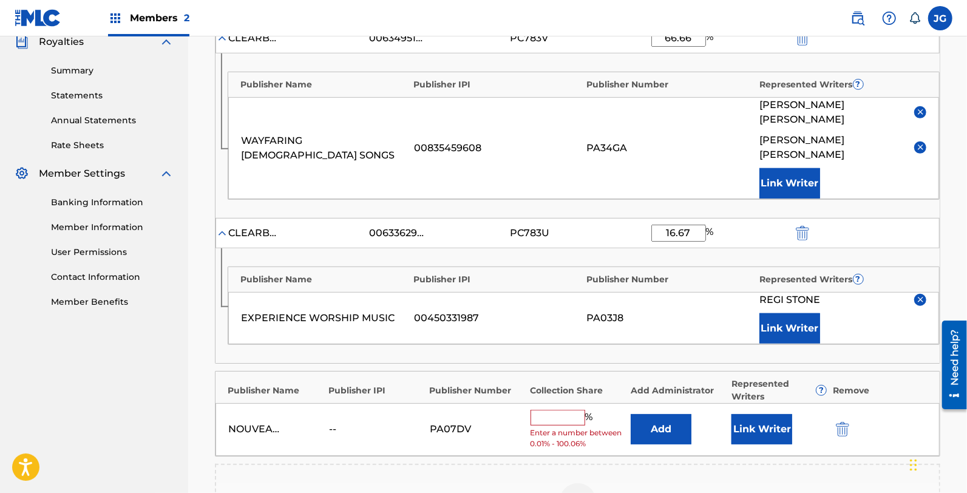
click at [678, 414] on button "Add" at bounding box center [661, 429] width 61 height 30
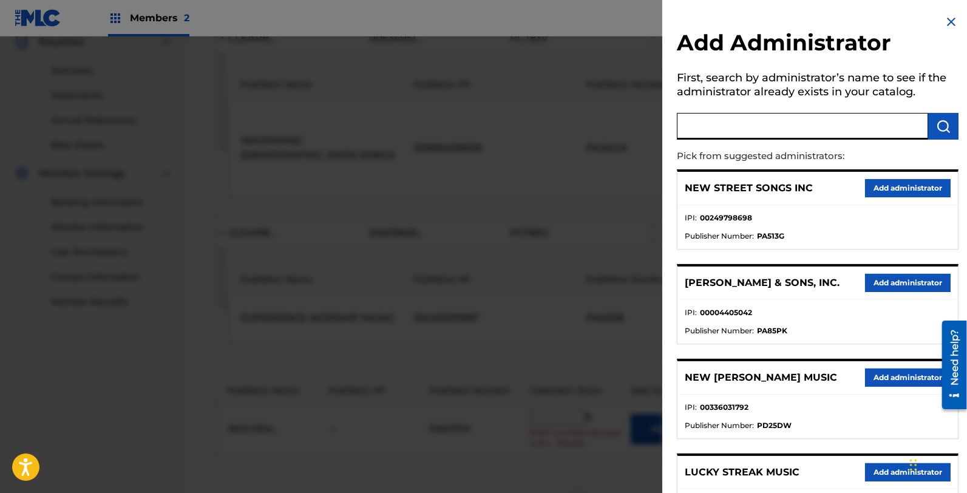
click at [725, 114] on input "text" at bounding box center [802, 126] width 251 height 27
type input "ADV"
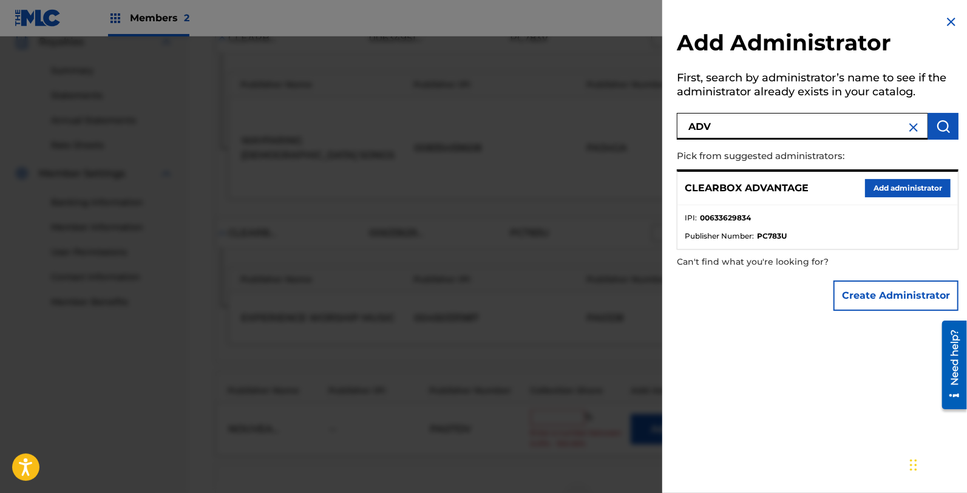
click at [903, 186] on button "Add administrator" at bounding box center [908, 188] width 86 height 18
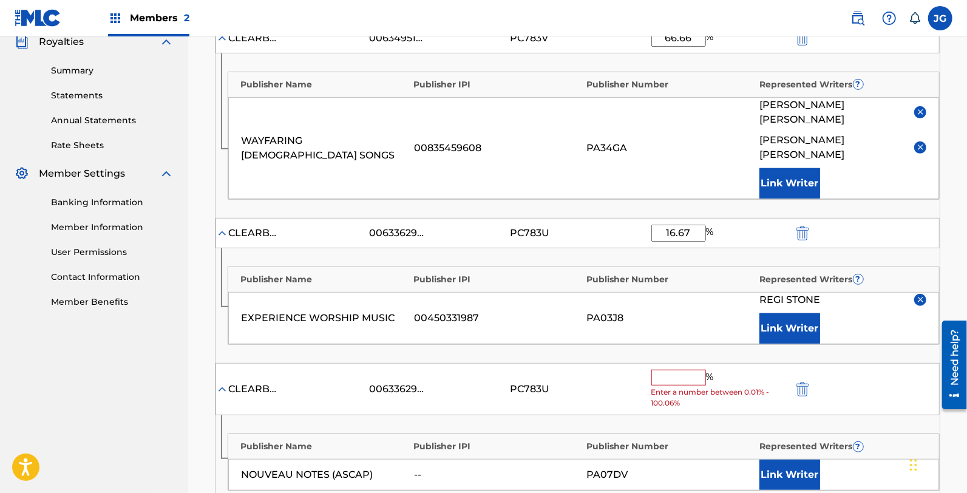
click at [668, 387] on span "Enter a number between 0.01% - 100.06%" at bounding box center [718, 398] width 135 height 22
drag, startPoint x: 668, startPoint y: 353, endPoint x: 656, endPoint y: 350, distance: 12.4
click at [668, 370] on input "text" at bounding box center [678, 378] width 55 height 16
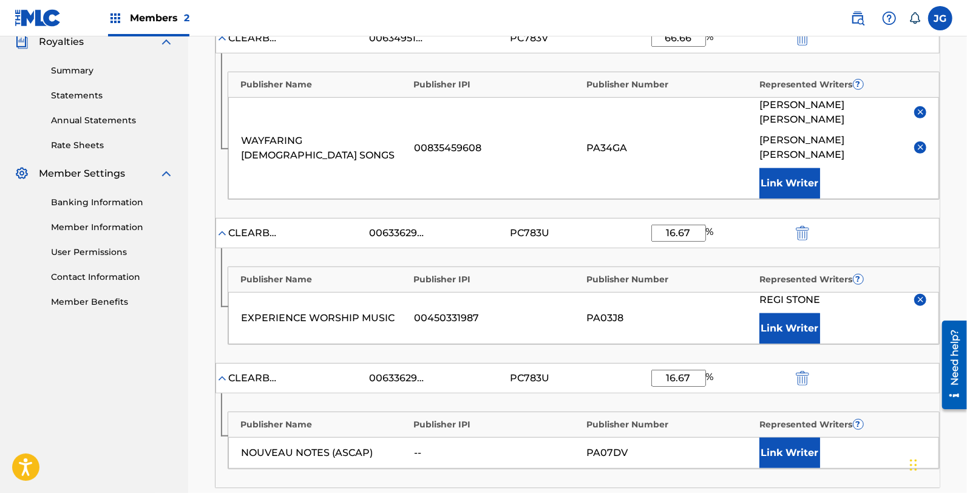
type input "16.67"
click at [770, 438] on button "Link Writer" at bounding box center [789, 453] width 61 height 30
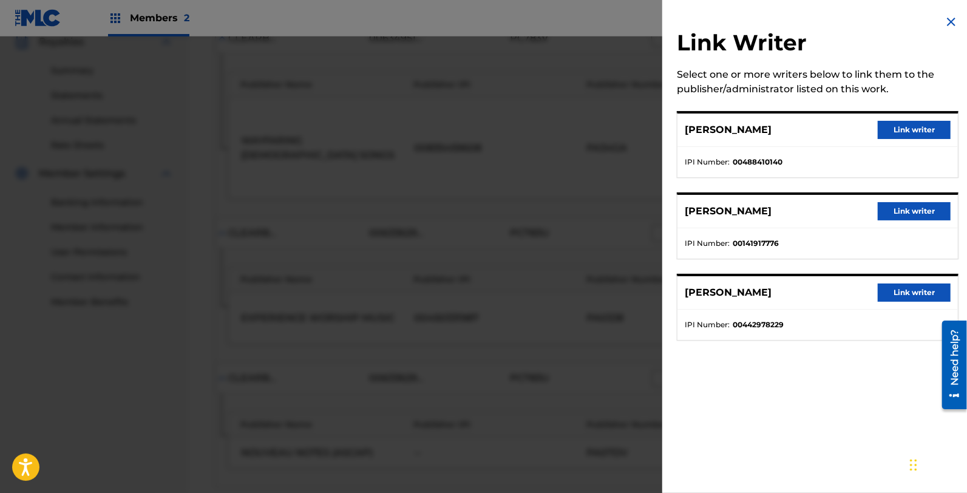
click at [901, 299] on button "Link writer" at bounding box center [914, 292] width 73 height 18
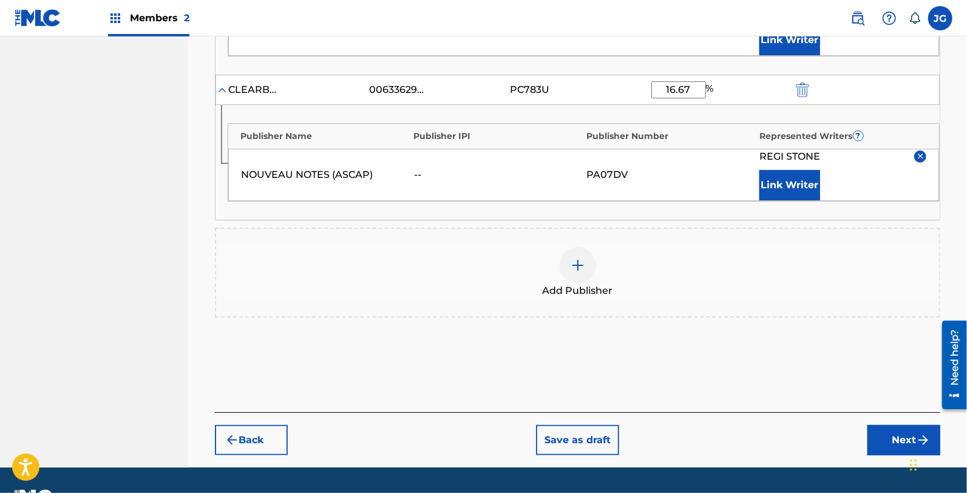
click at [913, 425] on button "Next" at bounding box center [903, 440] width 73 height 30
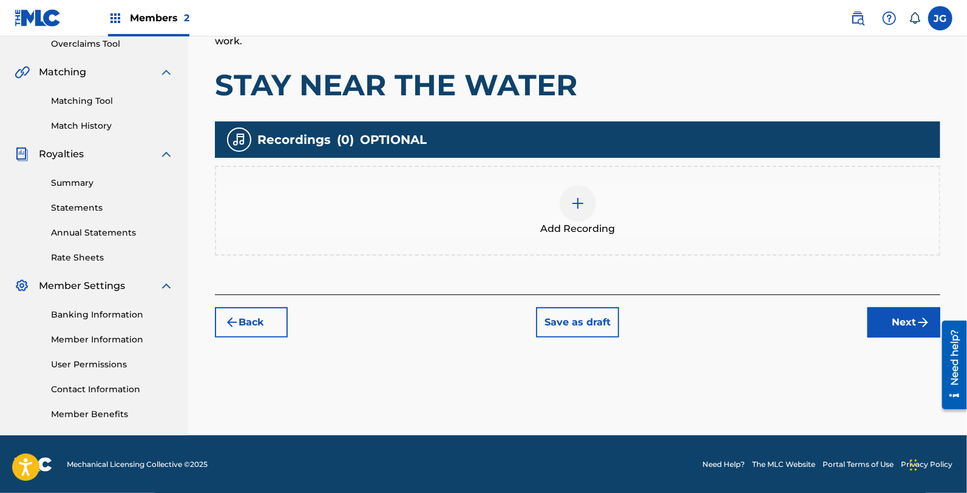
click at [890, 314] on button "Next" at bounding box center [903, 322] width 73 height 30
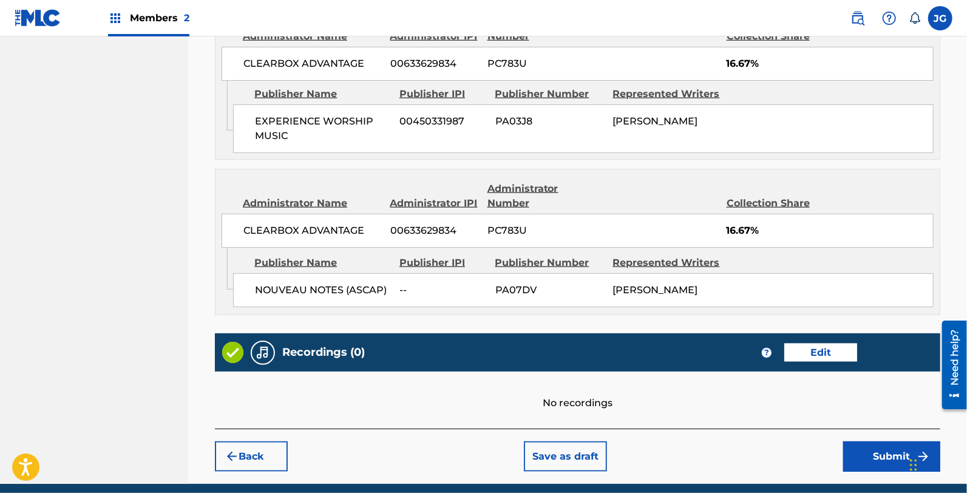
scroll to position [963, 0]
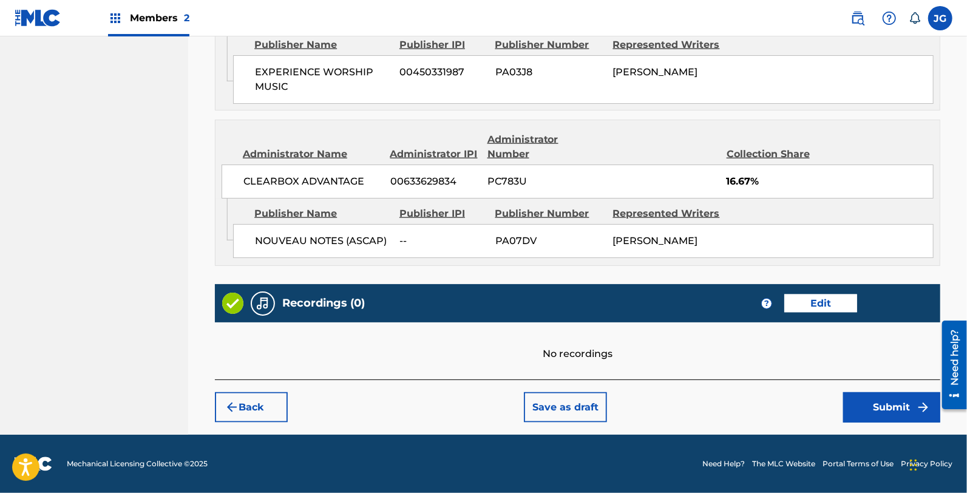
click at [876, 408] on button "Submit" at bounding box center [891, 407] width 97 height 30
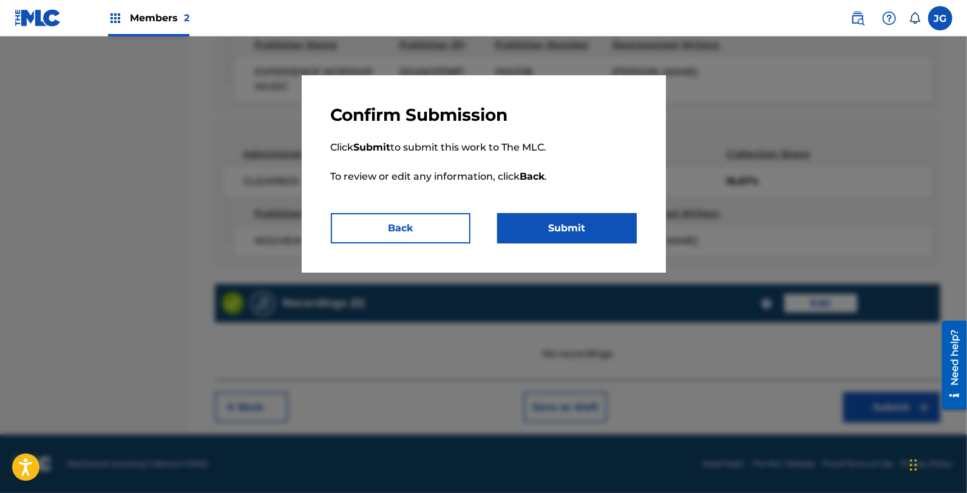
click at [580, 228] on button "Submit" at bounding box center [567, 228] width 140 height 30
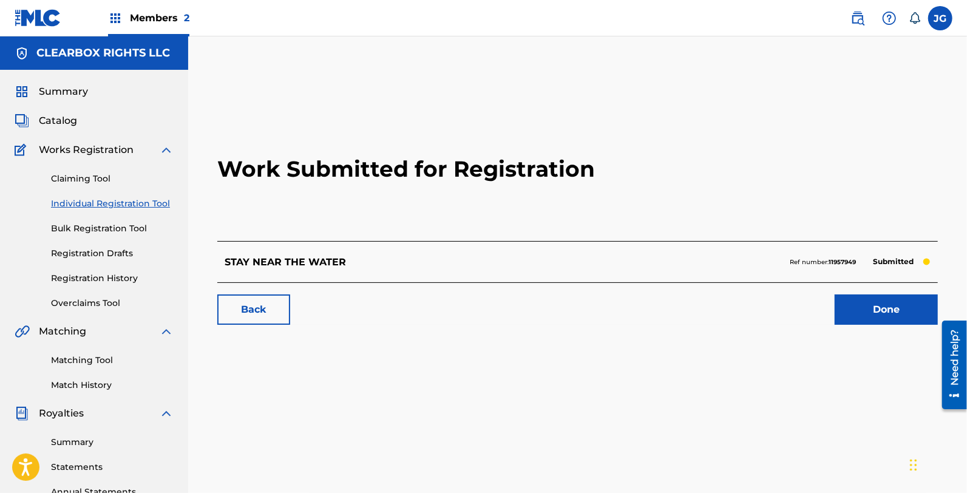
click at [923, 307] on link "Done" at bounding box center [885, 309] width 103 height 30
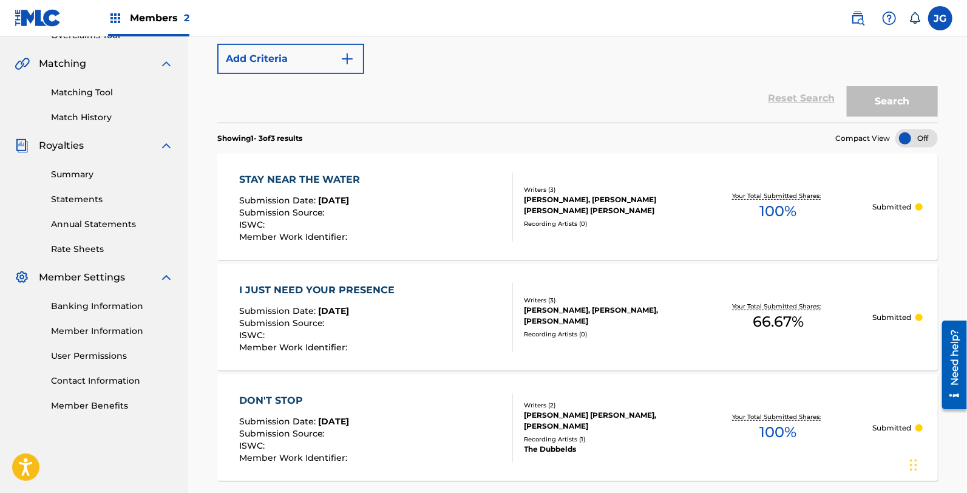
scroll to position [269, 0]
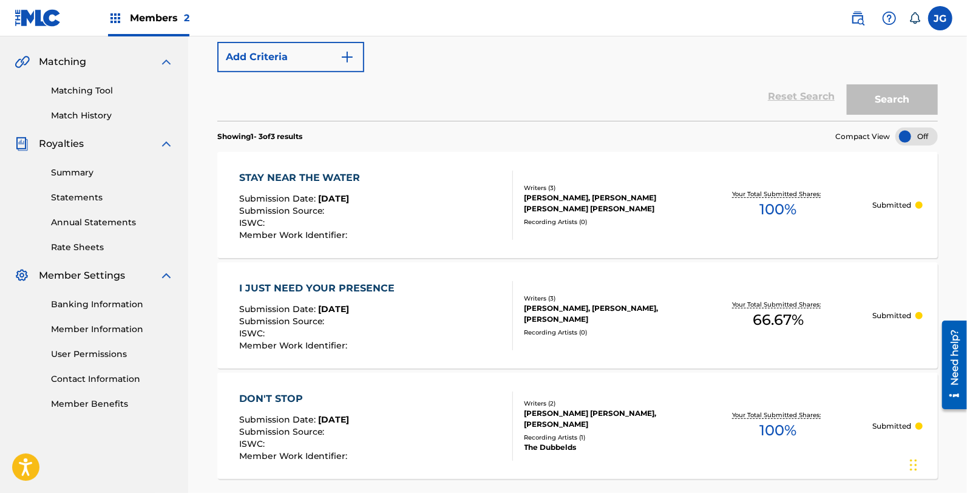
click at [380, 201] on div "STAY NEAR THE WATER Submission Date : [DATE] Submission Source : ISWC : Member …" at bounding box center [376, 205] width 274 height 69
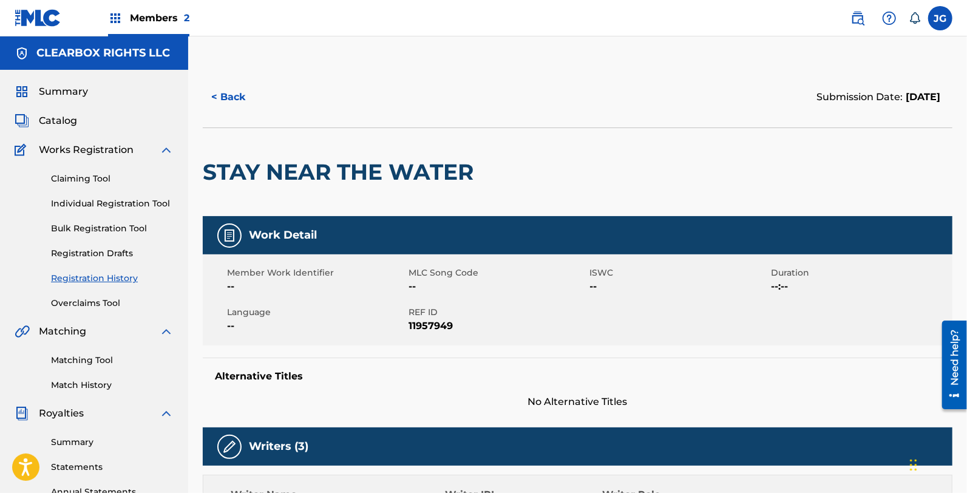
click at [243, 94] on button "< Back" at bounding box center [239, 97] width 73 height 30
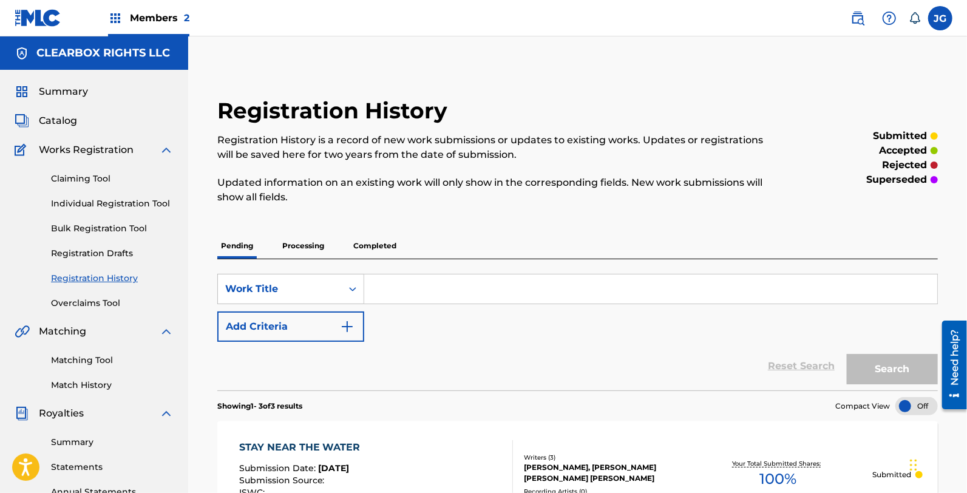
click at [107, 279] on link "Registration History" at bounding box center [112, 278] width 123 height 13
drag, startPoint x: 132, startPoint y: 200, endPoint x: 126, endPoint y: 206, distance: 8.6
click at [132, 201] on link "Individual Registration Tool" at bounding box center [112, 203] width 123 height 13
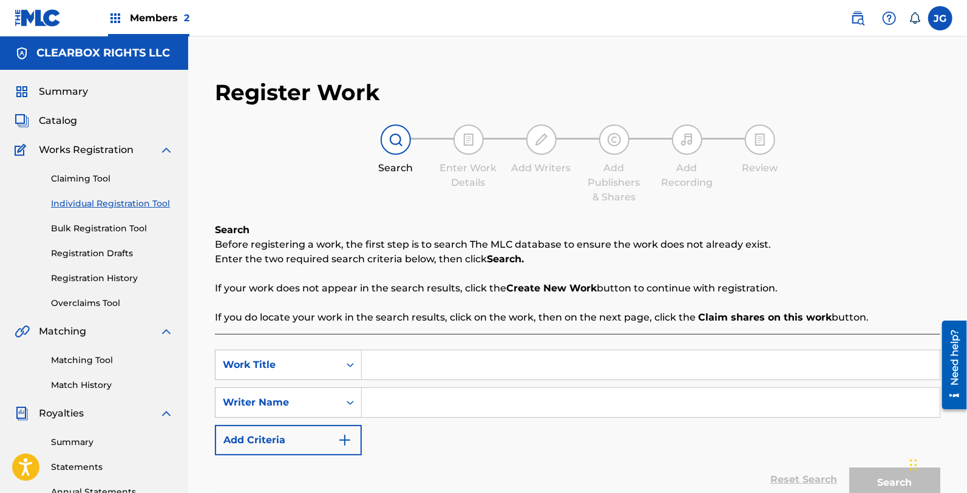
click at [489, 368] on input "Search Form" at bounding box center [651, 364] width 578 height 29
click at [519, 384] on div "SearchWithCriteria962787b1-7562-4b6d-81a3-5b6bcfc605bb Work Title SearchWithCri…" at bounding box center [577, 403] width 725 height 106
click at [510, 355] on input "Search Form" at bounding box center [651, 364] width 578 height 29
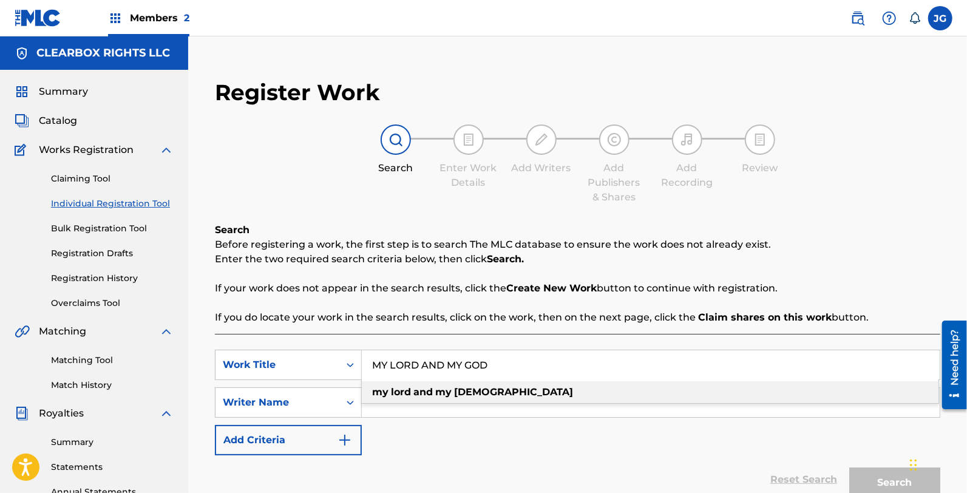
click at [538, 402] on div "my lord and my god" at bounding box center [650, 392] width 577 height 22
type input "my lord and my god"
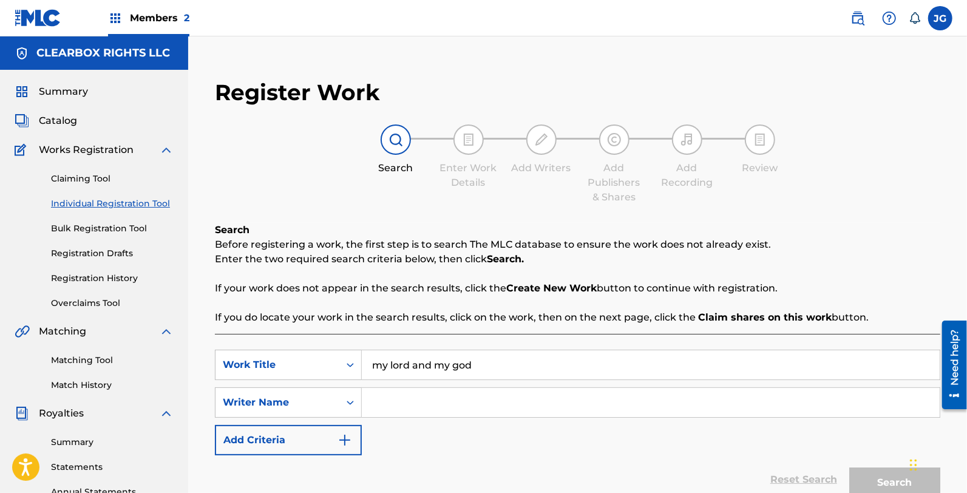
click at [546, 402] on input "Search Form" at bounding box center [651, 402] width 578 height 29
click at [849, 467] on button "Search" at bounding box center [894, 482] width 91 height 30
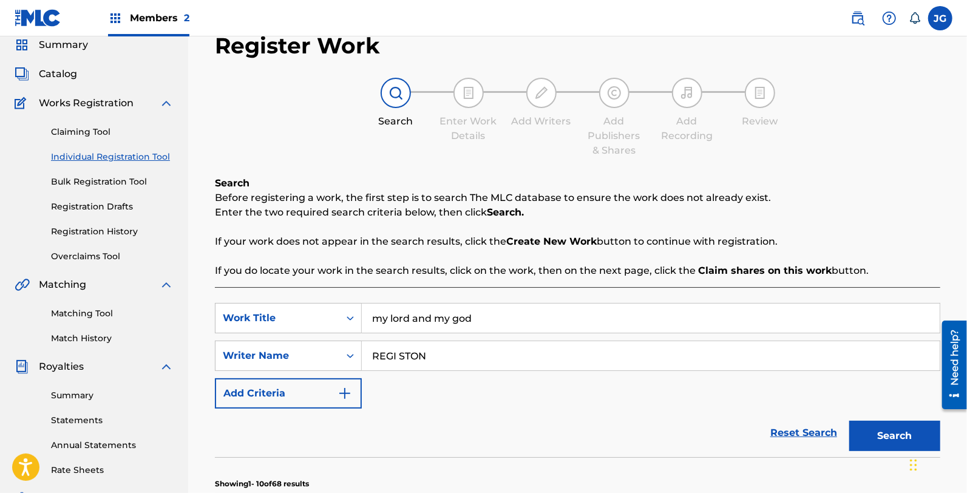
scroll to position [269, 0]
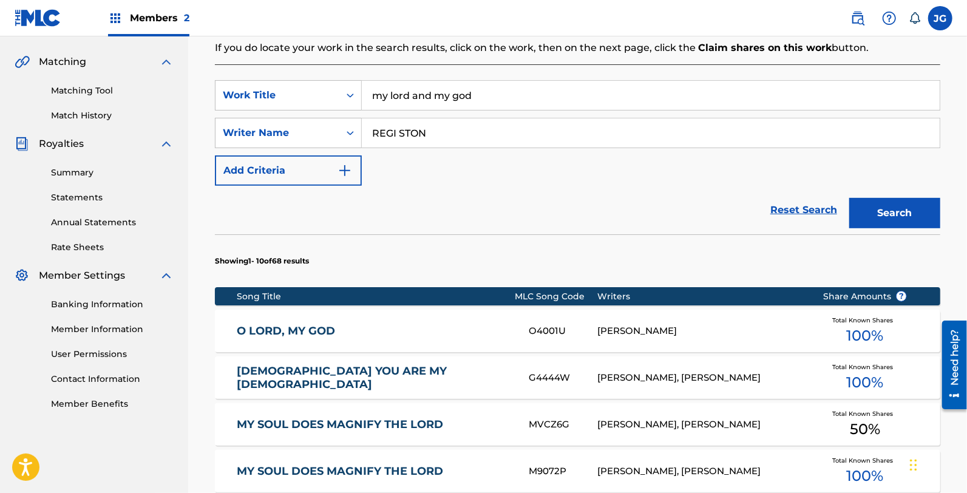
click at [471, 123] on input "REGI STON" at bounding box center [651, 132] width 578 height 29
type input "[PERSON_NAME]"
click at [849, 198] on button "Search" at bounding box center [894, 213] width 91 height 30
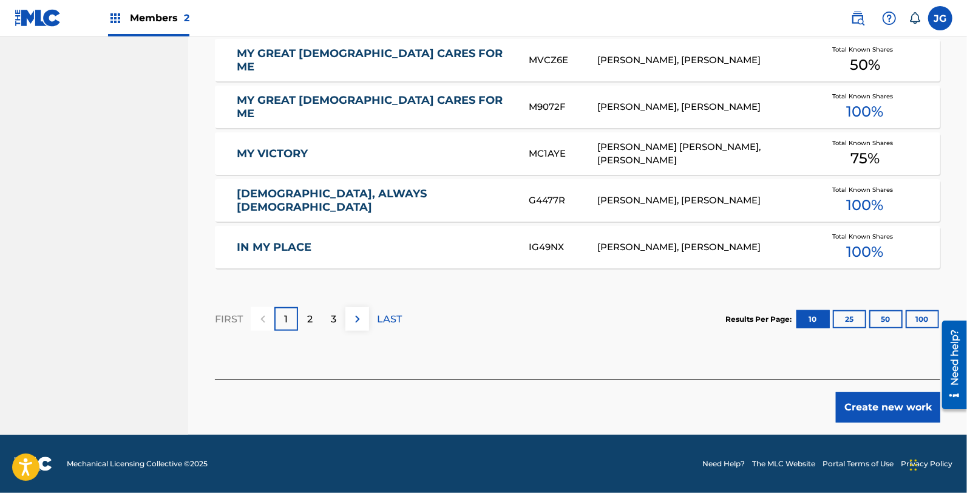
click at [866, 379] on div "Create new work" at bounding box center [577, 400] width 725 height 43
click at [878, 404] on button "Create new work" at bounding box center [888, 407] width 104 height 30
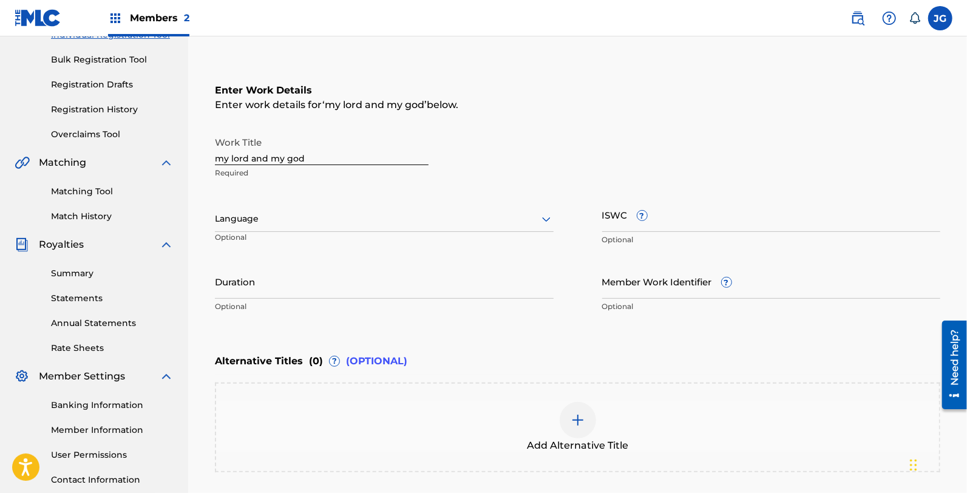
scroll to position [155, 0]
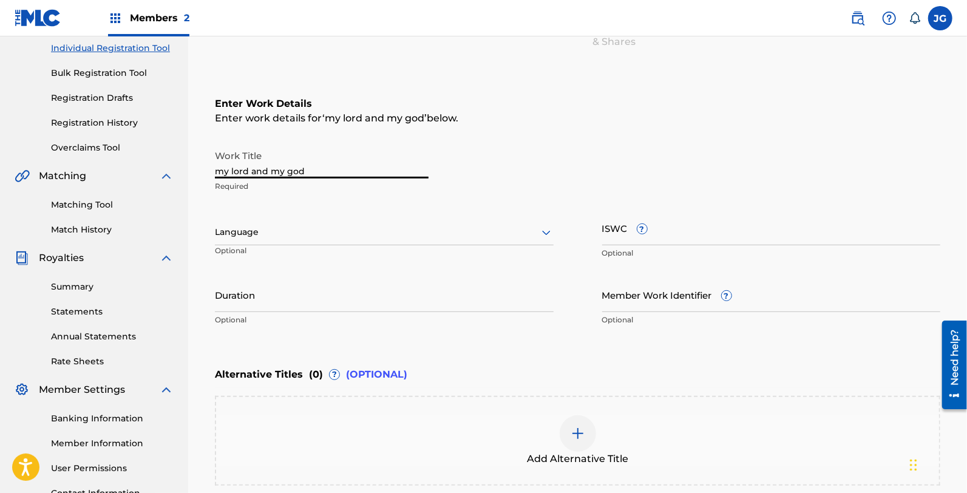
drag, startPoint x: 337, startPoint y: 167, endPoint x: 3, endPoint y: 153, distance: 334.1
click at [3, 153] on main "CLEARBOX RIGHTS LLC Summary Catalog Works Registration Claiming Tool Individual…" at bounding box center [483, 226] width 967 height 690
type input "m"
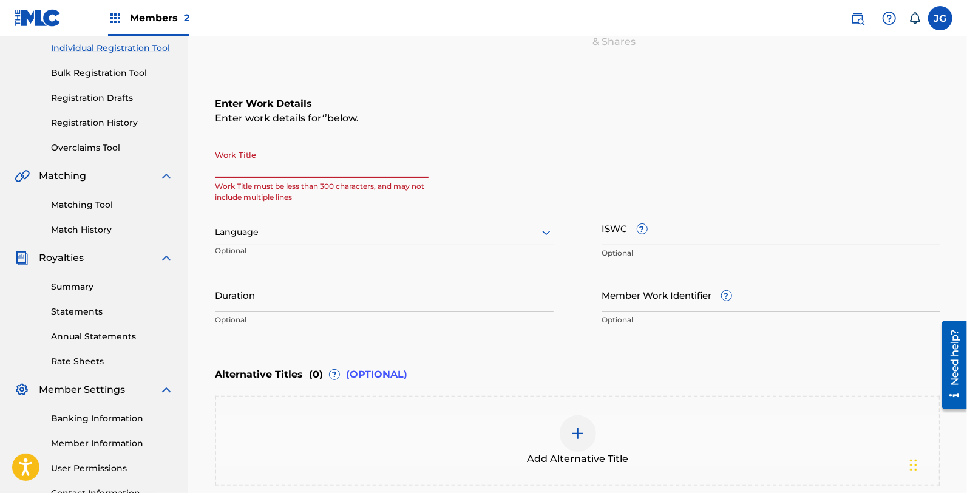
type input "N"
type input "Y"
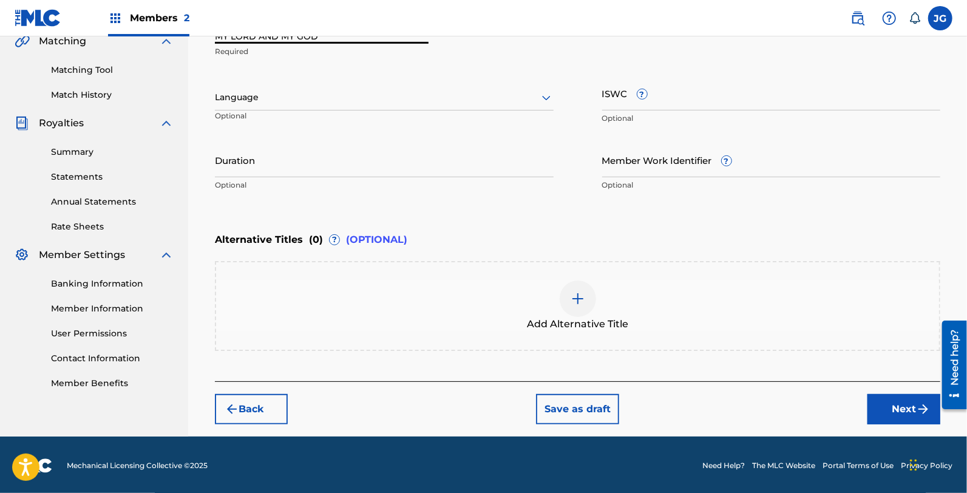
type input "MY LORD AND MY GOD"
click at [900, 398] on button "Next" at bounding box center [903, 409] width 73 height 30
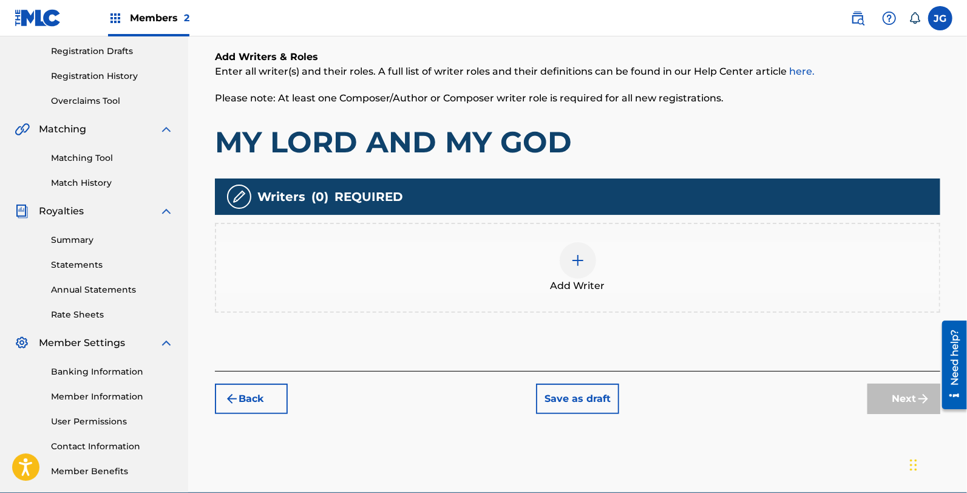
scroll to position [259, 0]
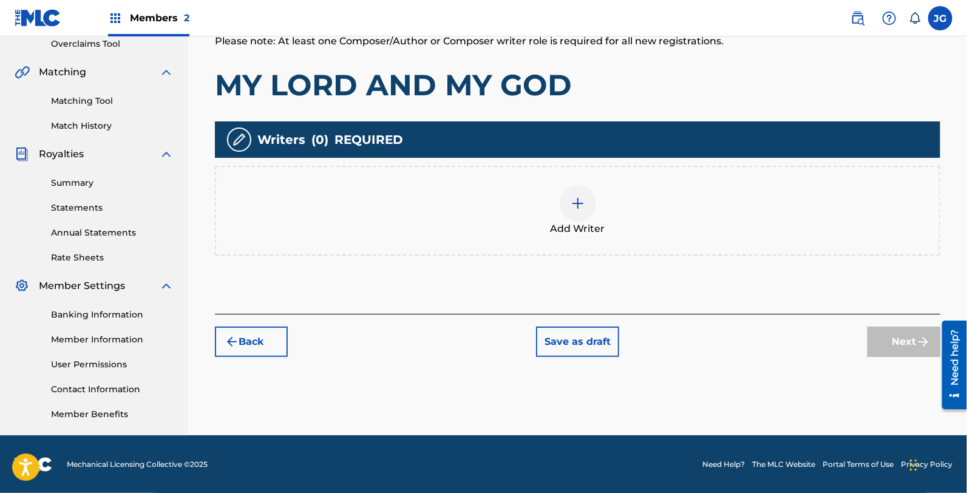
click at [376, 216] on div "Add Writer" at bounding box center [577, 210] width 723 height 51
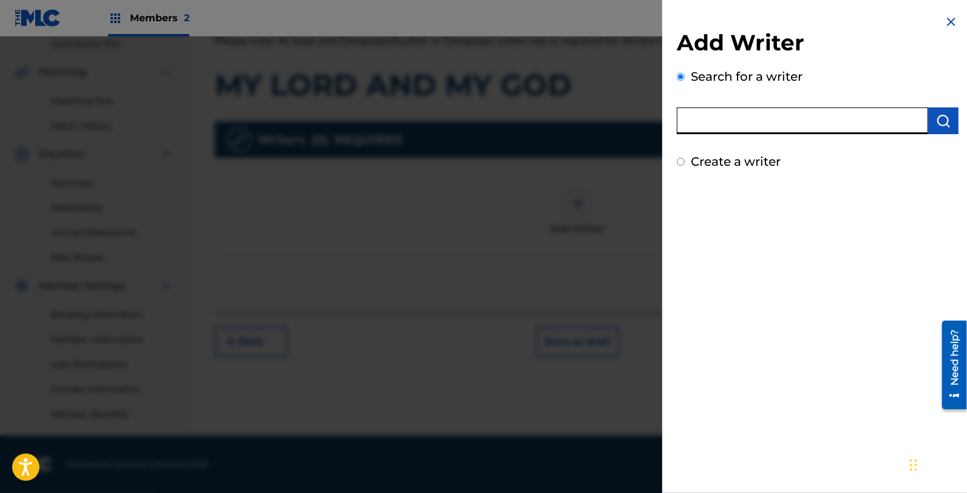
click at [779, 132] on input "text" at bounding box center [802, 120] width 251 height 27
type input "[PERSON_NAME]"
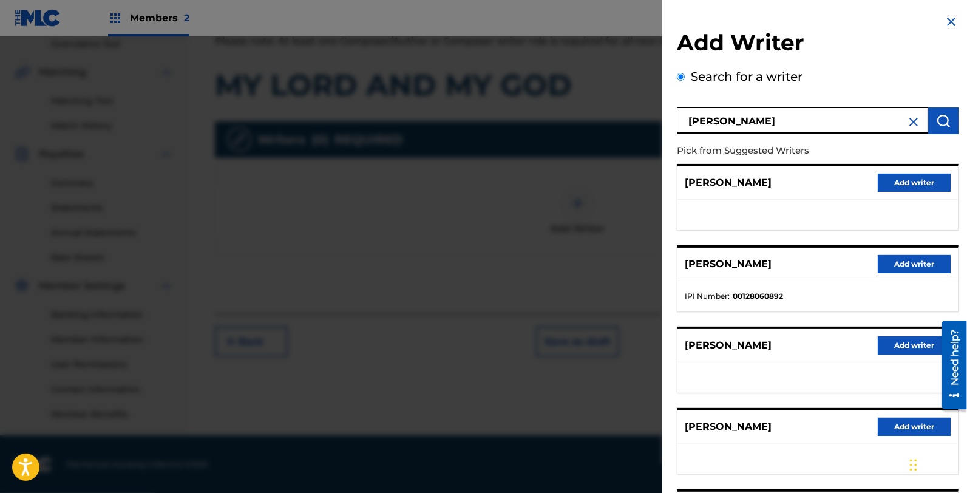
click at [883, 262] on button "Add writer" at bounding box center [914, 264] width 73 height 18
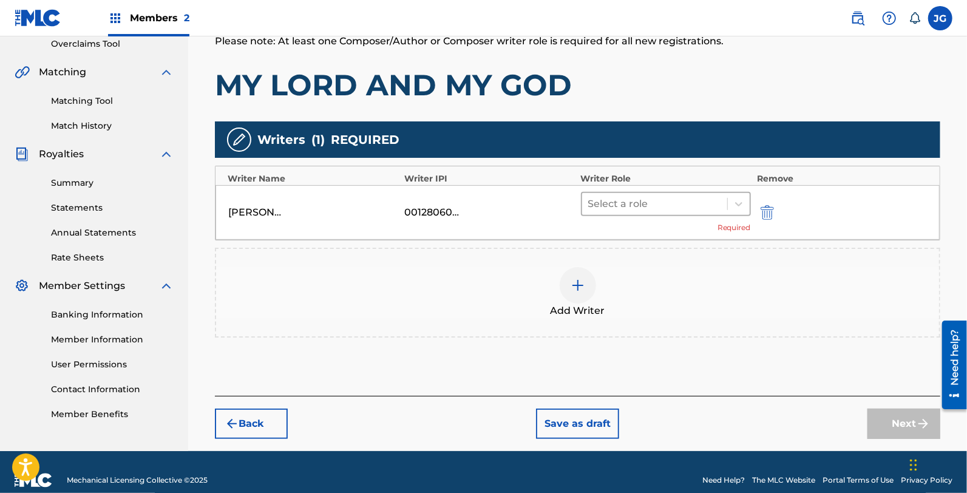
click at [629, 206] on div at bounding box center [654, 203] width 133 height 17
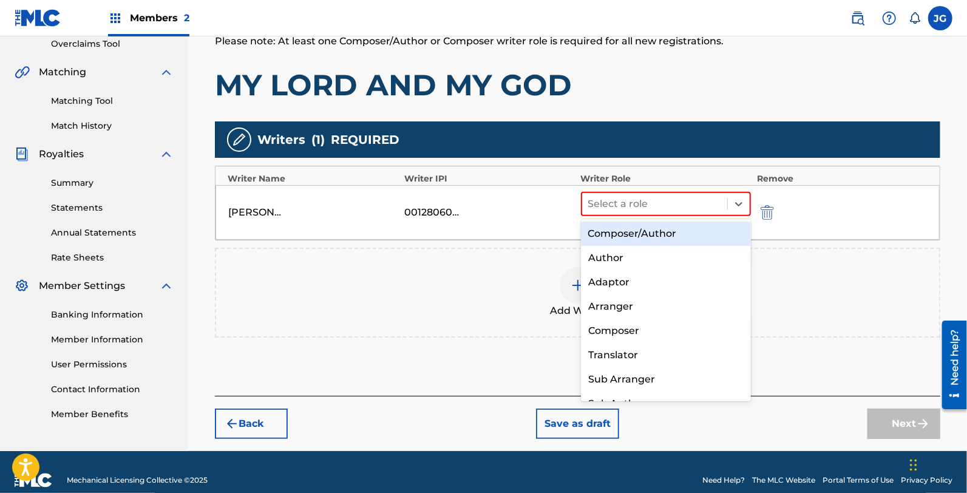
click at [651, 231] on div "Composer/Author" at bounding box center [666, 234] width 170 height 24
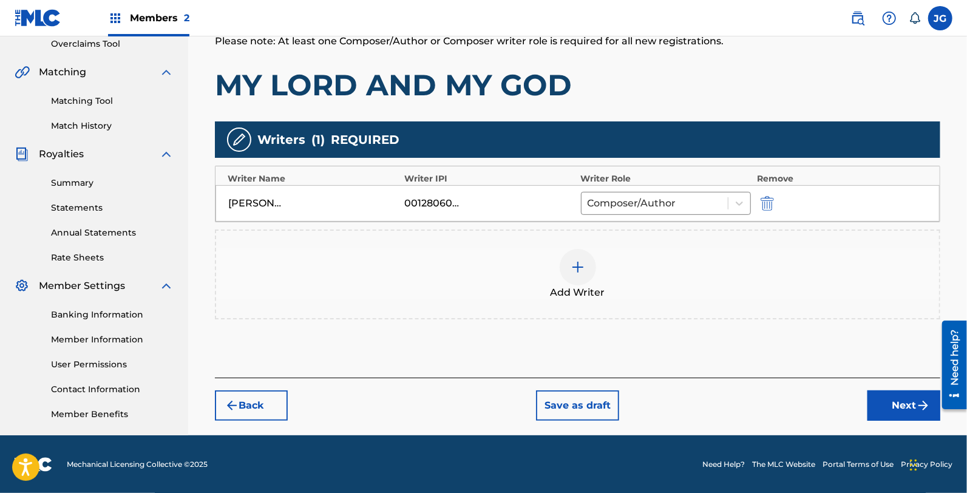
click at [662, 255] on div "Add Writer" at bounding box center [577, 274] width 723 height 51
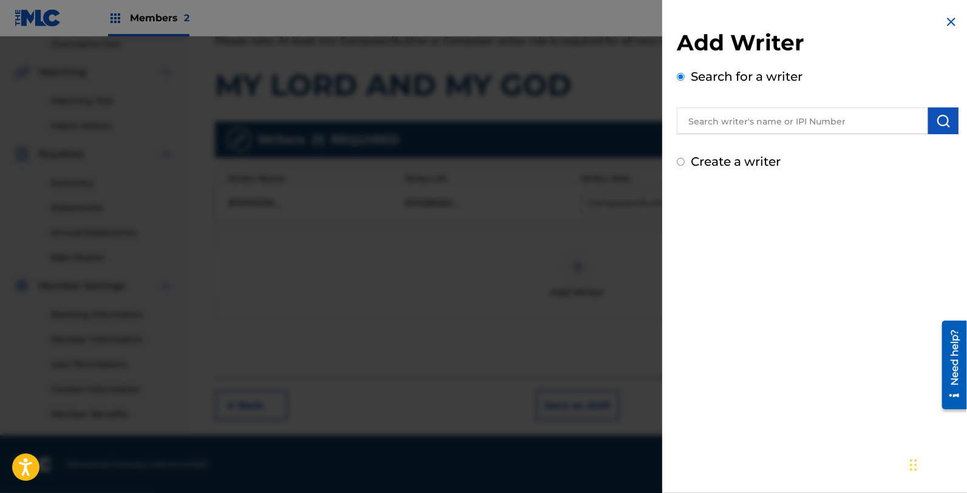
click at [765, 116] on input "text" at bounding box center [802, 120] width 251 height 27
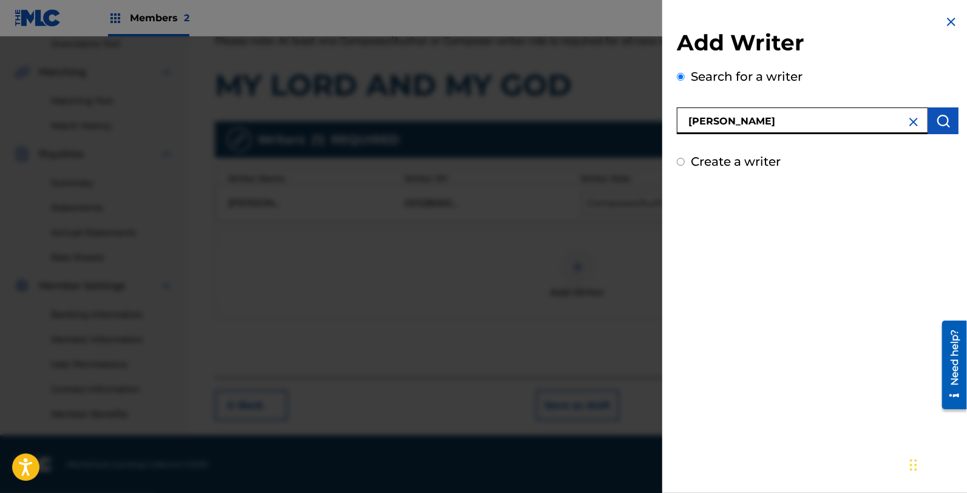
type input "[PERSON_NAME]"
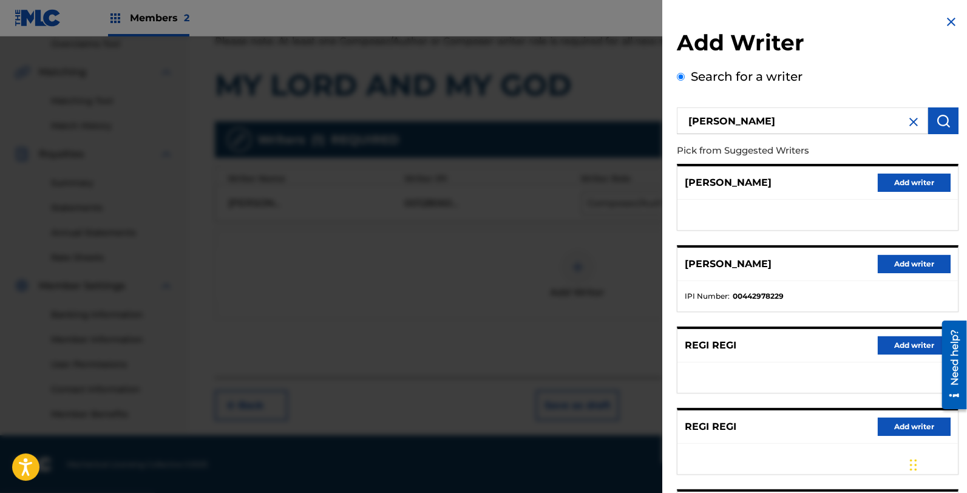
click at [884, 257] on button "Add writer" at bounding box center [914, 264] width 73 height 18
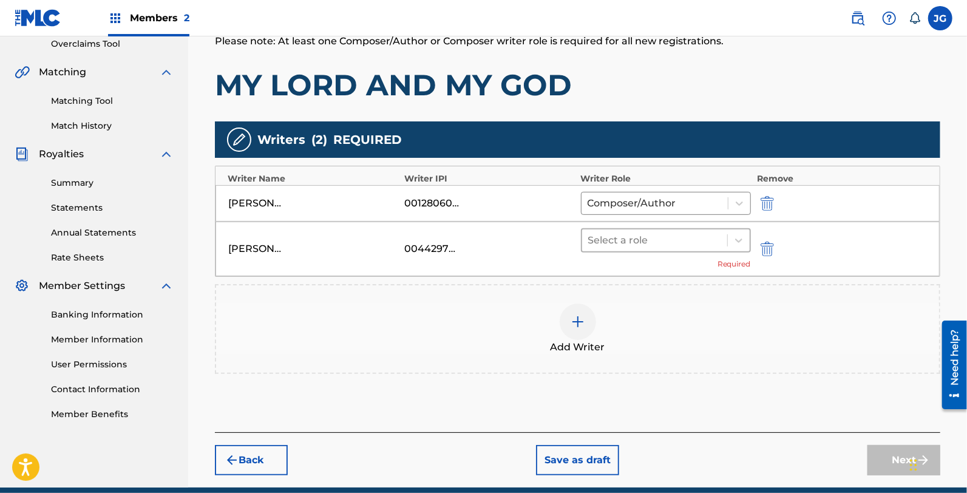
click at [669, 240] on div at bounding box center [654, 240] width 133 height 17
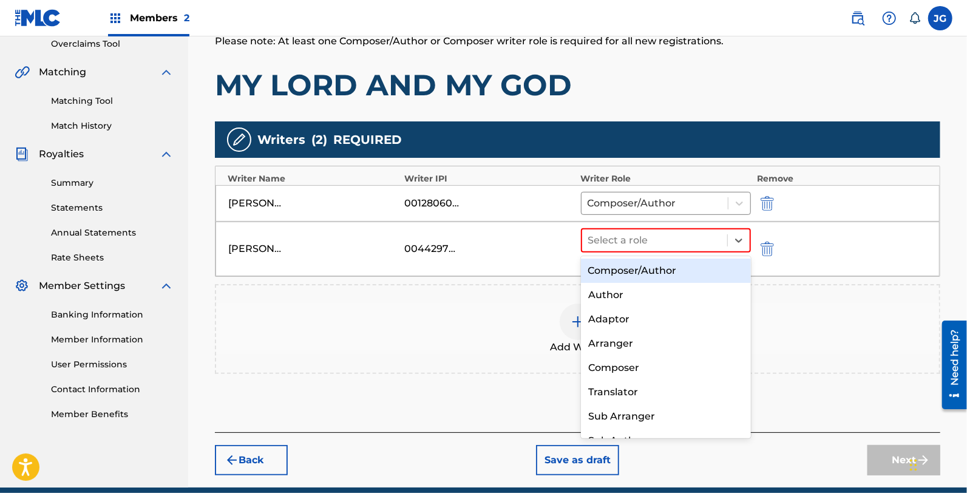
click at [694, 265] on div "Composer/Author" at bounding box center [666, 271] width 170 height 24
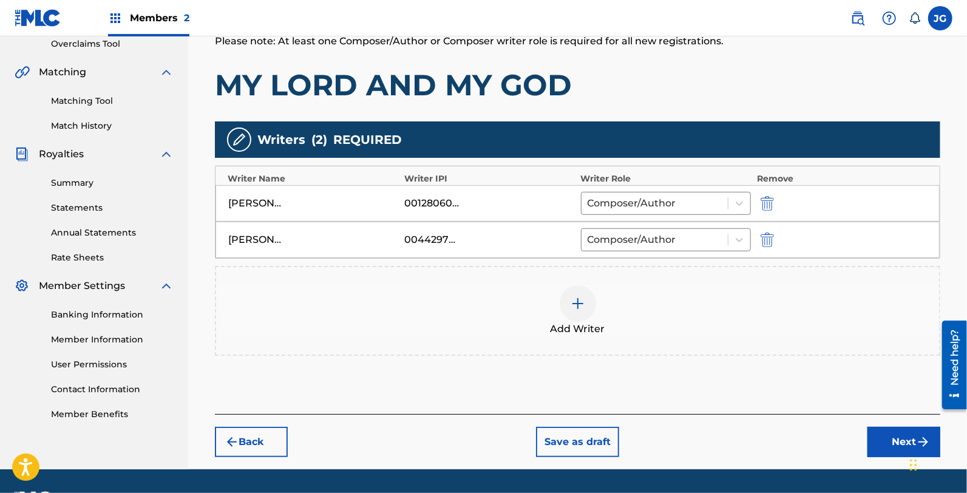
drag, startPoint x: 912, startPoint y: 417, endPoint x: 912, endPoint y: 425, distance: 7.9
click at [912, 425] on div "Back Save as draft Next" at bounding box center [577, 435] width 725 height 43
click at [913, 431] on button "Next" at bounding box center [903, 442] width 73 height 30
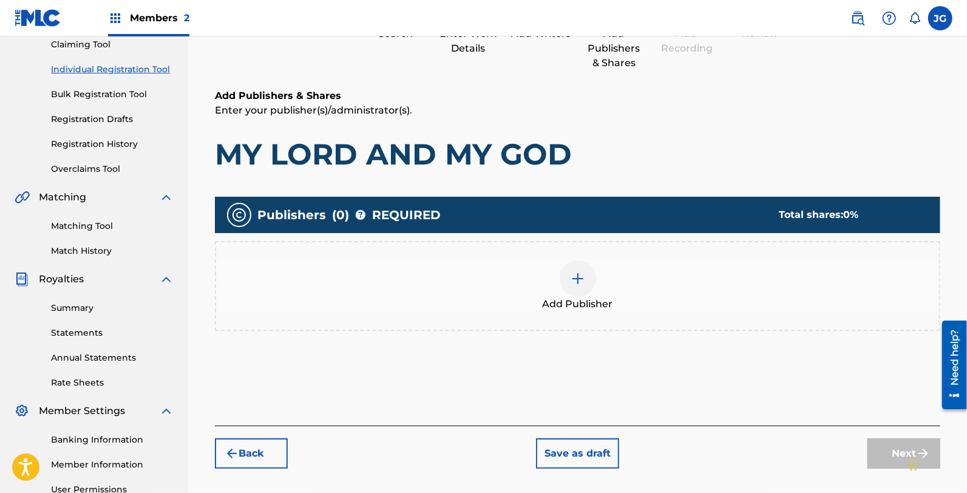
scroll to position [257, 0]
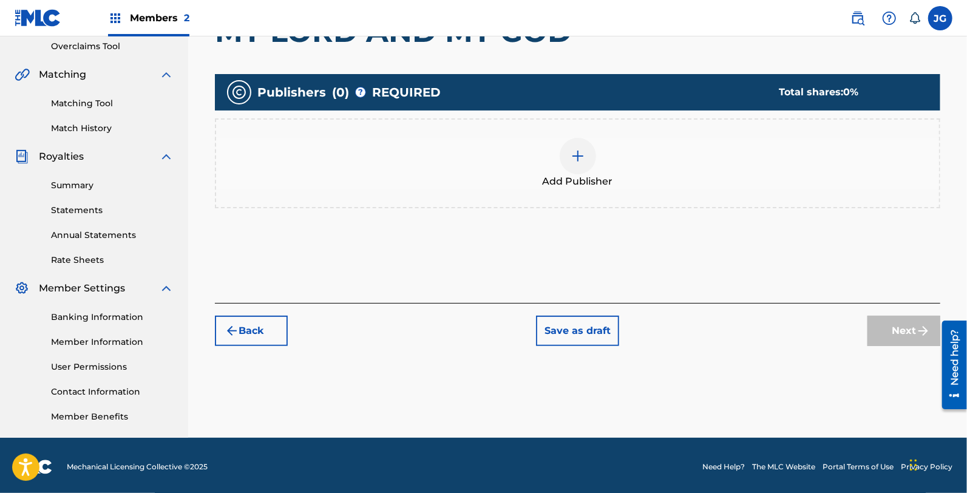
click at [529, 132] on div "Add Publisher" at bounding box center [577, 163] width 725 height 90
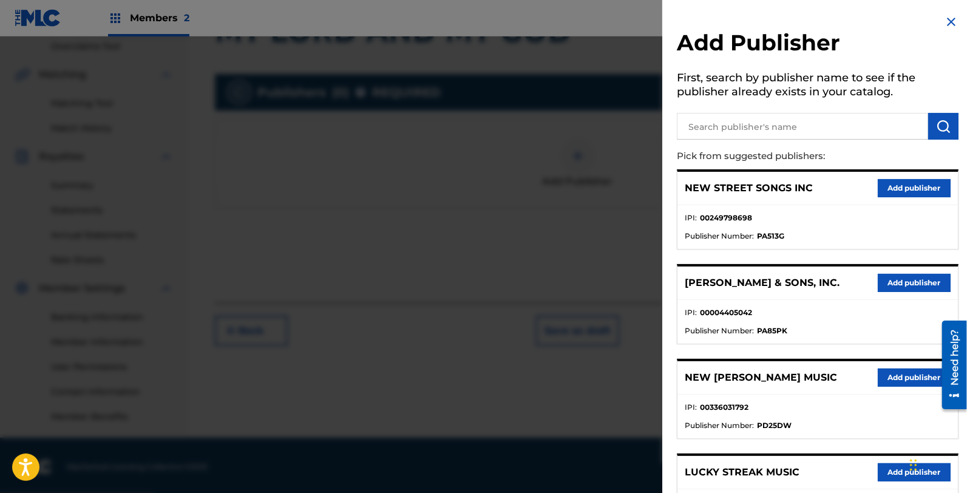
click at [749, 118] on input "text" at bounding box center [802, 126] width 251 height 27
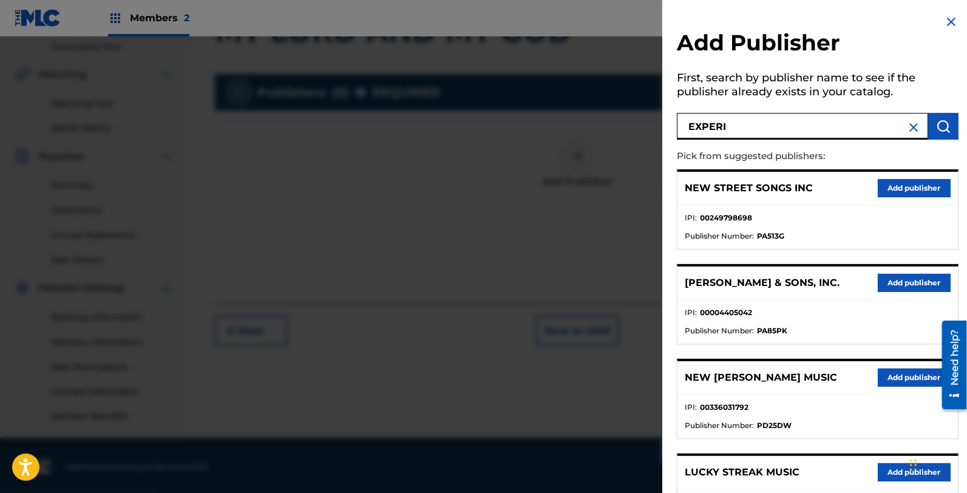
type input "EXPERI"
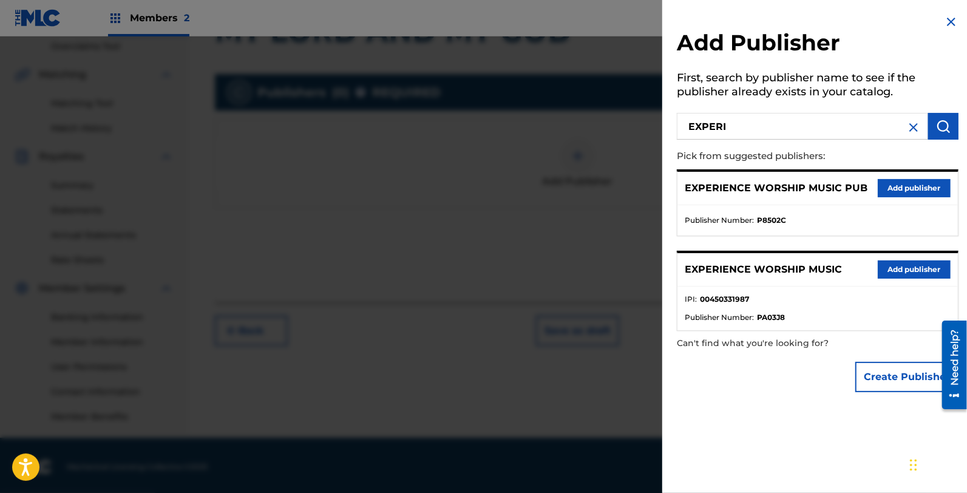
click at [938, 262] on button "Add publisher" at bounding box center [914, 269] width 73 height 18
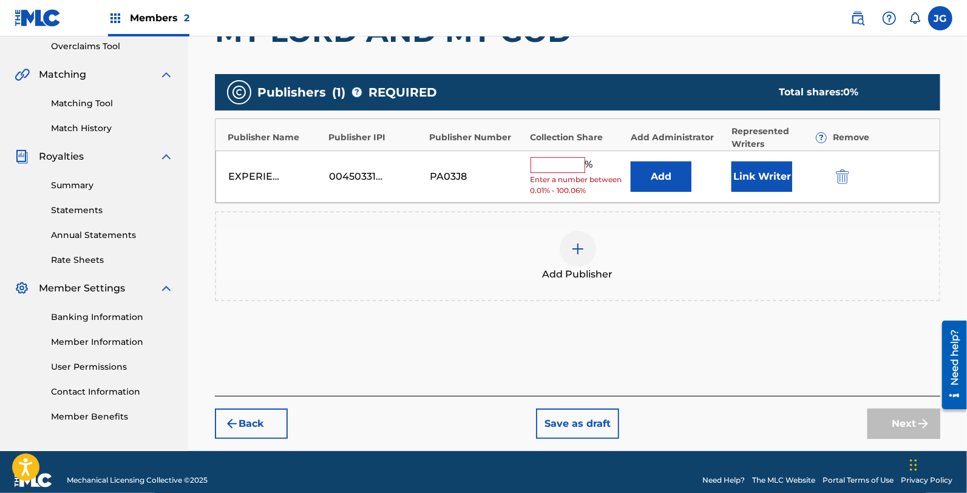
click at [680, 166] on button "Add" at bounding box center [661, 176] width 61 height 30
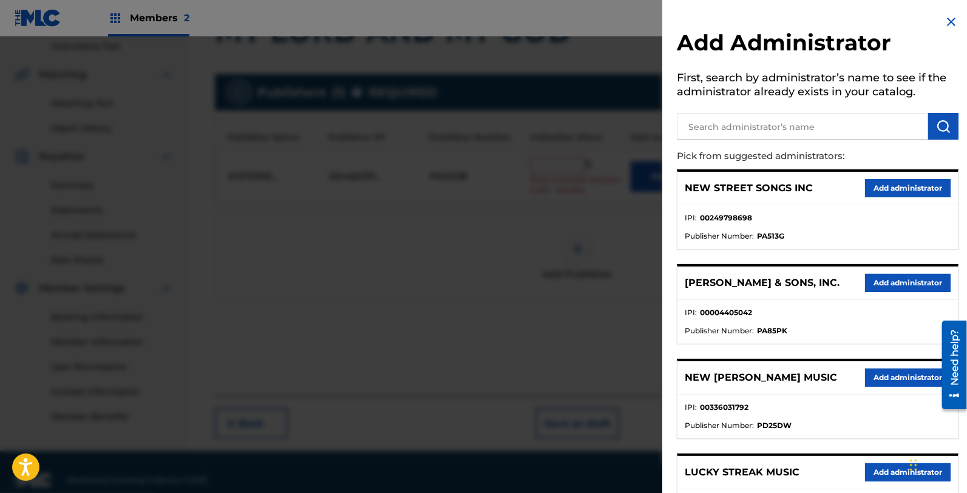
click at [947, 23] on img at bounding box center [951, 22] width 15 height 15
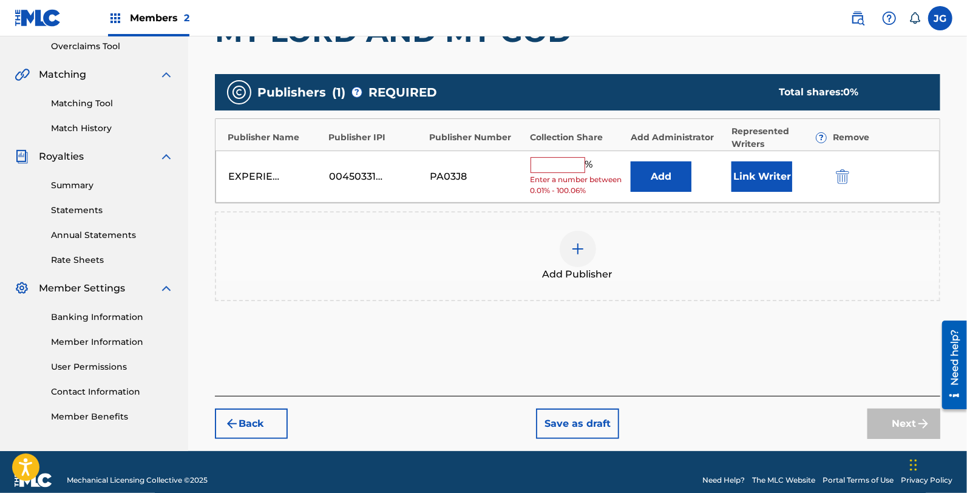
click at [683, 168] on button "Add" at bounding box center [661, 176] width 61 height 30
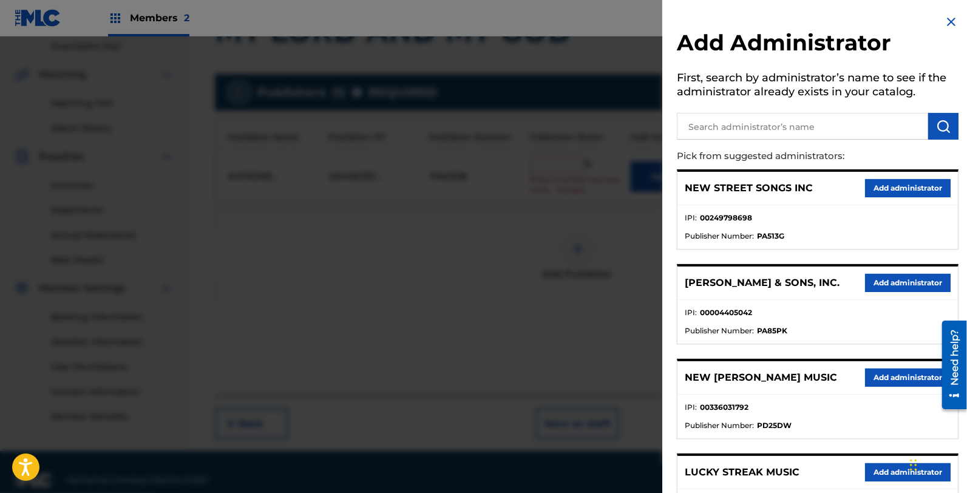
click at [785, 112] on div at bounding box center [818, 124] width 282 height 30
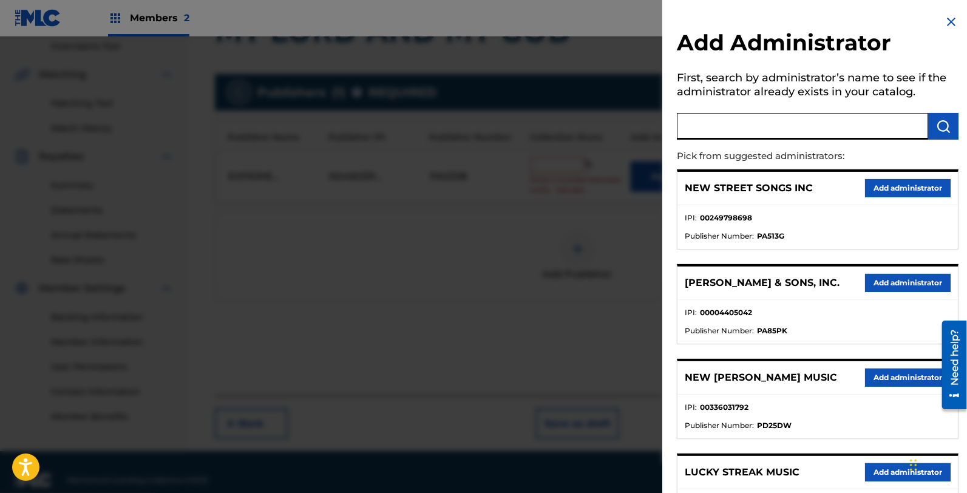
click at [785, 120] on input "text" at bounding box center [802, 126] width 251 height 27
type input "ADV"
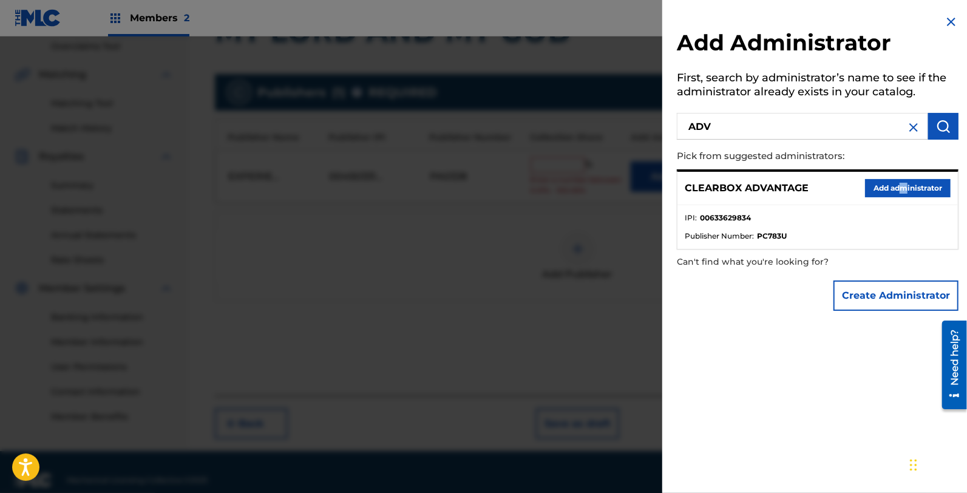
click at [899, 177] on div "CLEARBOX ADVANTAGE Add administrator" at bounding box center [817, 188] width 280 height 33
click at [899, 187] on button "Add administrator" at bounding box center [908, 188] width 86 height 18
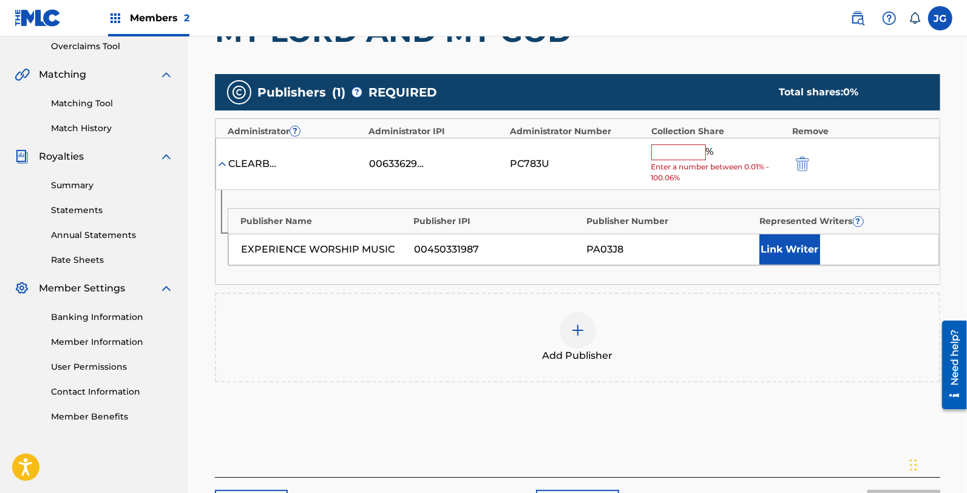
click at [680, 157] on input "text" at bounding box center [678, 152] width 55 height 16
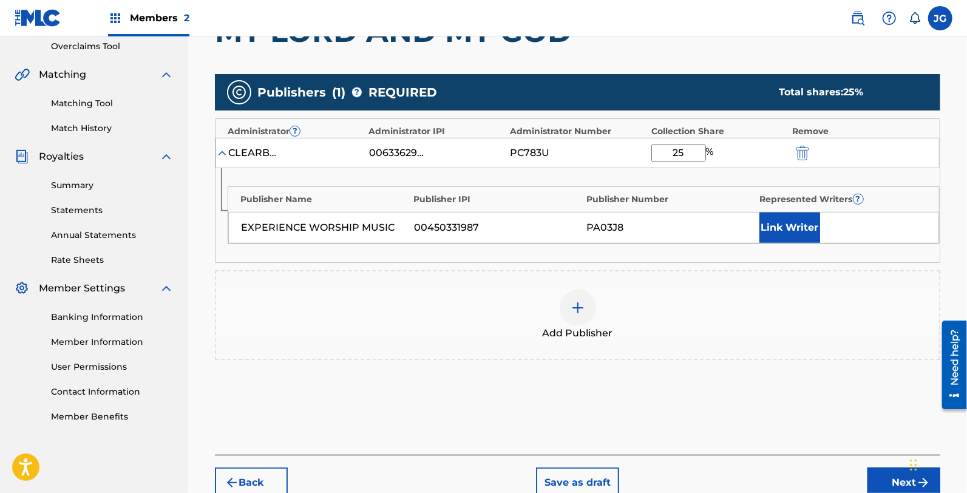
type input "25"
click at [790, 231] on button "Link Writer" at bounding box center [789, 227] width 61 height 30
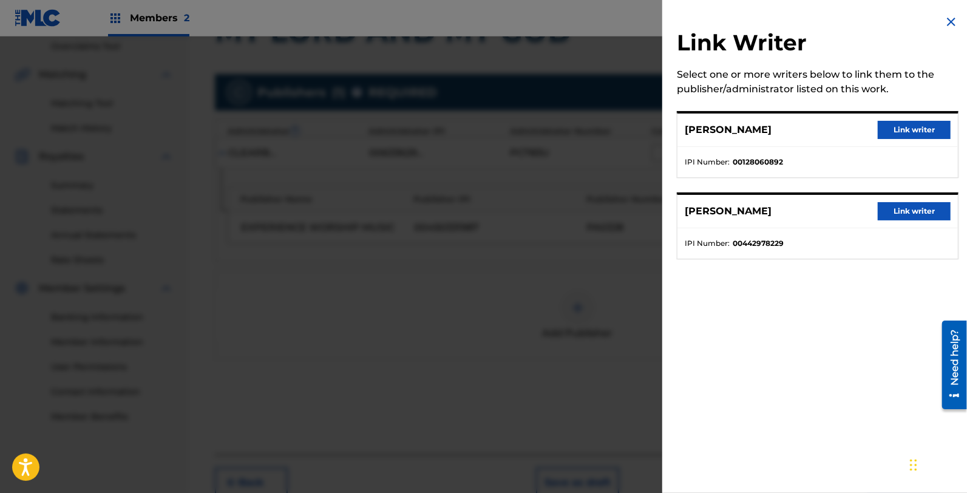
click at [907, 225] on div "[PERSON_NAME] Link writer" at bounding box center [817, 211] width 280 height 33
click at [901, 214] on button "Link writer" at bounding box center [914, 211] width 73 height 18
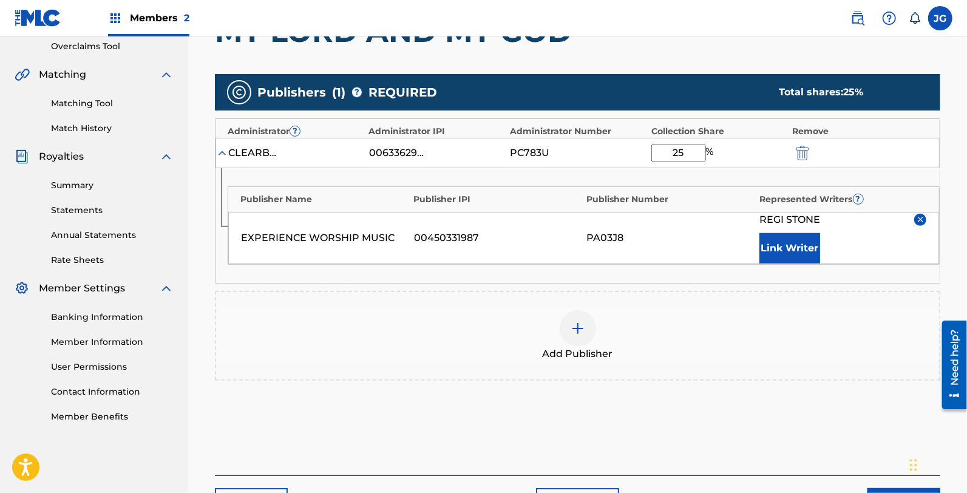
click at [672, 330] on div "Add Publisher" at bounding box center [577, 335] width 723 height 51
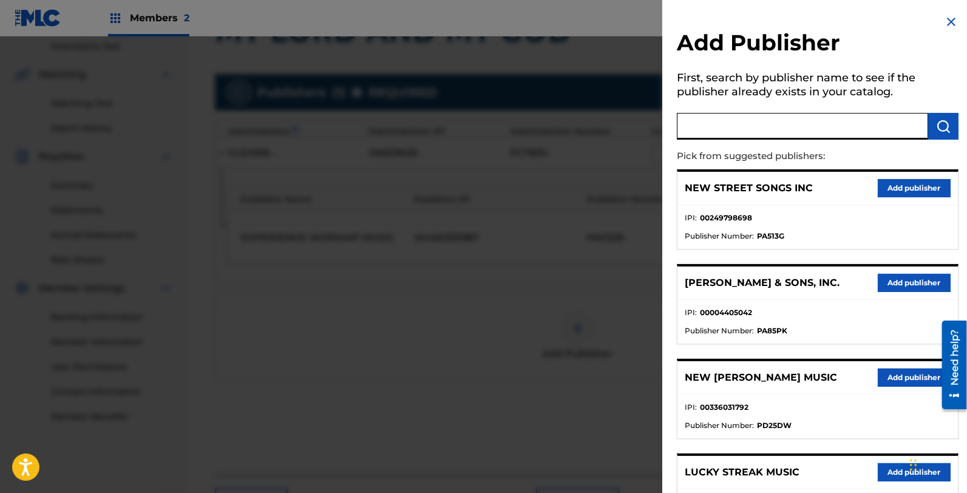
click at [734, 126] on input "text" at bounding box center [802, 126] width 251 height 27
type input "NOUV"
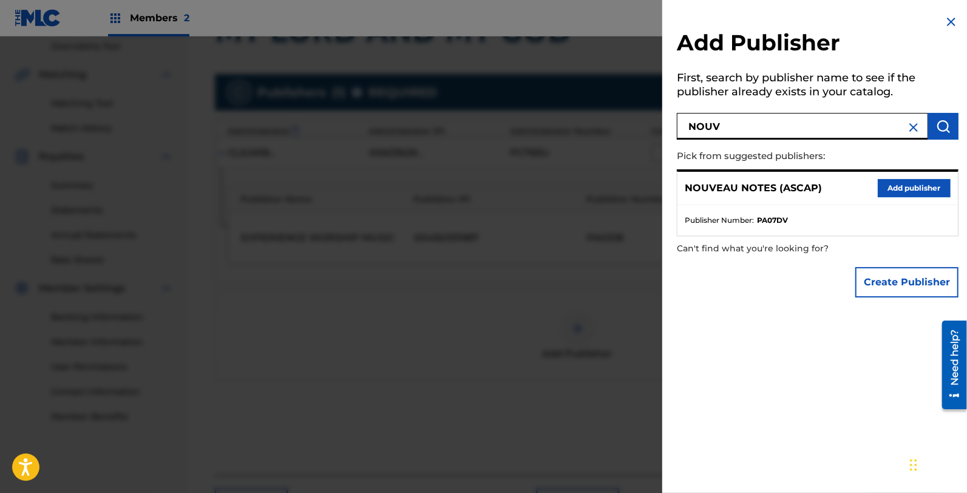
click at [903, 180] on button "Add publisher" at bounding box center [914, 188] width 73 height 18
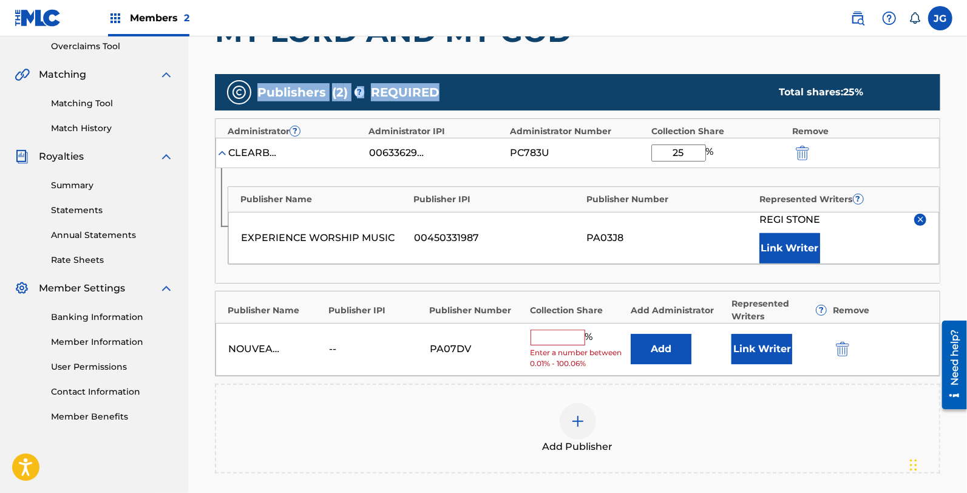
drag, startPoint x: 258, startPoint y: 92, endPoint x: 467, endPoint y: 109, distance: 210.1
click at [467, 109] on div "Publishers ( 2 ) ? REQUIRED Total shares: 25 %" at bounding box center [577, 92] width 725 height 36
click at [460, 95] on div "Publishers ( 2 ) ? REQUIRED Total shares: 25 %" at bounding box center [577, 92] width 725 height 36
drag, startPoint x: 460, startPoint y: 95, endPoint x: 251, endPoint y: 98, distance: 208.8
click at [251, 98] on div "Publishers ( 2 ) ? REQUIRED Total shares: 25 %" at bounding box center [577, 92] width 725 height 36
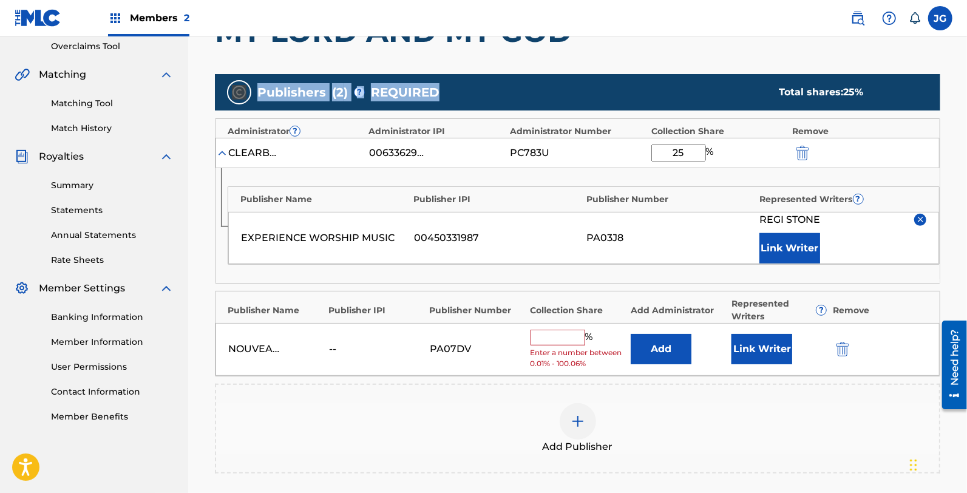
click at [250, 94] on div at bounding box center [239, 92] width 24 height 24
click at [566, 331] on input "text" at bounding box center [557, 338] width 55 height 16
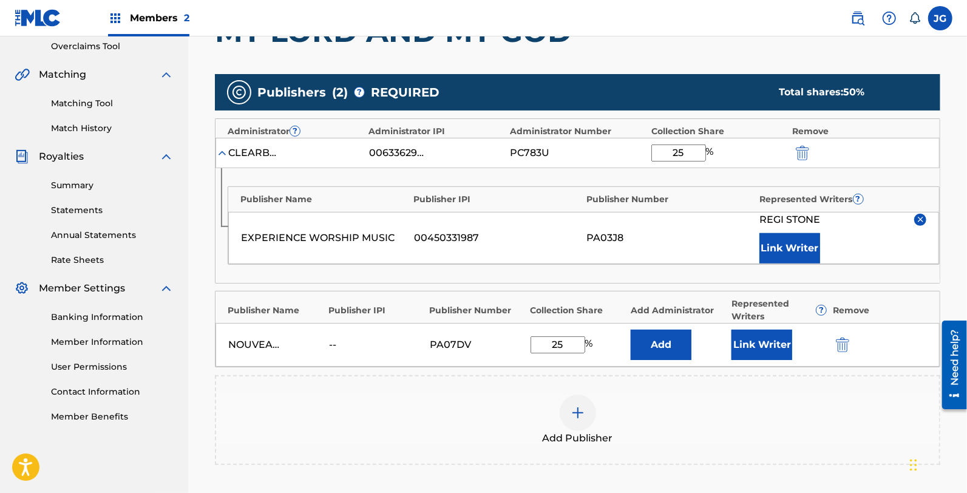
type input "25"
click at [723, 398] on div "Add Publisher" at bounding box center [577, 419] width 723 height 51
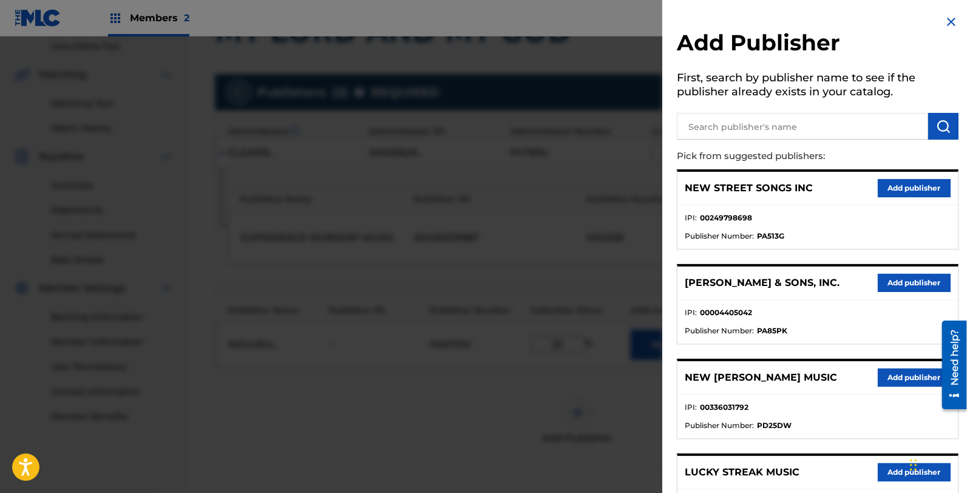
click at [944, 21] on img at bounding box center [951, 22] width 15 height 15
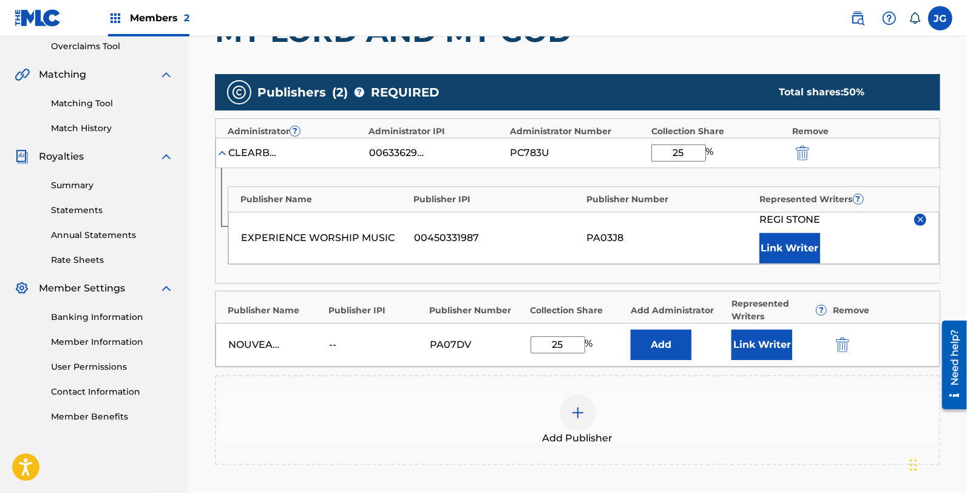
click at [668, 334] on button "Add" at bounding box center [661, 345] width 61 height 30
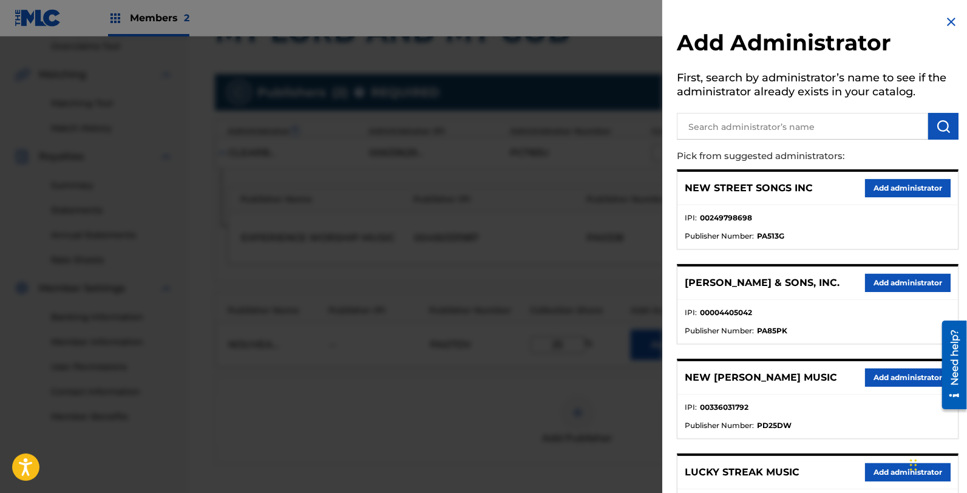
click at [631, 330] on button "Add" at bounding box center [661, 345] width 61 height 30
click at [768, 109] on div at bounding box center [818, 124] width 282 height 30
click at [775, 118] on input "text" at bounding box center [802, 126] width 251 height 27
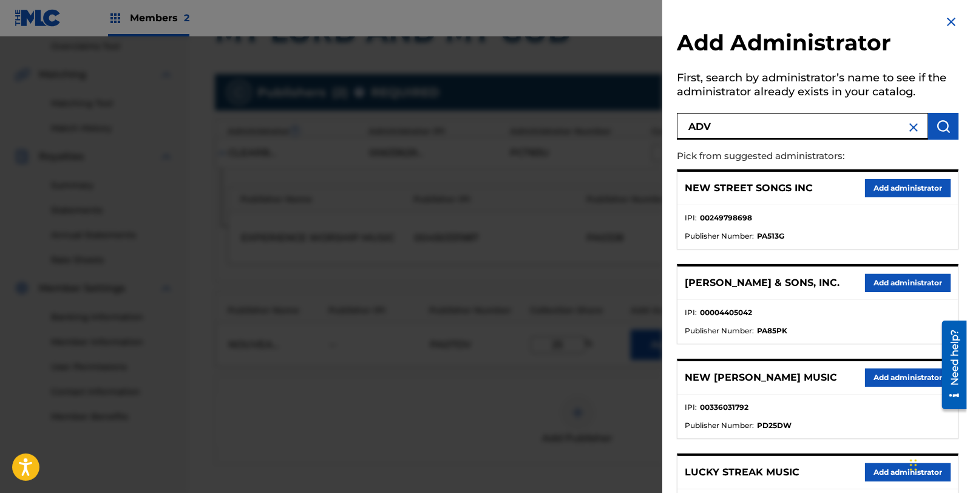
type input "ADV"
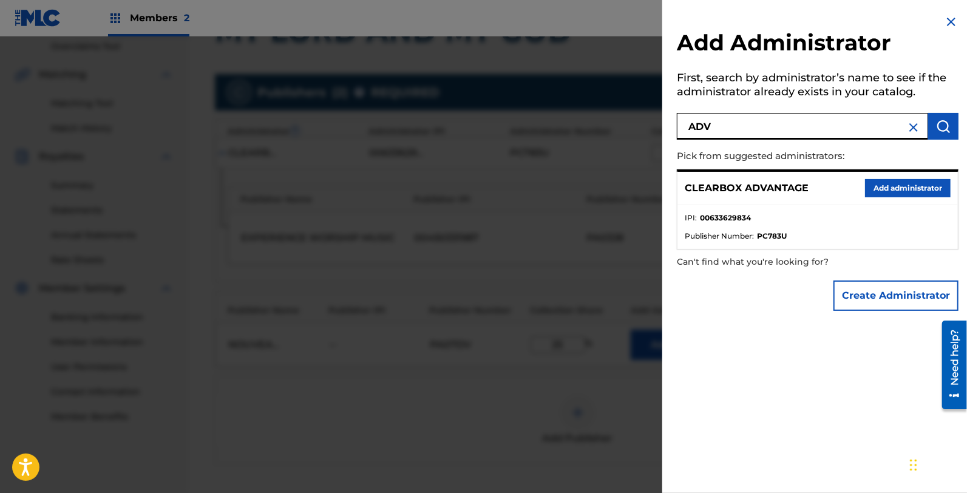
click at [881, 191] on button "Add administrator" at bounding box center [908, 188] width 86 height 18
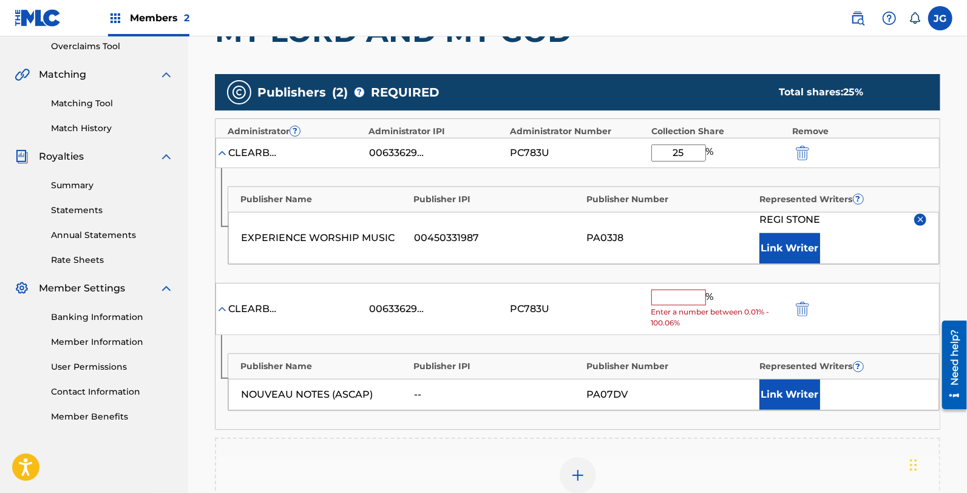
click at [785, 379] on button "Link Writer" at bounding box center [789, 394] width 61 height 30
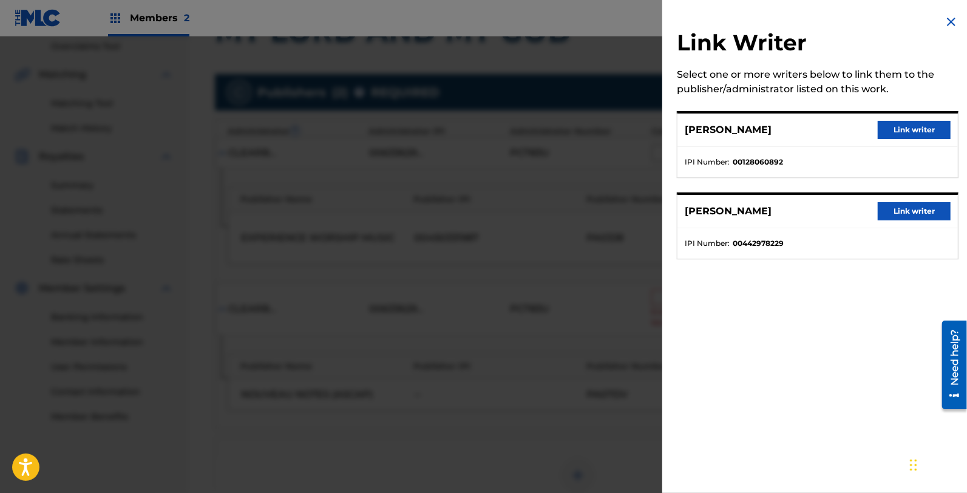
click at [944, 228] on ul "IPI Number : 00442978229" at bounding box center [817, 243] width 280 height 30
click at [933, 222] on div "[PERSON_NAME] Link writer" at bounding box center [817, 211] width 280 height 33
click at [914, 209] on button "Link writer" at bounding box center [914, 211] width 73 height 18
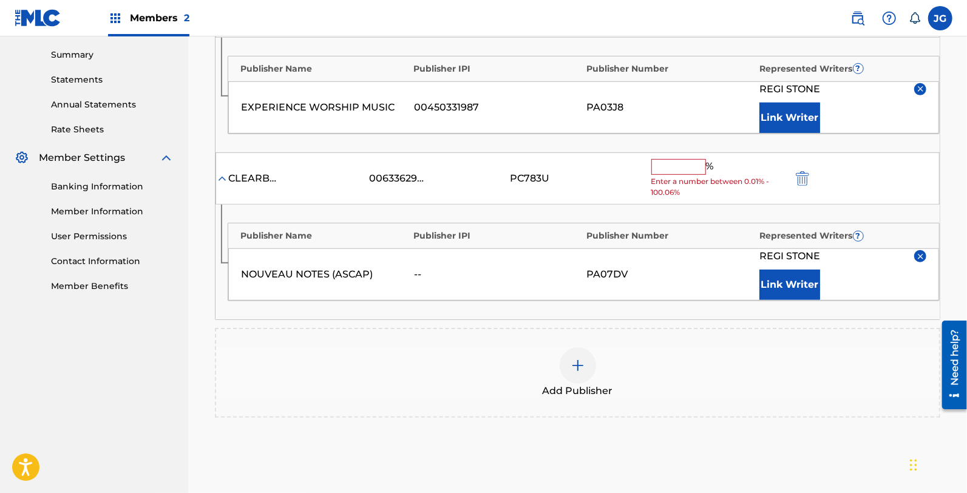
scroll to position [391, 0]
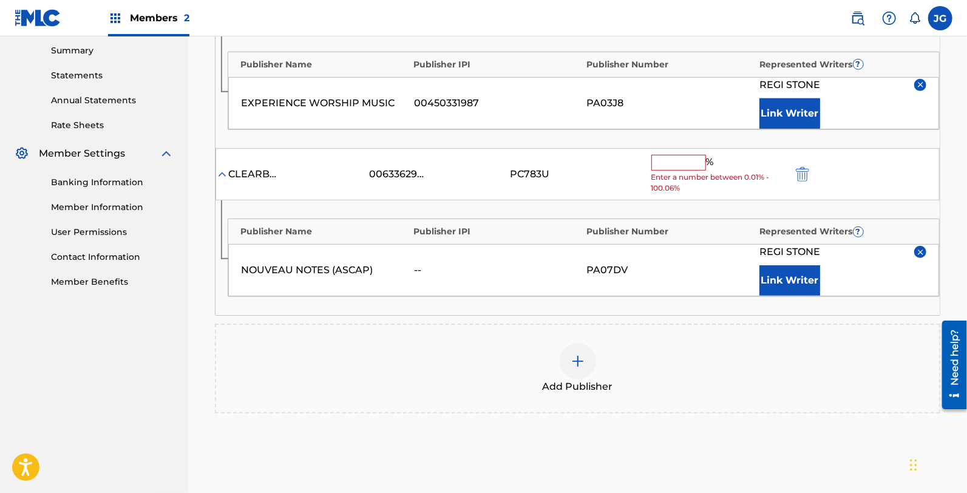
click at [671, 170] on div "% Enter a number between 0.01% - 100.06%" at bounding box center [718, 174] width 135 height 39
click at [670, 165] on input "text" at bounding box center [678, 163] width 55 height 16
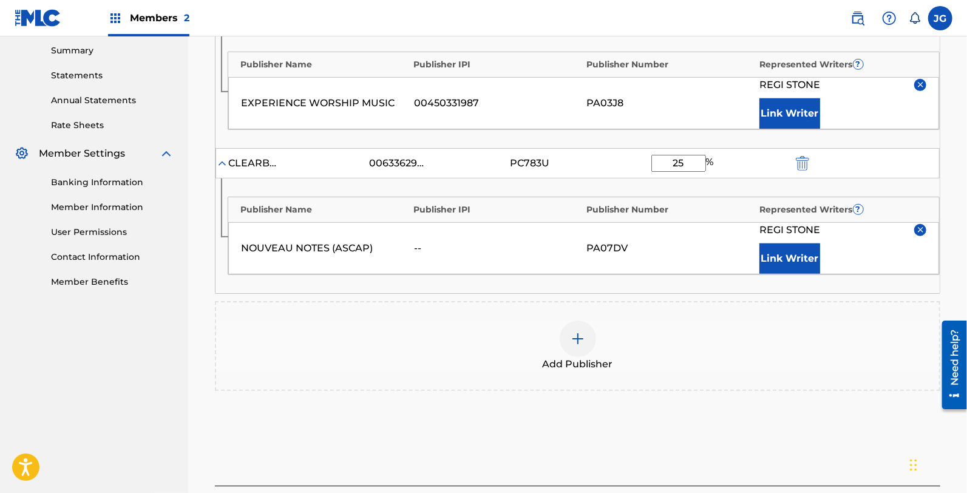
type input "25"
click at [645, 110] on div "EXPERIENCE WORSHIP MUSIC 00450331987 PA03J8 [PERSON_NAME] Link Writer" at bounding box center [583, 103] width 711 height 52
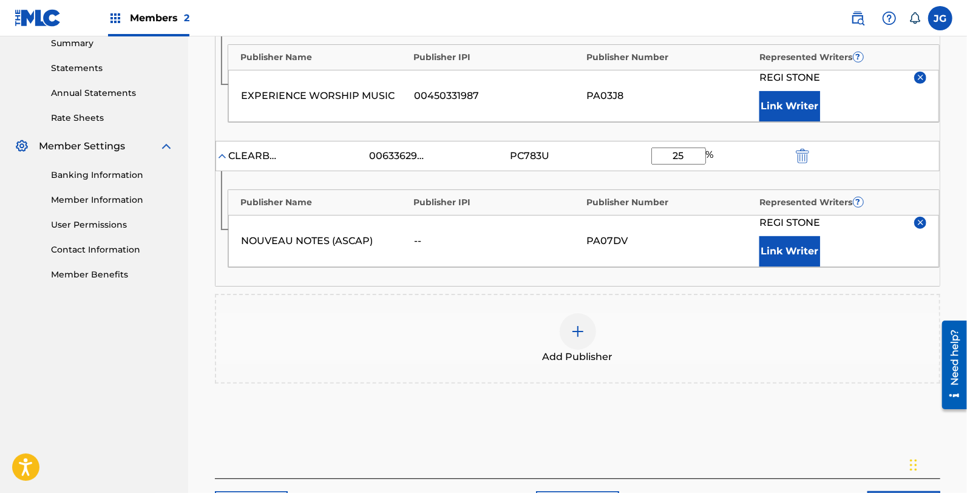
scroll to position [293, 0]
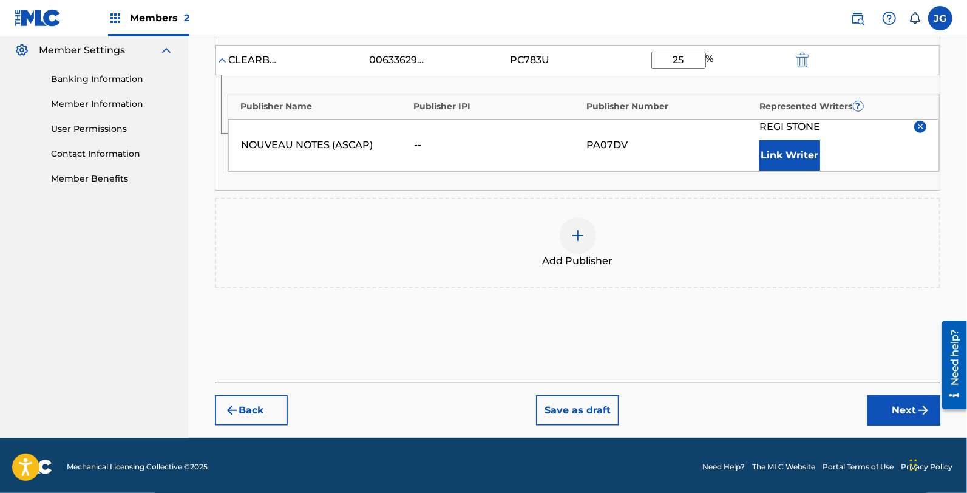
click at [886, 416] on button "Next" at bounding box center [903, 410] width 73 height 30
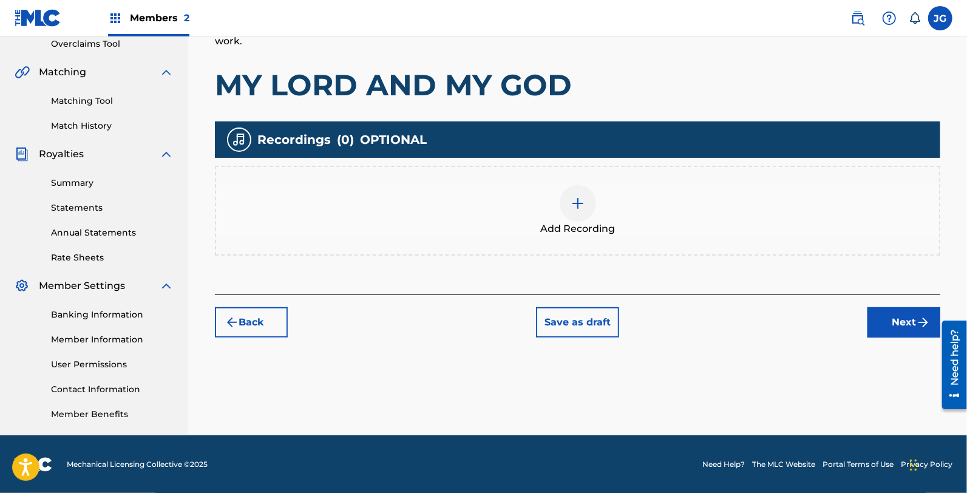
click at [867, 313] on div "Back Save as draft Next" at bounding box center [577, 315] width 725 height 43
click at [867, 313] on button "Next" at bounding box center [903, 322] width 73 height 30
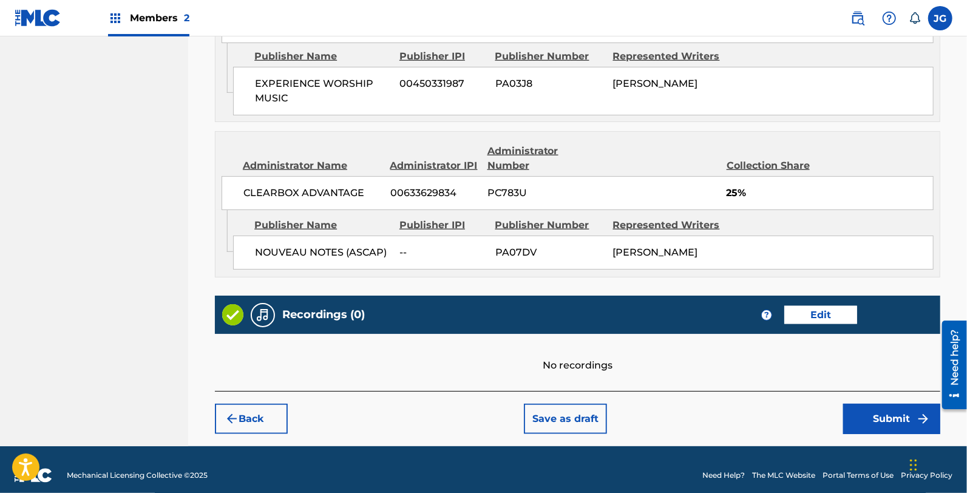
scroll to position [763, 0]
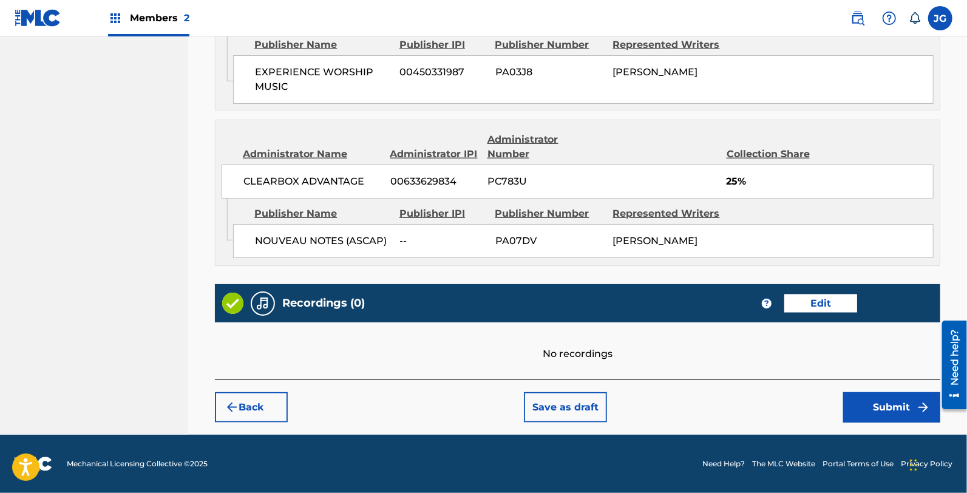
click at [861, 411] on button "Submit" at bounding box center [891, 407] width 97 height 30
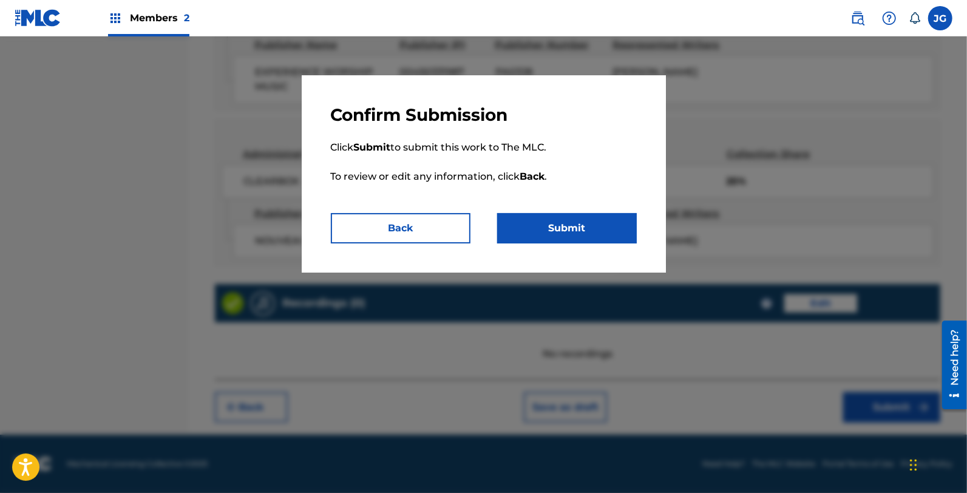
click at [565, 237] on button "Submit" at bounding box center [567, 228] width 140 height 30
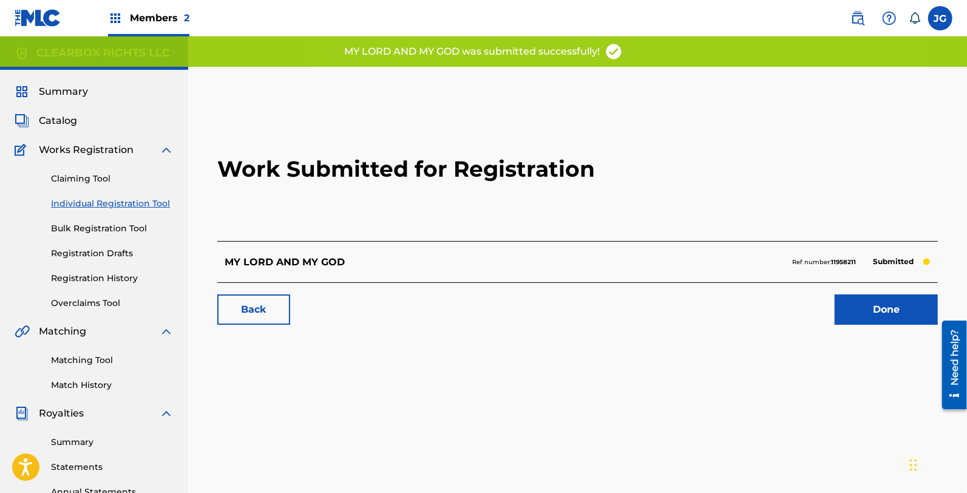
click at [894, 310] on link "Done" at bounding box center [885, 309] width 103 height 30
